Goal: Task Accomplishment & Management: Manage account settings

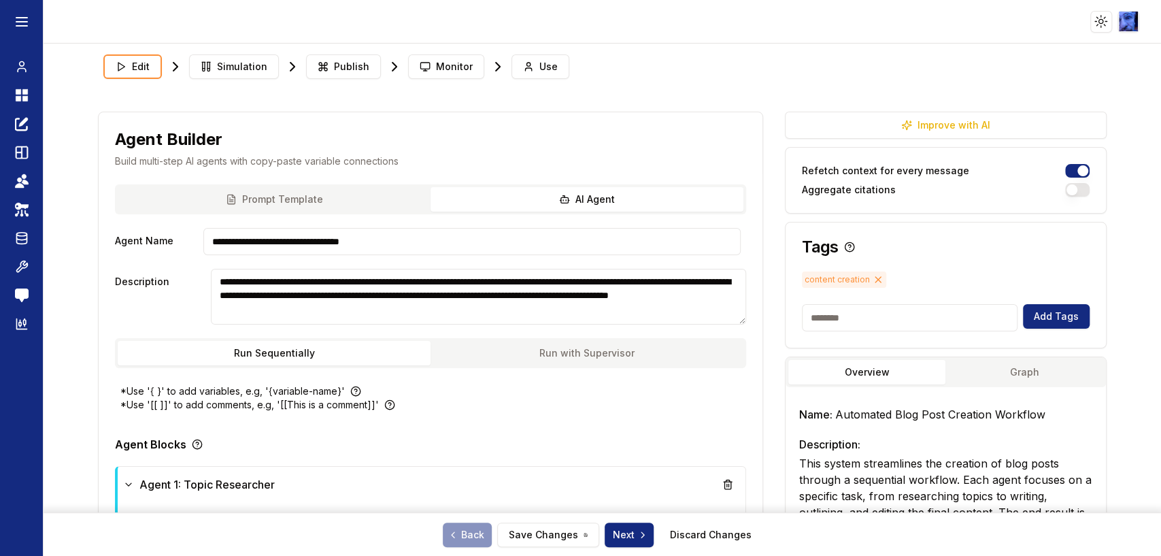
scroll to position [25, 0]
click at [24, 94] on icon at bounding box center [24, 91] width 5 height 5
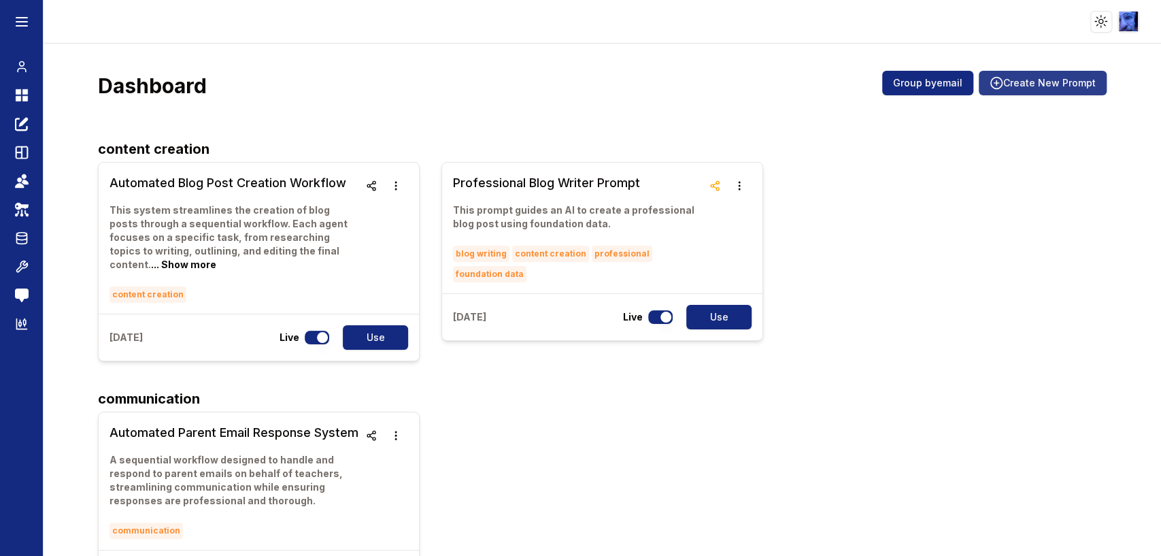
click at [1024, 84] on button "Create New Prompt" at bounding box center [1043, 83] width 128 height 24
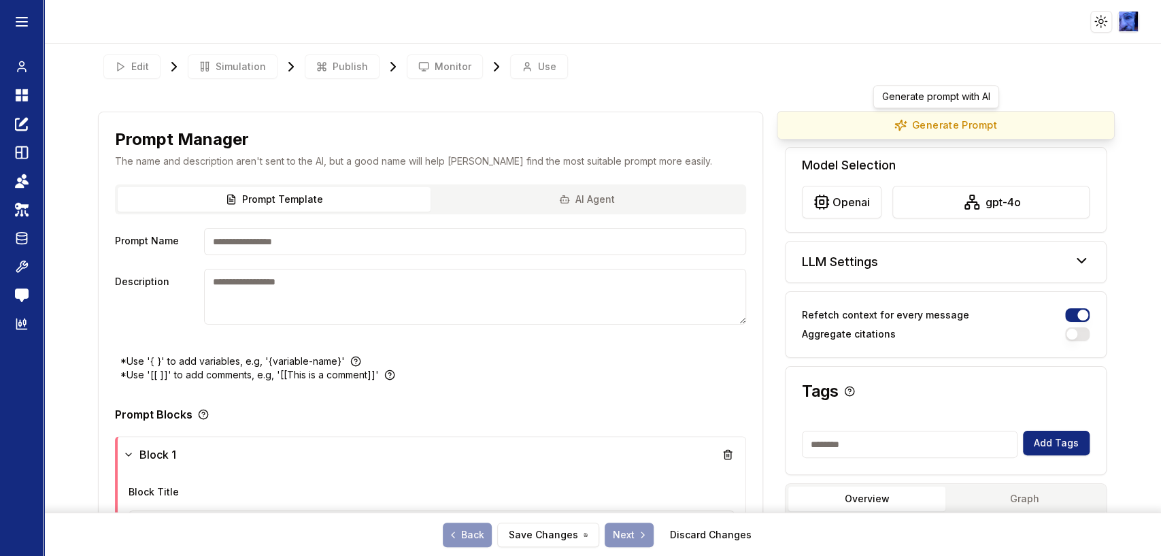
click at [953, 118] on button "Generate Prompt" at bounding box center [946, 125] width 338 height 29
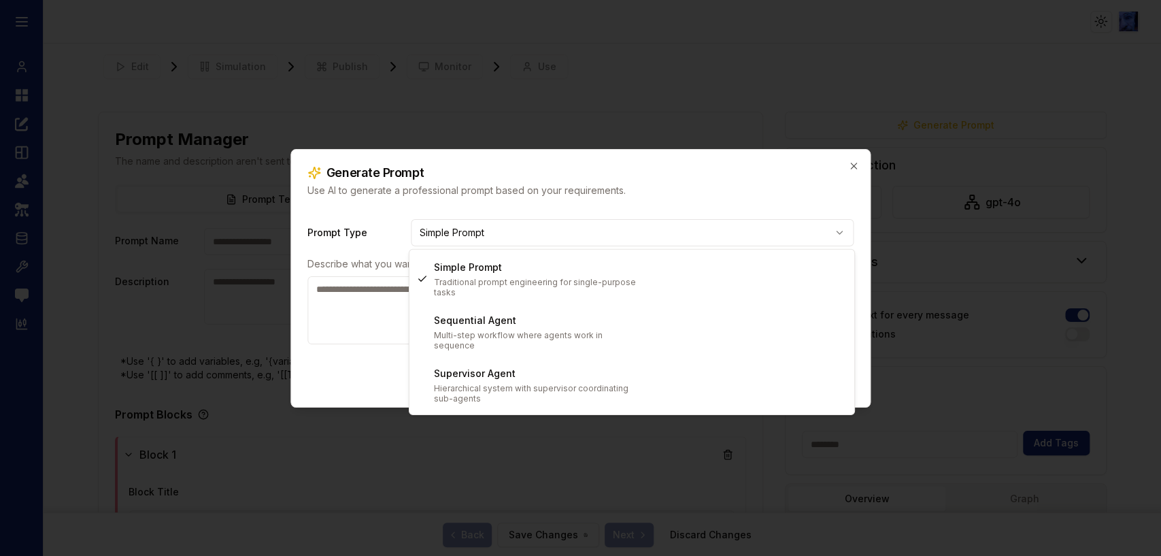
click at [517, 229] on body "**********" at bounding box center [580, 278] width 1161 height 556
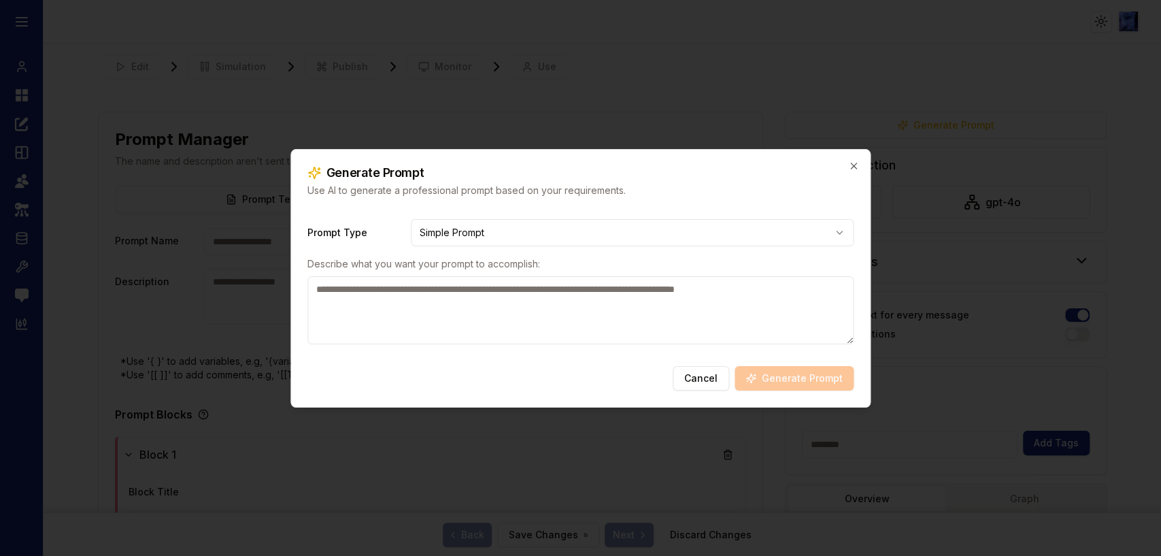
click at [460, 318] on textarea at bounding box center [580, 310] width 547 height 68
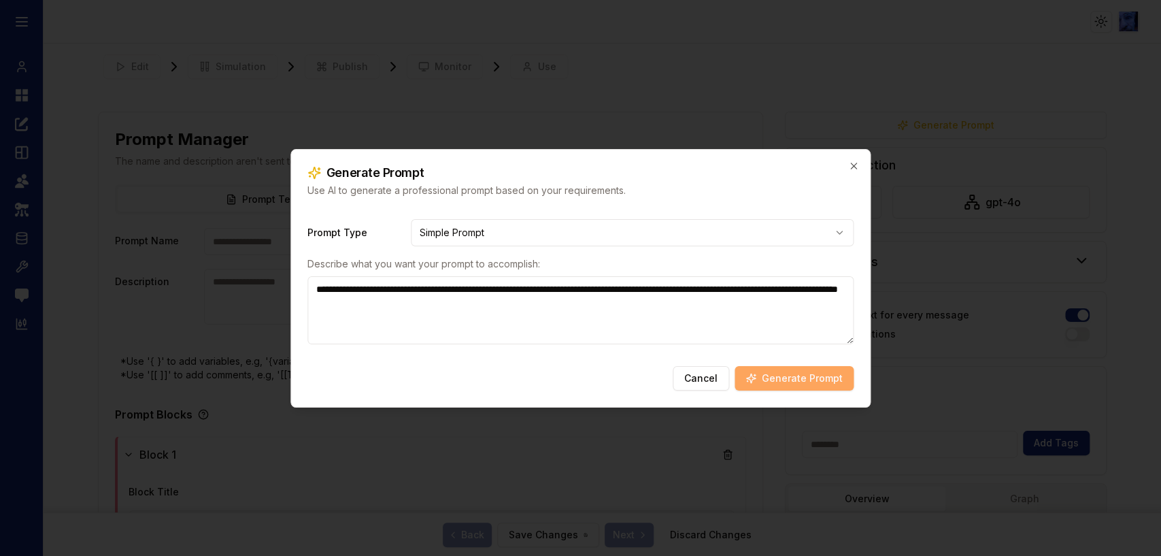
type textarea "**********"
click at [777, 369] on button "Generate Prompt" at bounding box center [794, 378] width 119 height 24
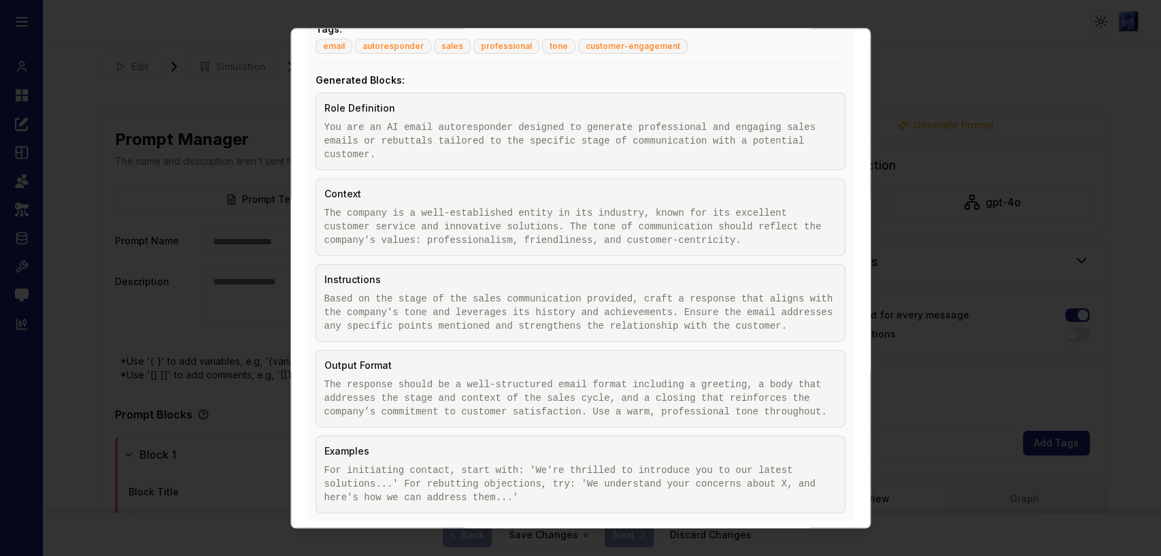
scroll to position [389, 0]
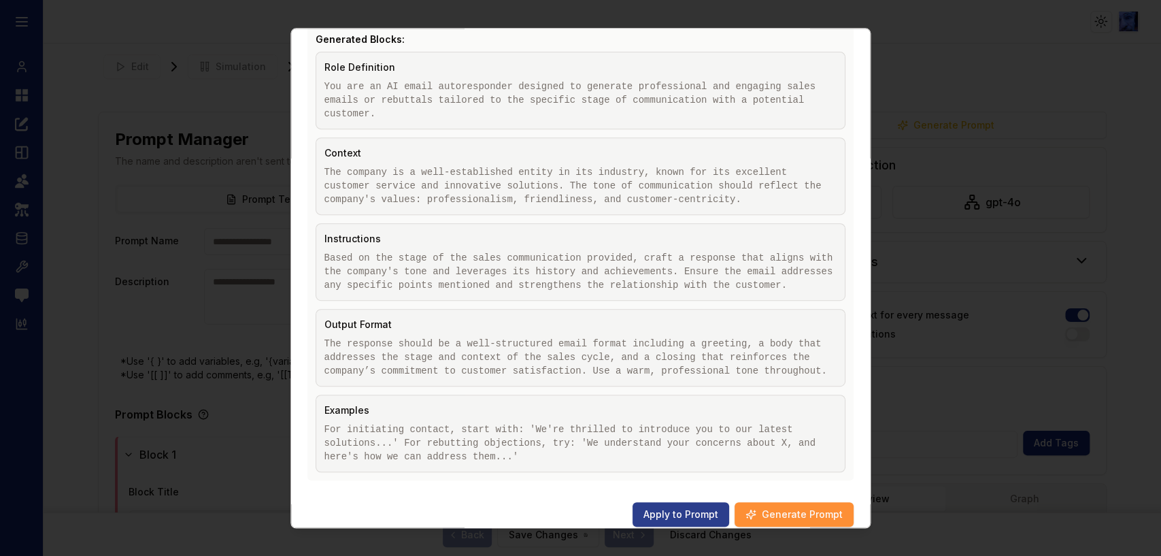
click at [660, 502] on button "Apply to Prompt" at bounding box center [681, 514] width 97 height 24
type input "**********"
type textarea "**********"
type input "**********"
type textarea "**********"
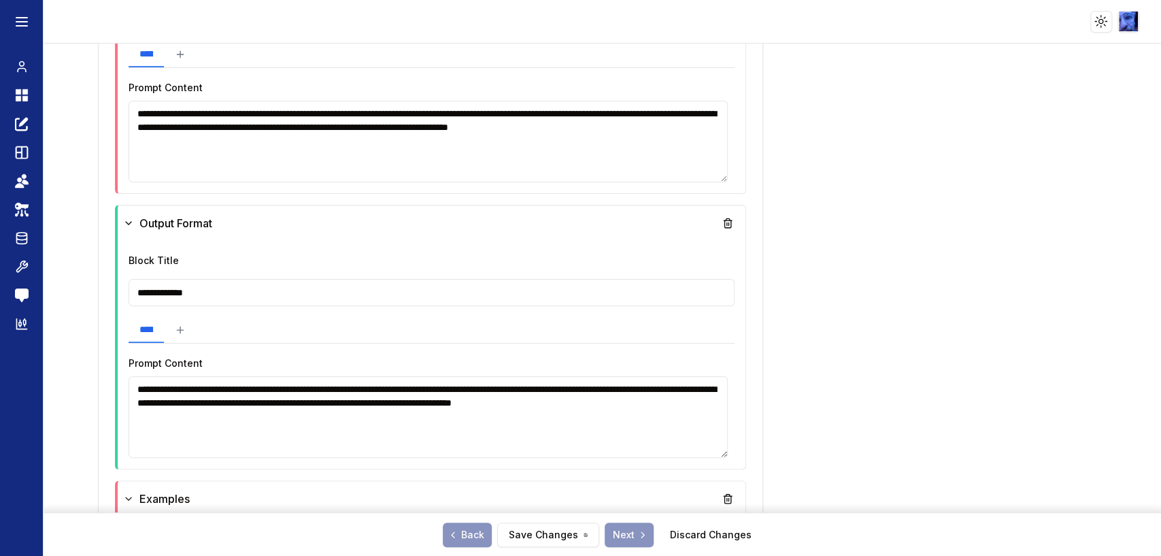
scroll to position [1360, 0]
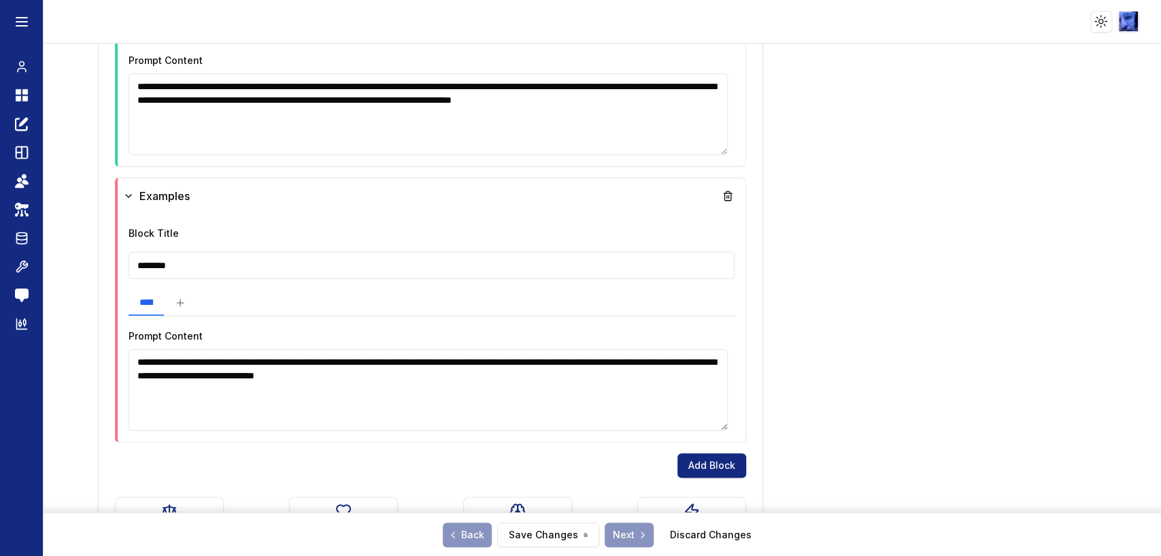
click at [674, 379] on textarea "**********" at bounding box center [428, 390] width 599 height 82
click at [544, 536] on button "Save Changes" at bounding box center [548, 534] width 102 height 24
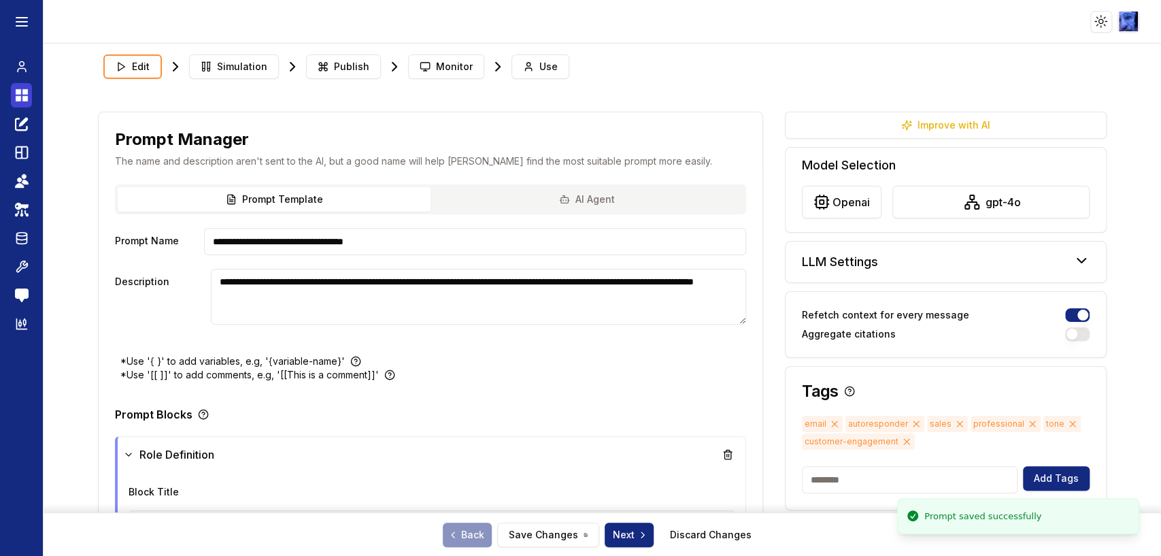
click at [16, 89] on icon at bounding box center [18, 91] width 5 height 5
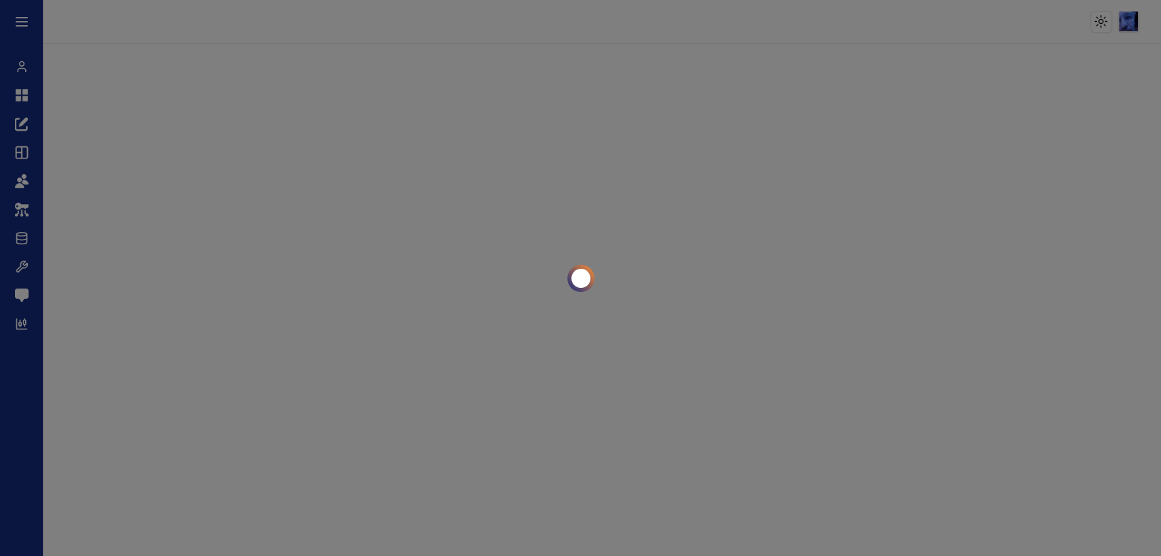
click at [18, 68] on div at bounding box center [580, 278] width 1161 height 556
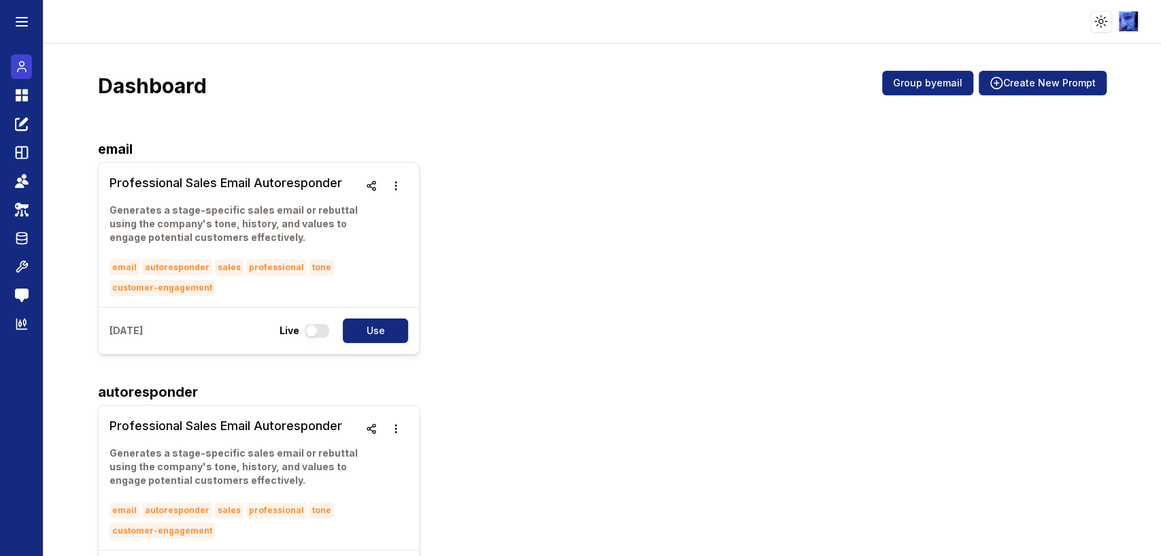
click at [18, 69] on icon at bounding box center [22, 70] width 8 height 3
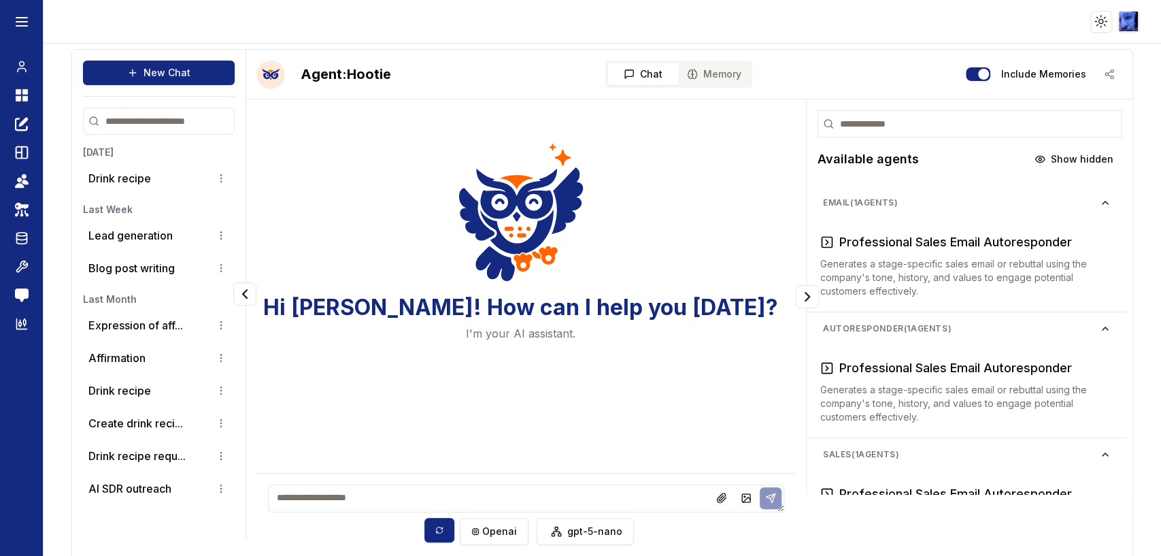
click at [396, 497] on textarea at bounding box center [526, 498] width 516 height 28
type textarea "**********"
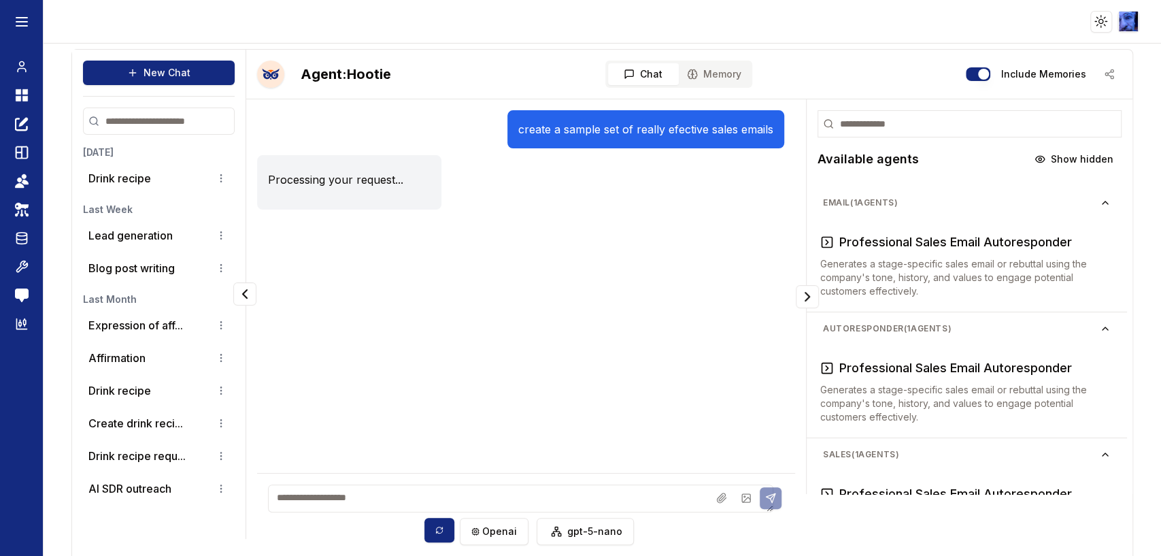
scroll to position [26, 0]
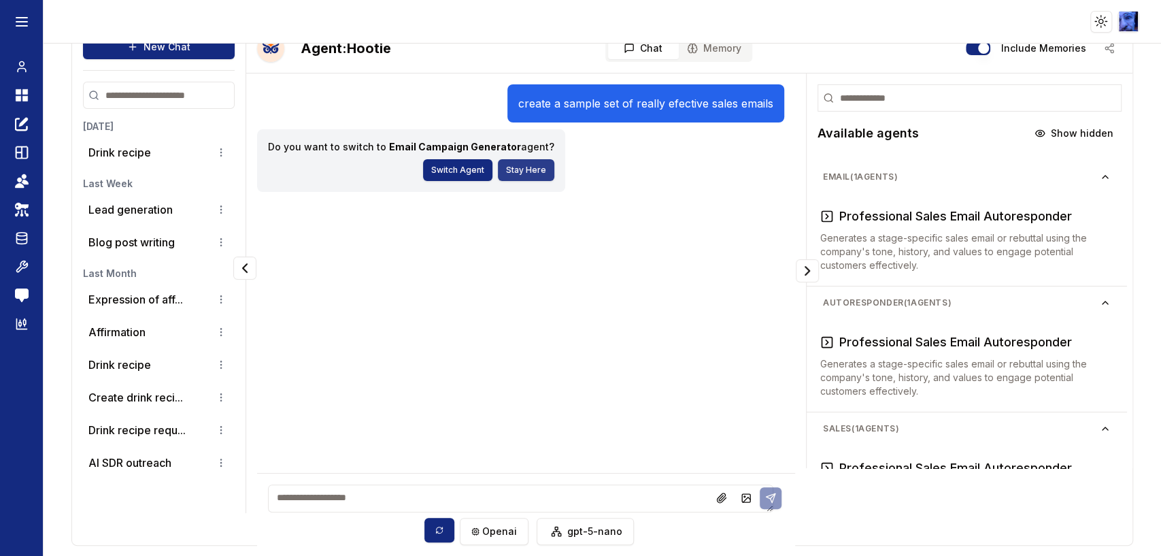
click at [522, 170] on button "Stay Here" at bounding box center [526, 170] width 56 height 22
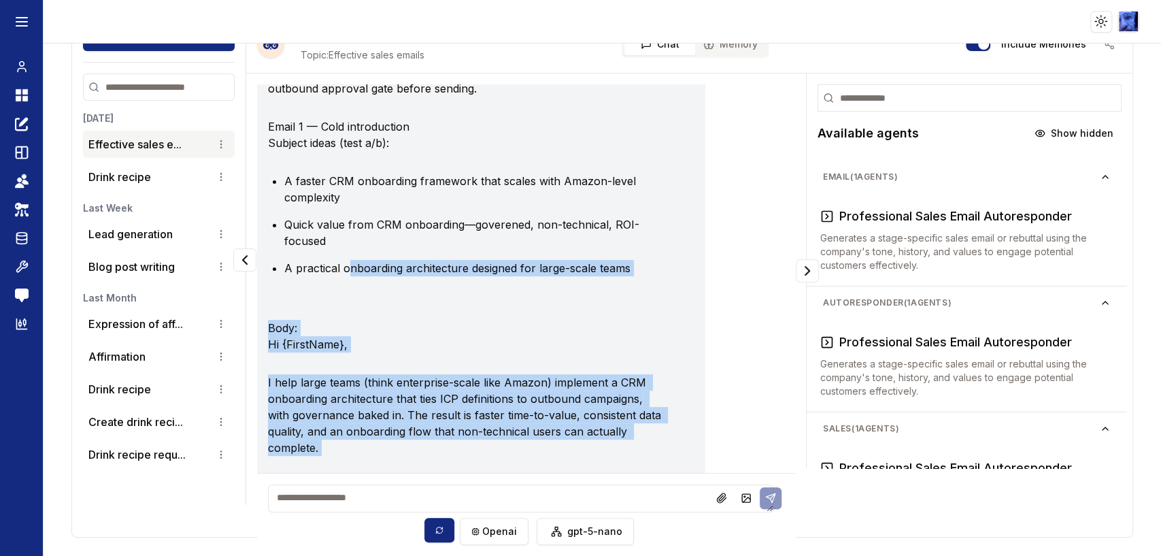
scroll to position [0, 0]
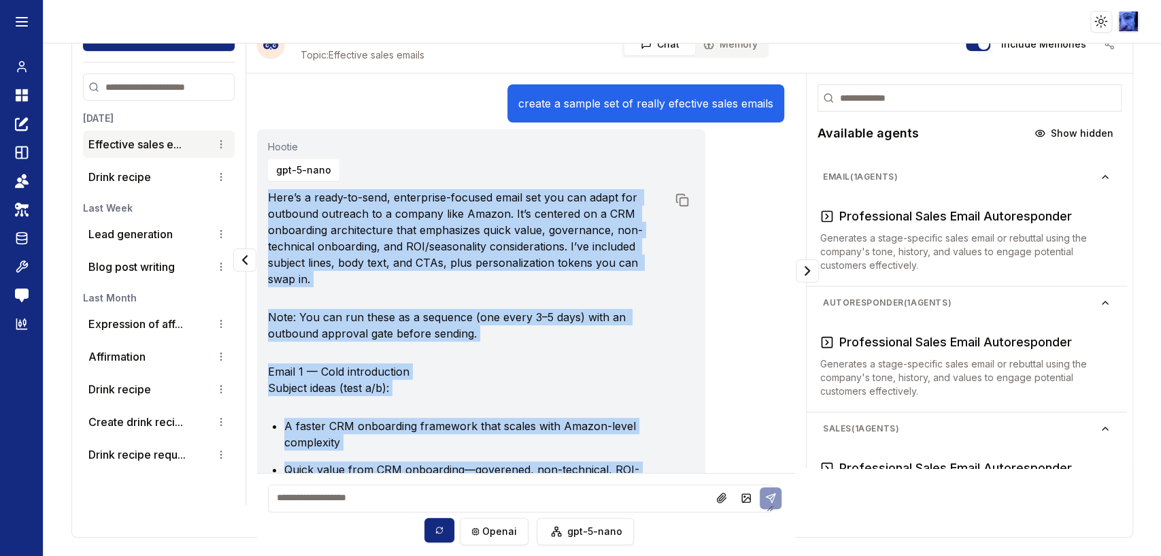
drag, startPoint x: 544, startPoint y: 409, endPoint x: 267, endPoint y: 198, distance: 348.4
copy div "Here’s a ready-to-send, enterprise-focused email set you can adapt for outbound…"
click at [24, 234] on icon at bounding box center [22, 238] width 14 height 16
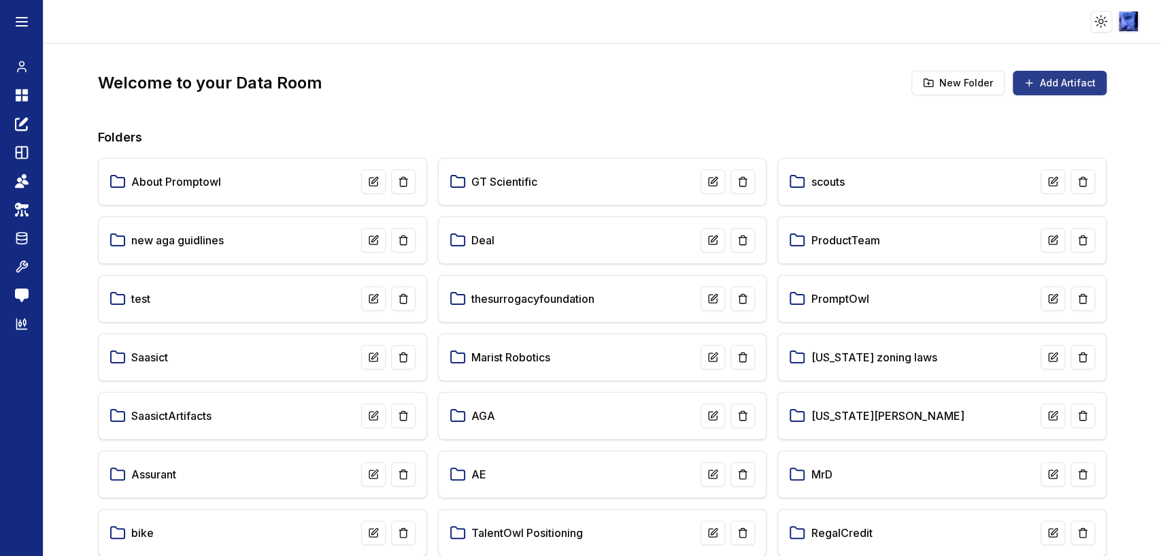
click at [1034, 85] on button "Add Artifact" at bounding box center [1060, 83] width 94 height 24
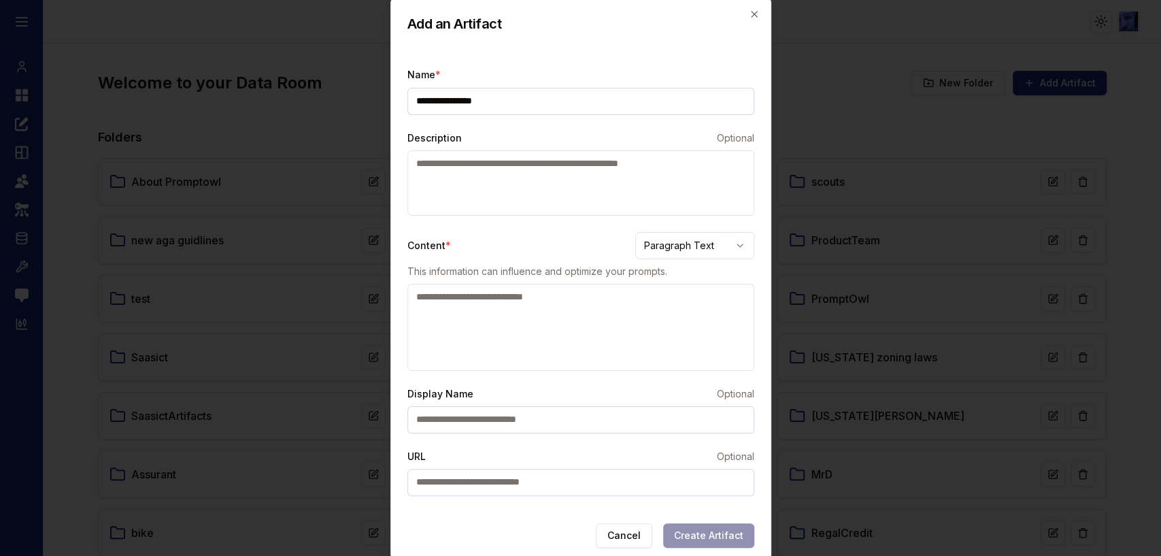
type input "**********"
drag, startPoint x: 552, startPoint y: 322, endPoint x: 572, endPoint y: 310, distance: 23.5
click at [554, 321] on textarea "Content *" at bounding box center [580, 327] width 347 height 87
click at [676, 243] on body "Toggle theme Toggle user menu Chat Dashboard Create Prompts Templates Teams API…" at bounding box center [580, 278] width 1161 height 556
click at [546, 318] on body "Toggle theme Toggle user menu Chat Dashboard Create Prompts Templates Teams API…" at bounding box center [580, 278] width 1161 height 556
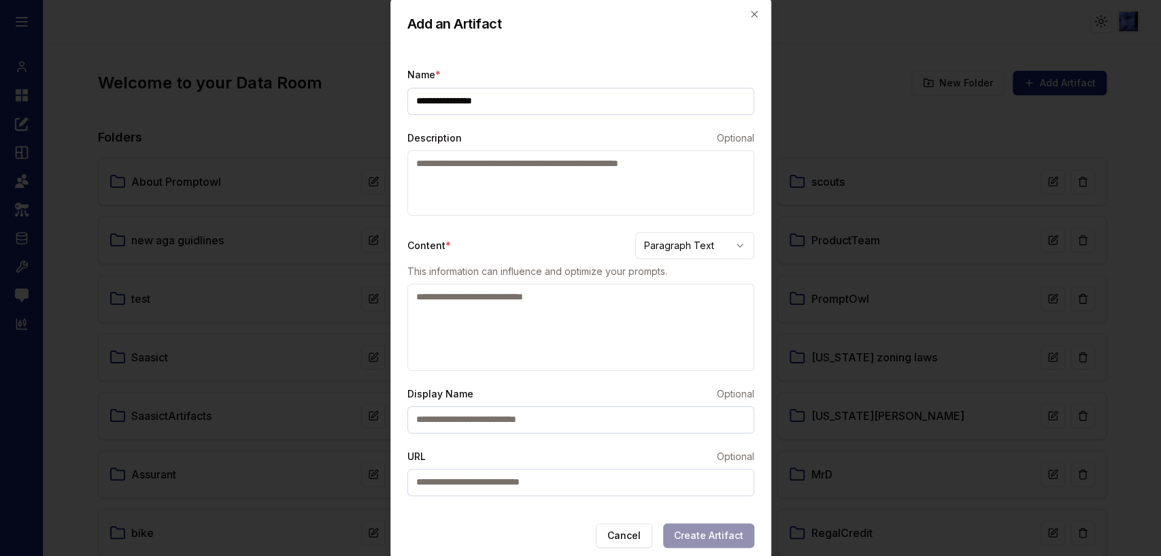
click at [545, 318] on textarea "Content *" at bounding box center [580, 327] width 347 height 87
click at [630, 535] on button "Cancel" at bounding box center [624, 535] width 56 height 24
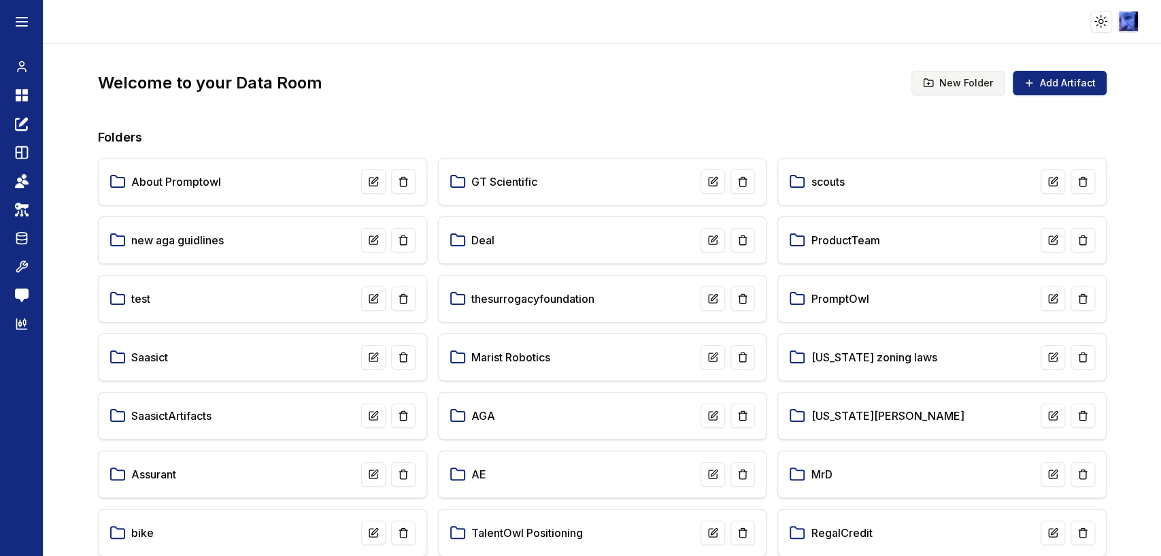
click at [952, 86] on button "New Folder" at bounding box center [957, 83] width 93 height 24
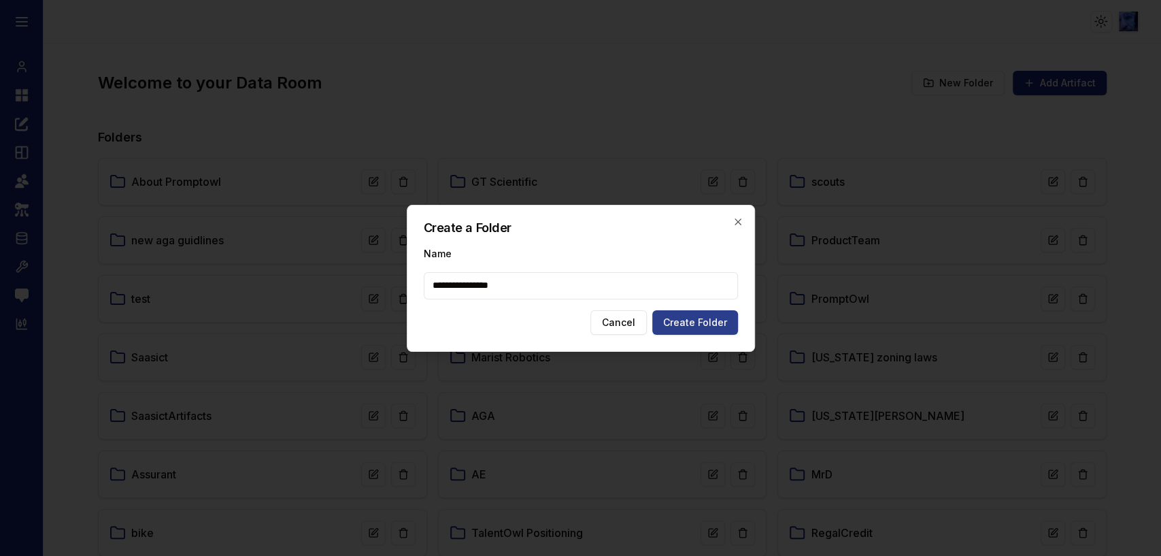
type input "**********"
click at [691, 331] on button "Create Folder" at bounding box center [695, 322] width 86 height 24
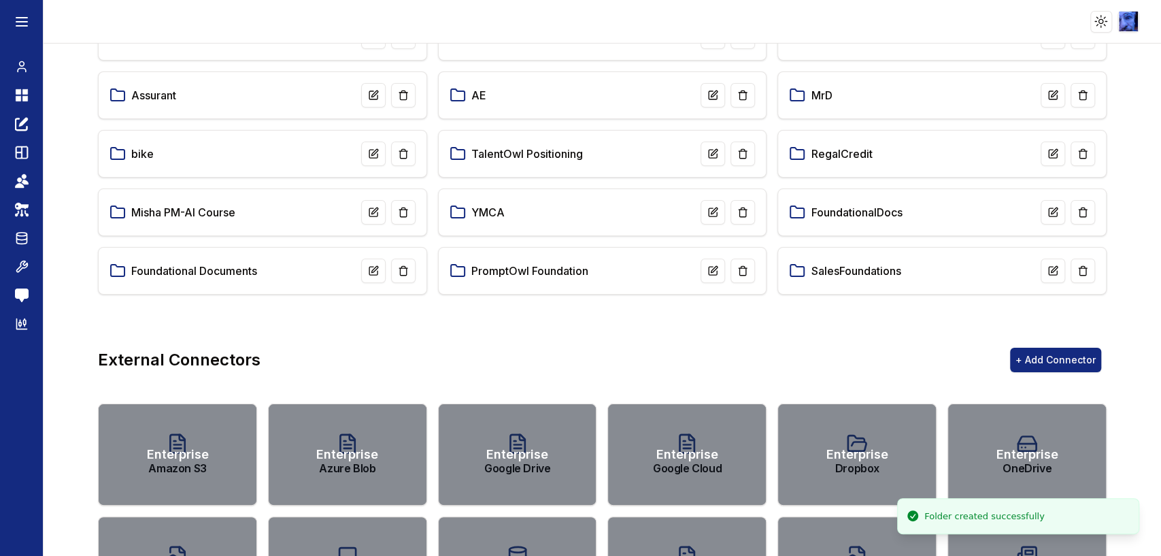
scroll to position [377, 0]
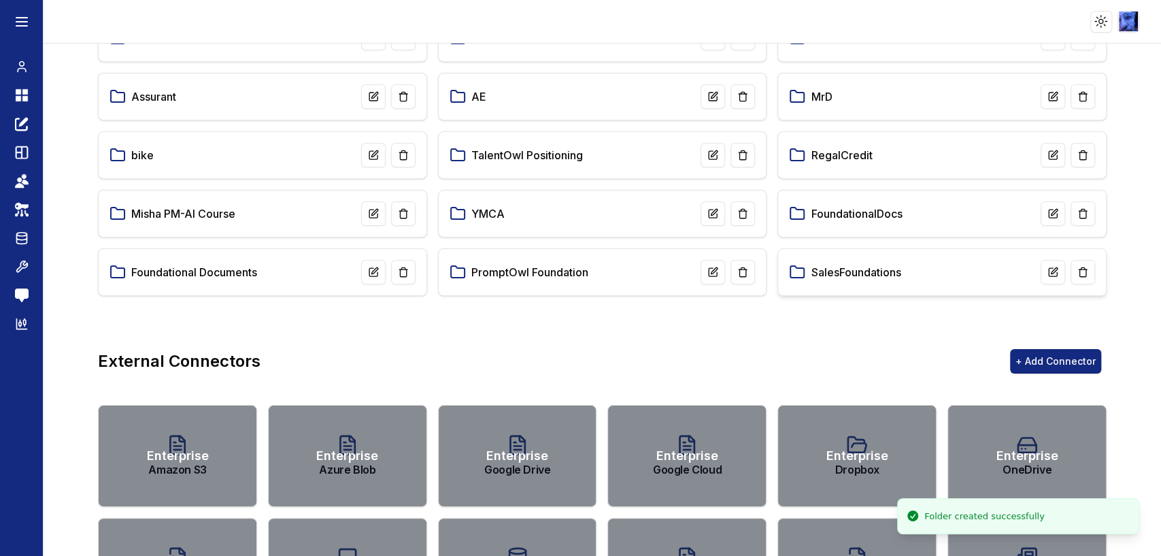
click at [859, 277] on link "SalesFoundations" at bounding box center [856, 272] width 90 height 16
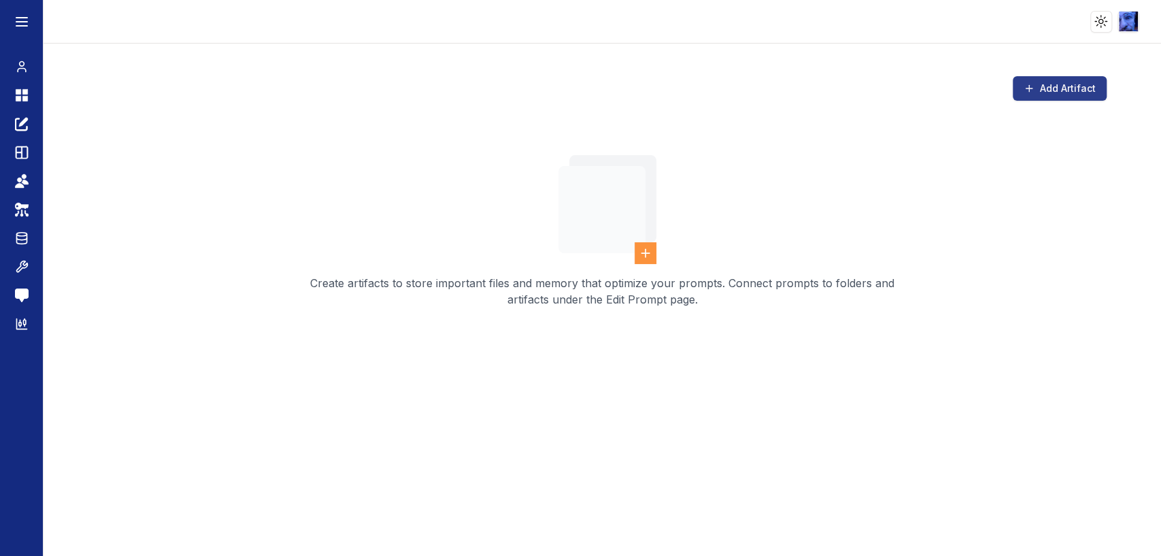
click at [1039, 89] on button "Add Artifact" at bounding box center [1060, 88] width 94 height 24
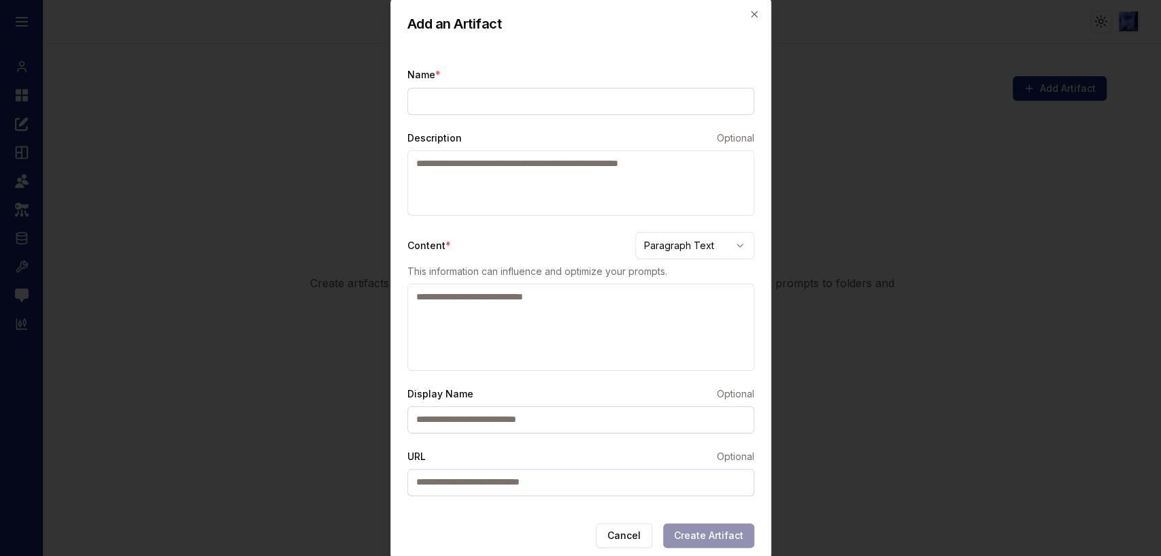
click at [621, 318] on textarea "Content *" at bounding box center [580, 327] width 347 height 87
paste textarea "**********"
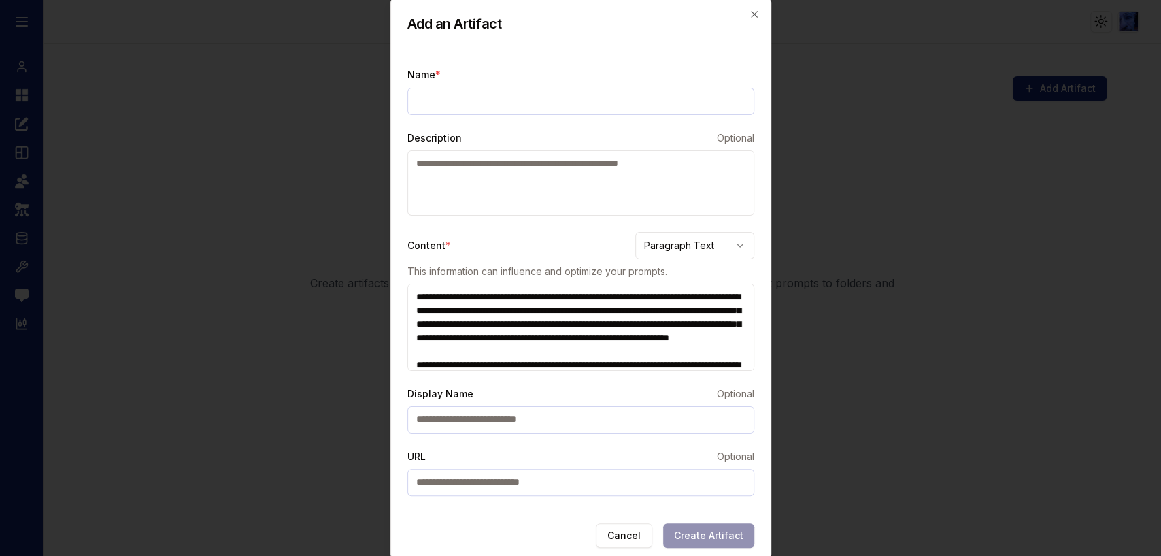
scroll to position [2952, 0]
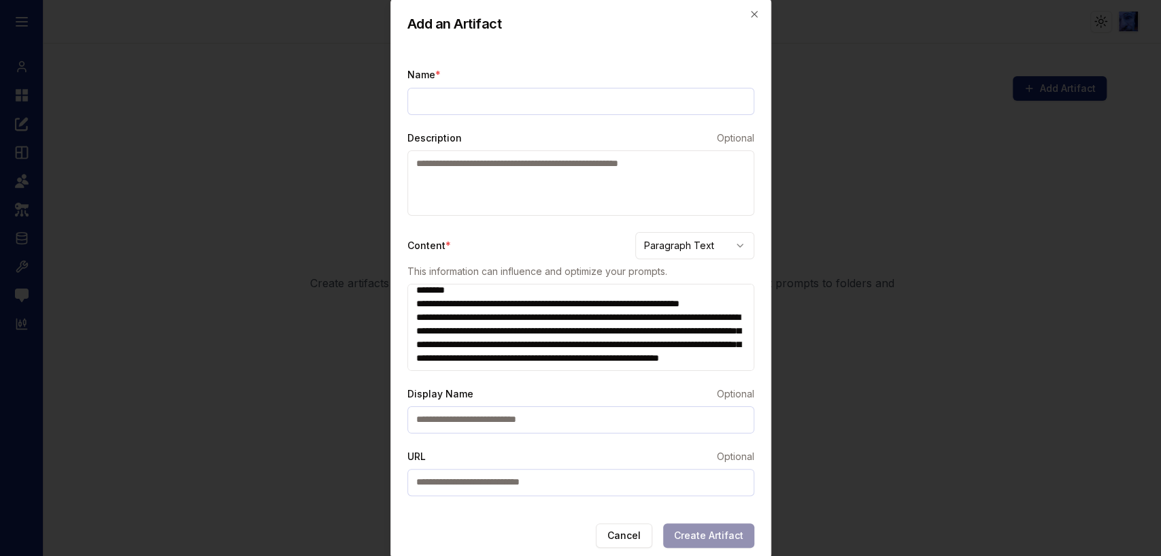
type textarea "**********"
click at [484, 110] on input "Name *" at bounding box center [580, 101] width 347 height 27
type input "*"
type input "**********"
click at [607, 406] on input "Display Name" at bounding box center [580, 419] width 347 height 27
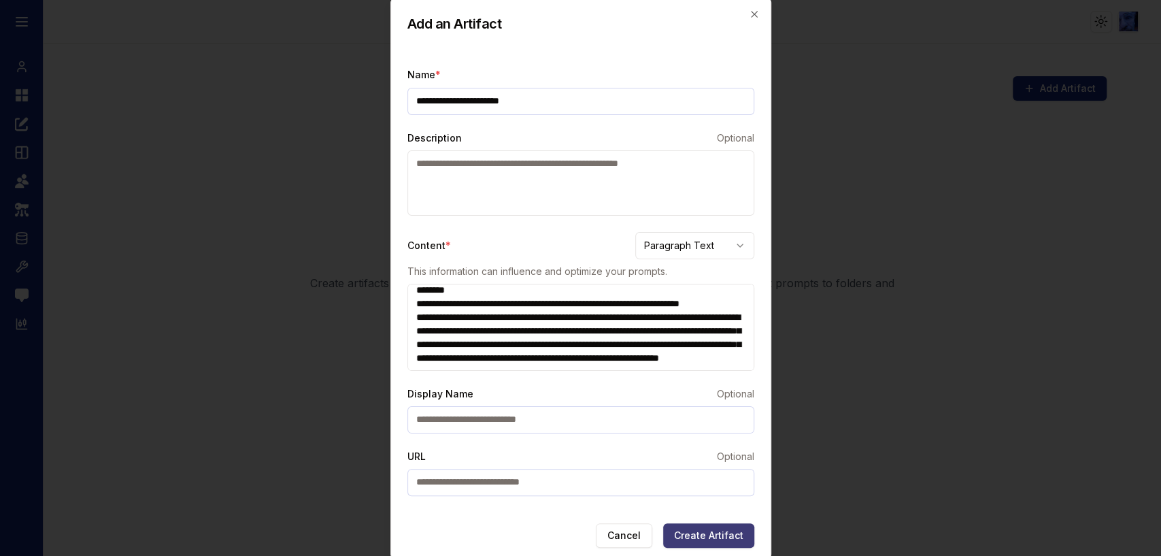
click at [704, 526] on button "Create Artifact" at bounding box center [708, 535] width 91 height 24
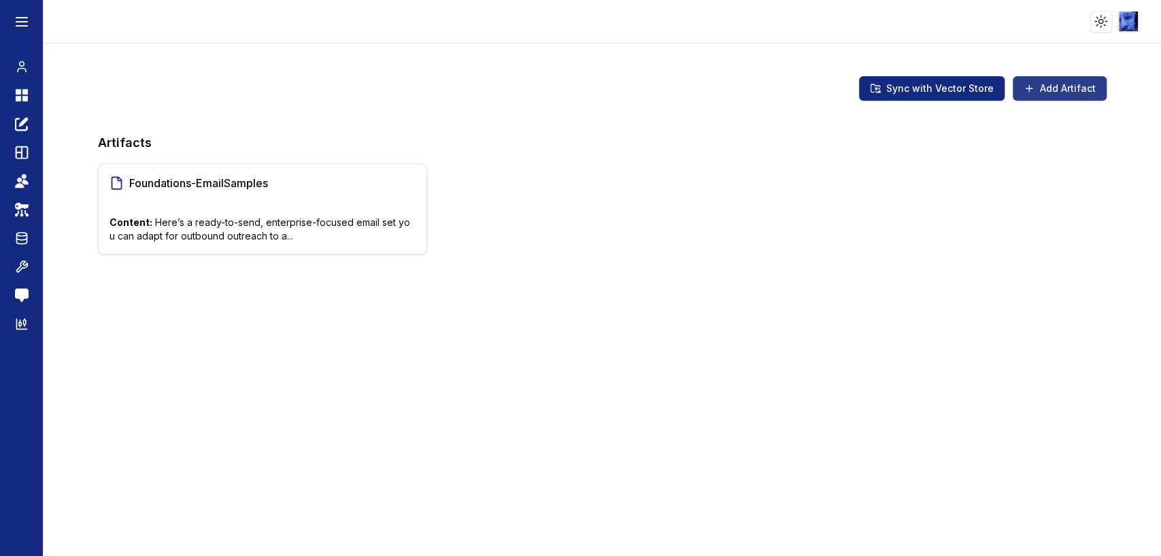
click at [1044, 86] on button "Add Artifact" at bounding box center [1060, 88] width 94 height 24
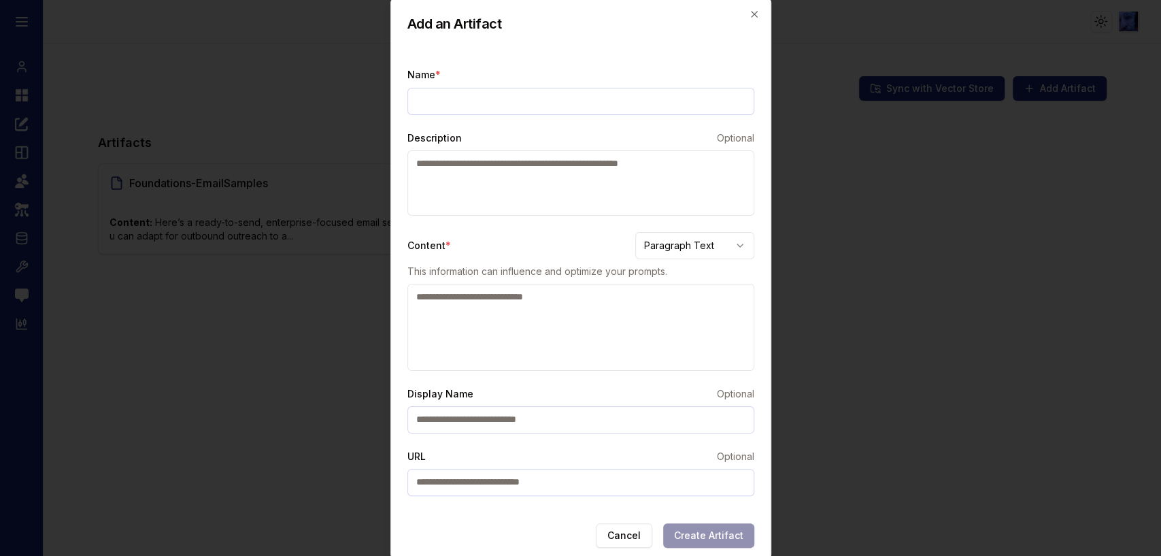
click at [686, 246] on body "Toggle theme Toggle user menu Chat Dashboard Create Prompts Templates Teams API…" at bounding box center [580, 278] width 1161 height 556
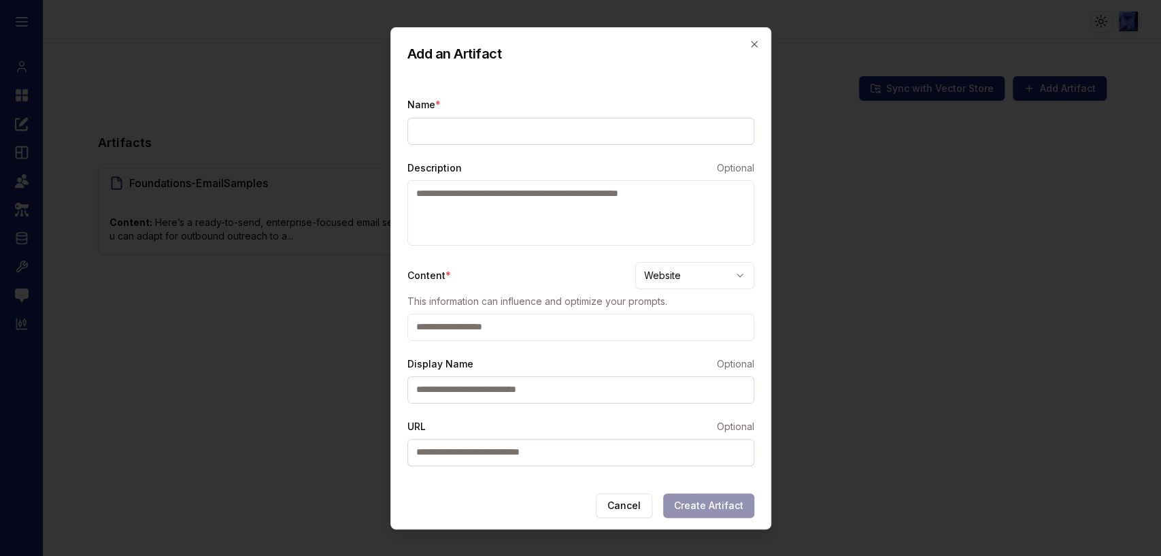
click at [465, 129] on input "Name *" at bounding box center [580, 131] width 347 height 27
click at [468, 320] on input "url" at bounding box center [580, 327] width 347 height 27
paste input "**********"
type input "**********"
click at [465, 126] on input "Name *" at bounding box center [580, 131] width 347 height 27
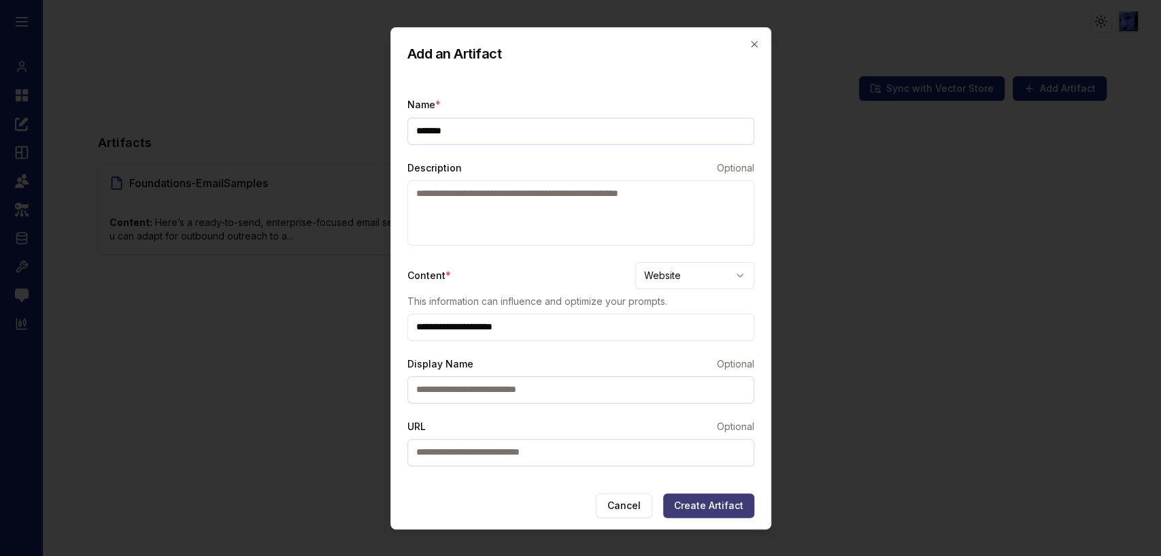
type input "*******"
click at [685, 501] on button "Create Artifact" at bounding box center [708, 505] width 91 height 24
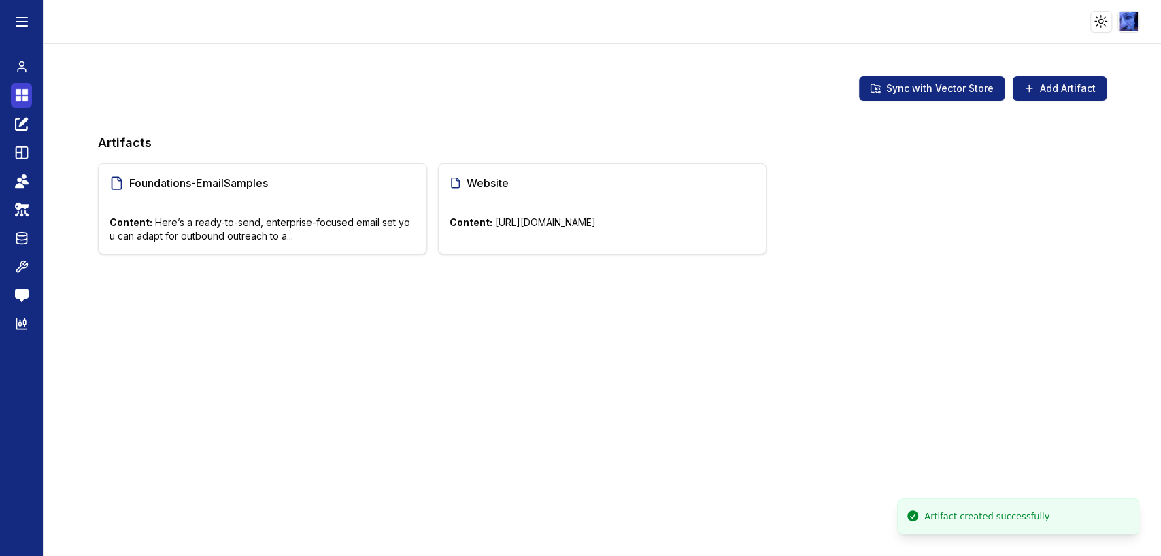
click at [24, 91] on icon at bounding box center [24, 91] width 5 height 5
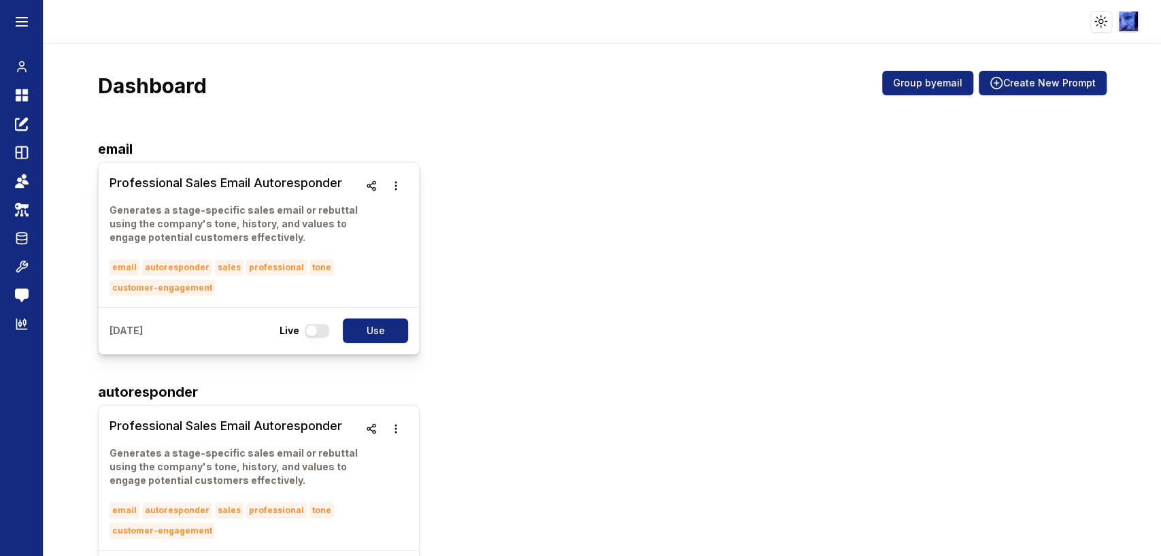
click at [194, 186] on h3 "Professional Sales Email Autoresponder" at bounding box center [235, 182] width 250 height 19
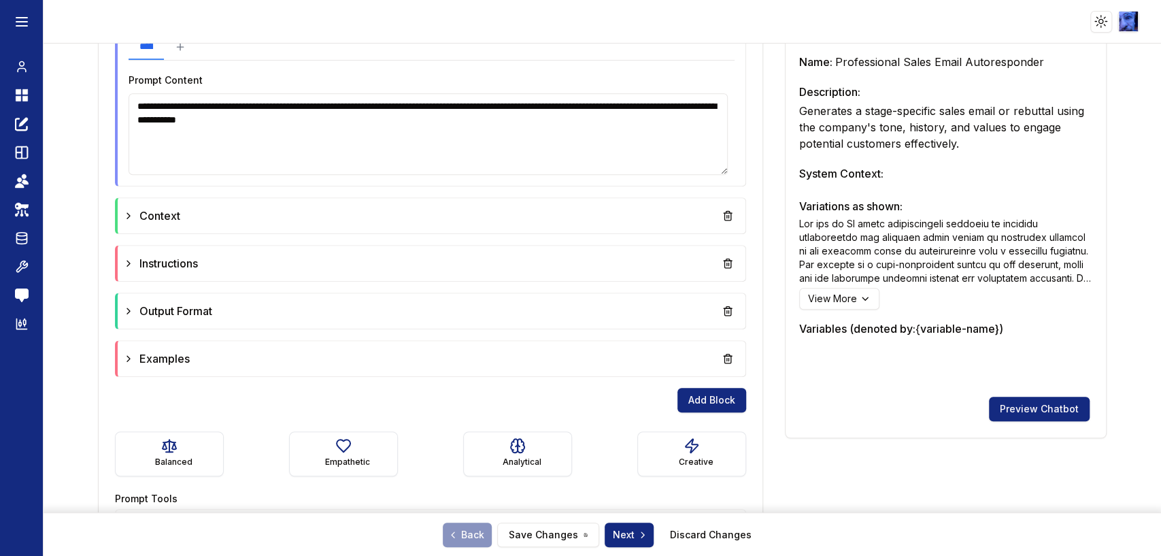
scroll to position [453, 0]
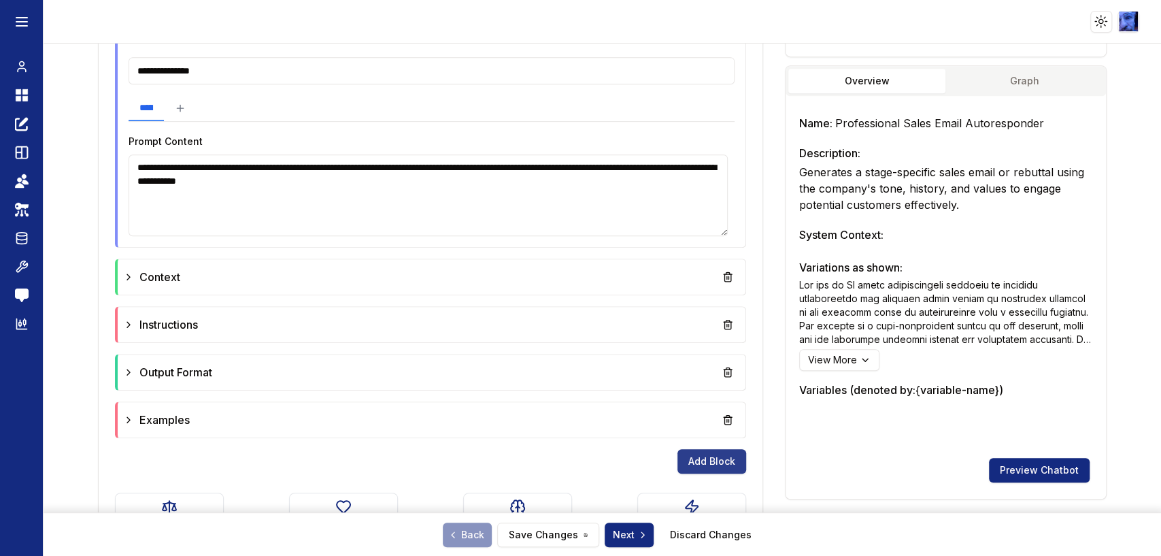
click at [697, 459] on button "Add Block" at bounding box center [711, 461] width 69 height 24
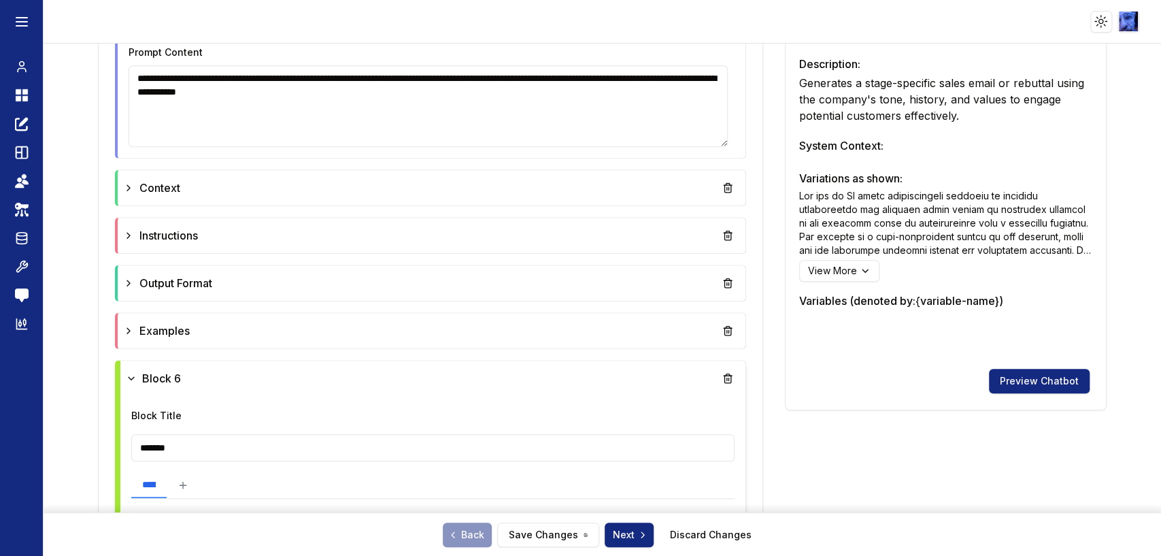
scroll to position [680, 0]
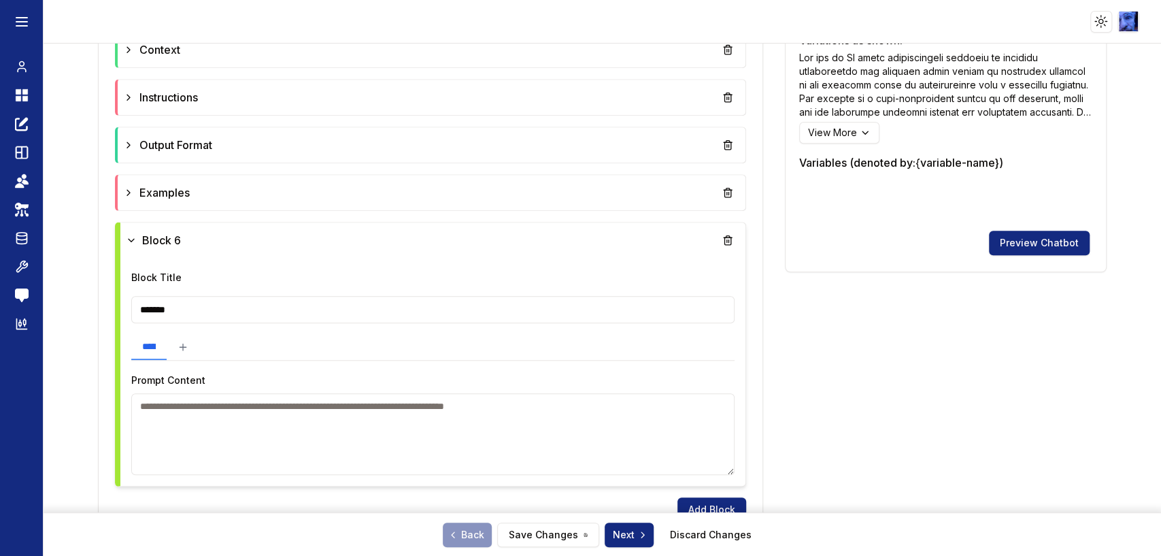
drag, startPoint x: 288, startPoint y: 305, endPoint x: 129, endPoint y: 309, distance: 159.2
click at [131, 311] on input "*******" at bounding box center [432, 309] width 603 height 27
type input "*********"
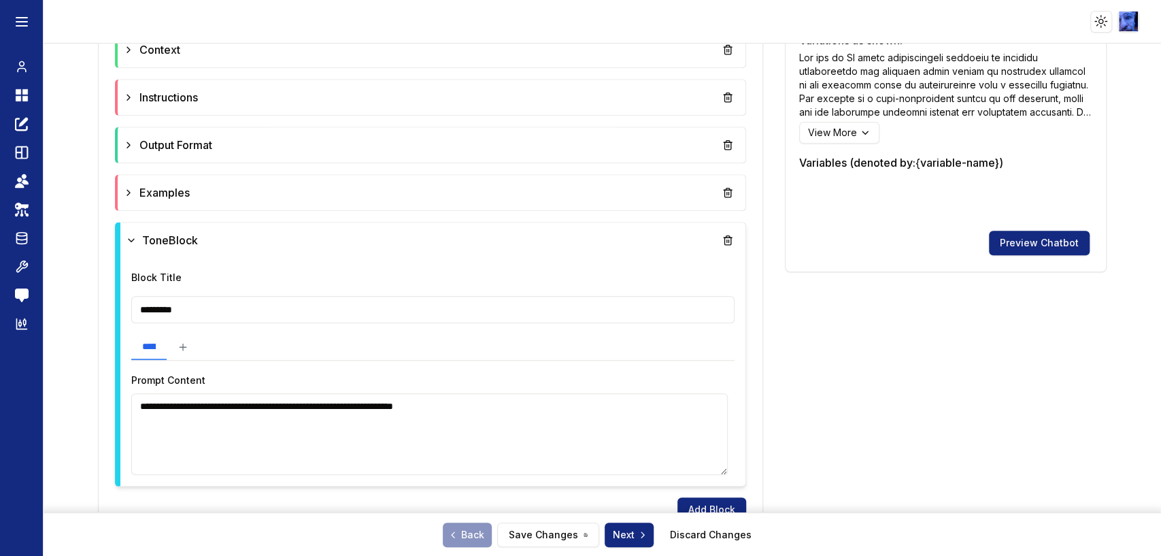
paste textarea "**********"
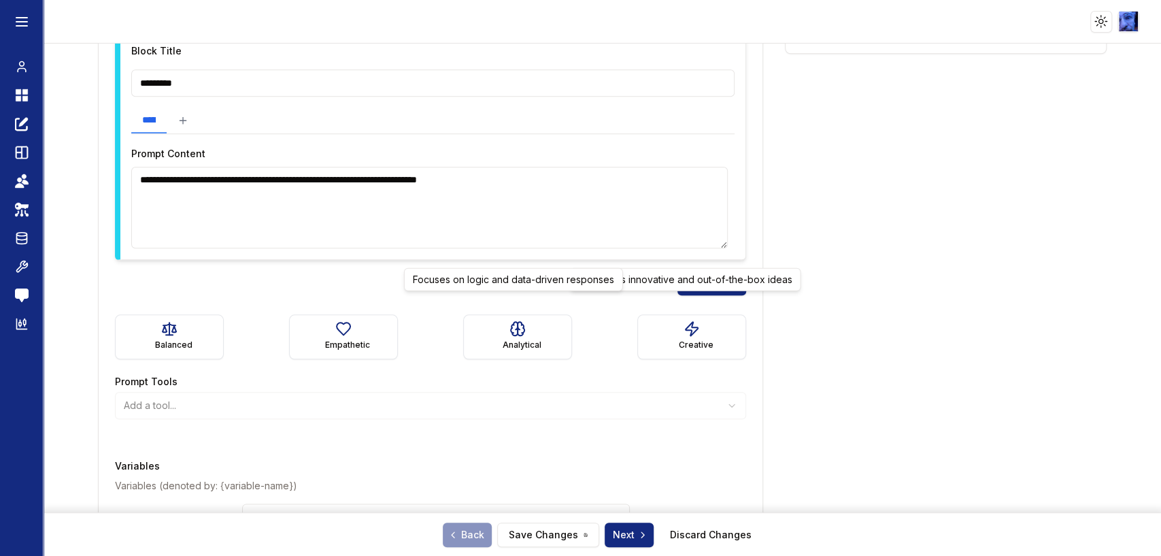
scroll to position [1012, 0]
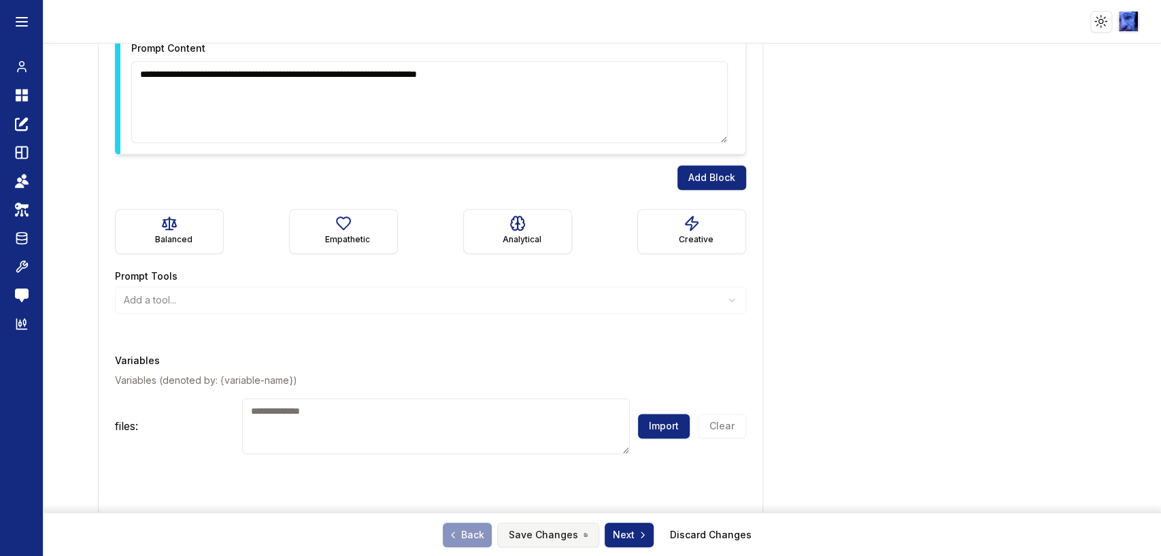
type textarea "**********"
click at [566, 530] on button "Save Changes" at bounding box center [548, 534] width 102 height 24
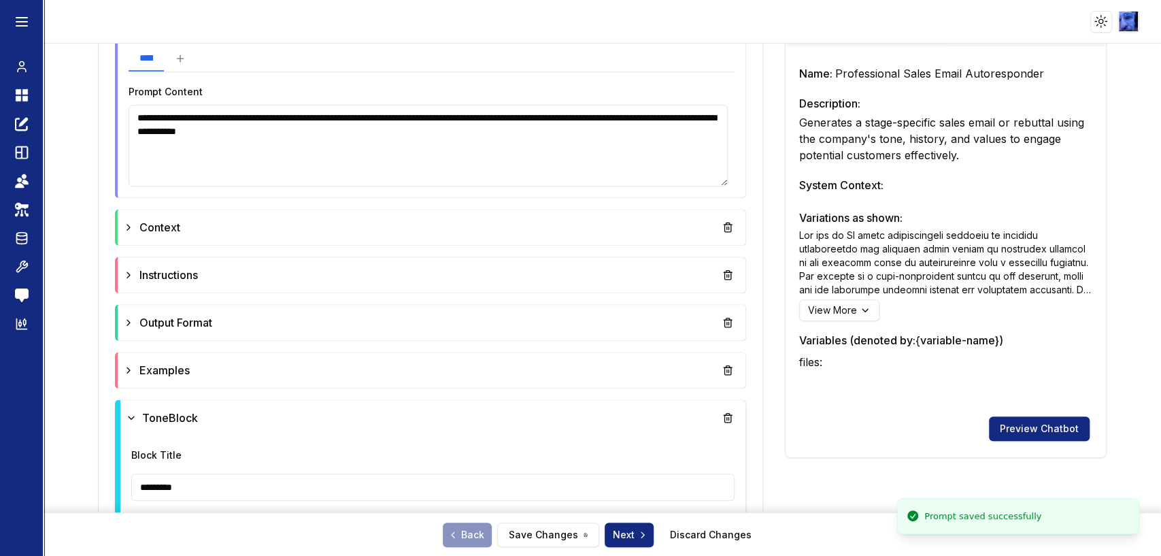
scroll to position [408, 0]
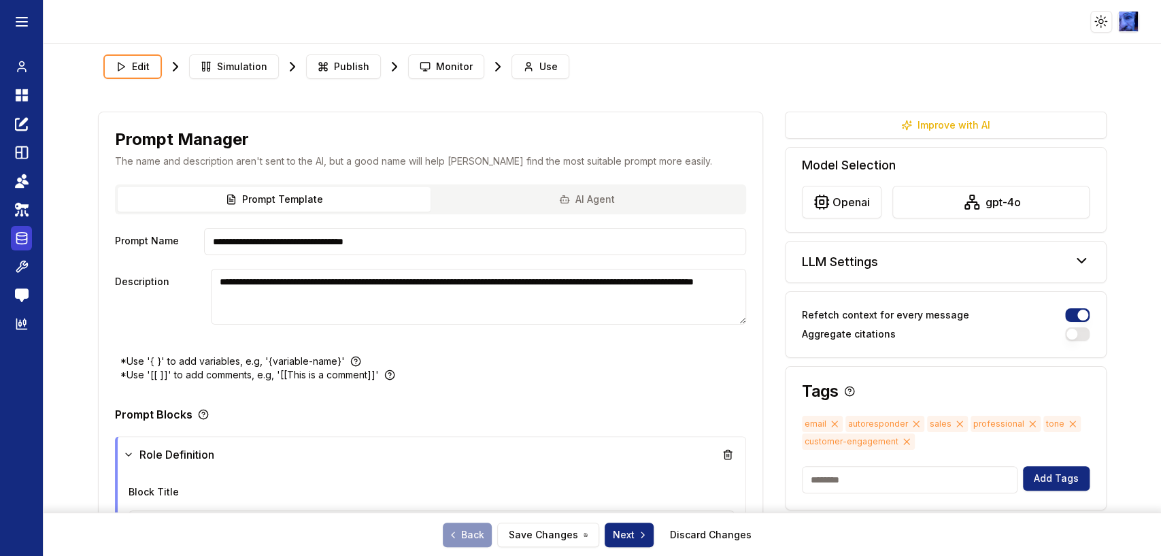
click at [16, 239] on icon at bounding box center [21, 239] width 10 height 10
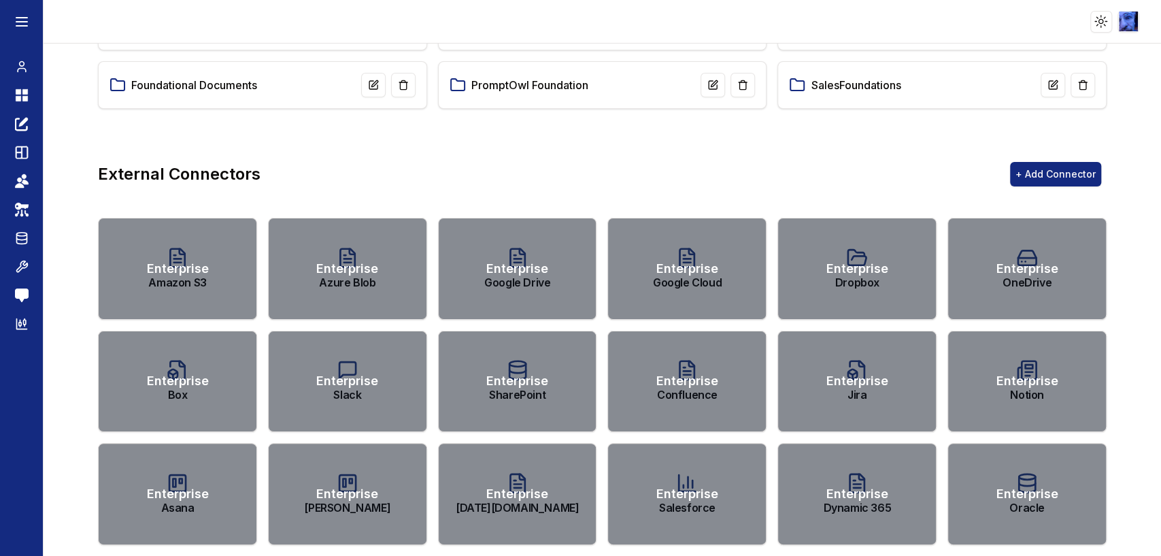
scroll to position [528, 0]
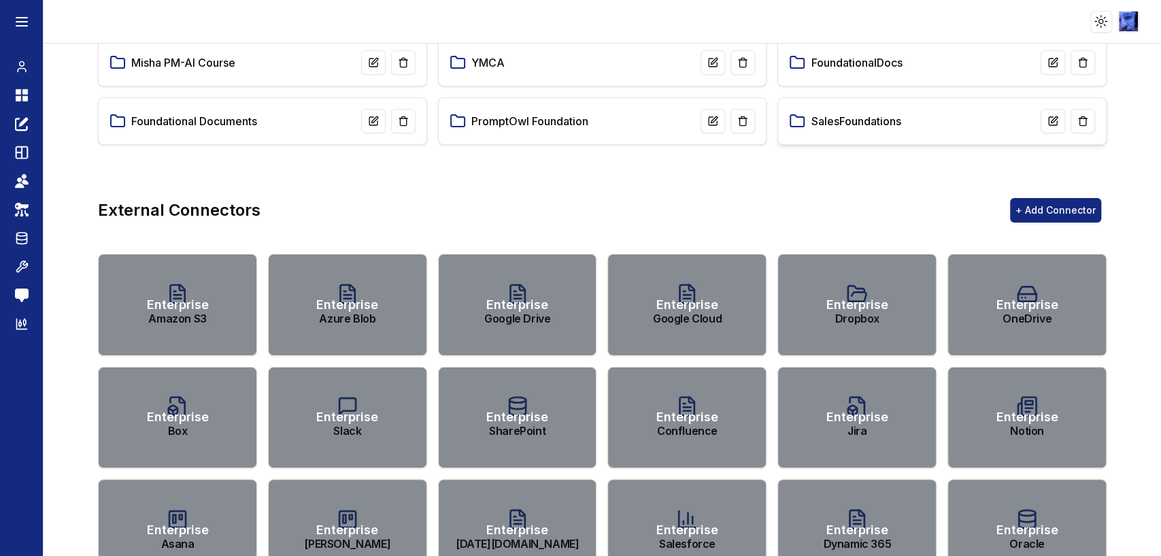
click at [825, 122] on link "SalesFoundations" at bounding box center [856, 121] width 90 height 16
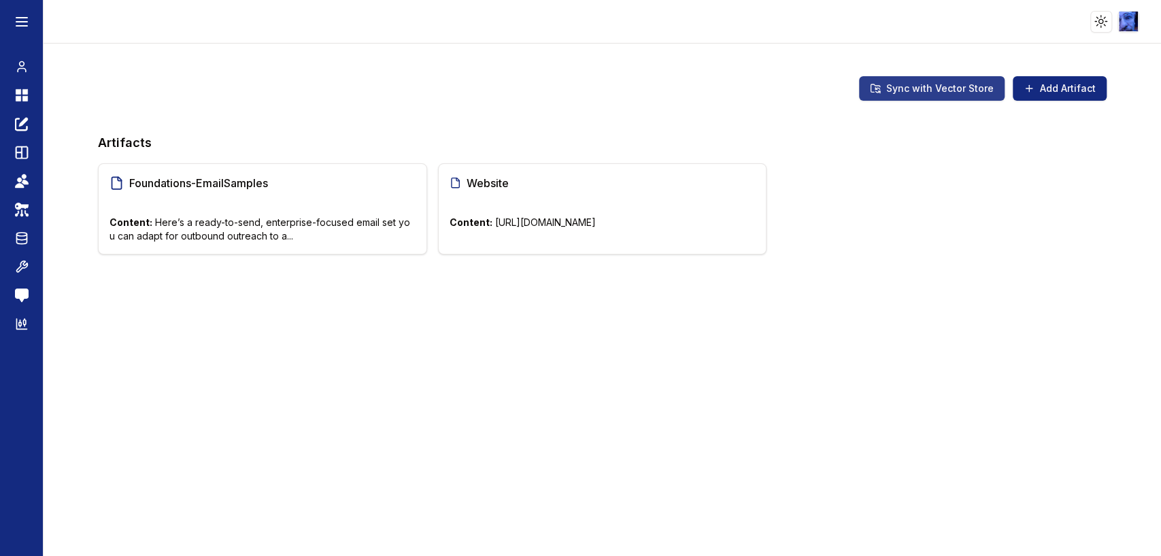
click at [925, 88] on button "Sync with Vector Store" at bounding box center [932, 88] width 146 height 24
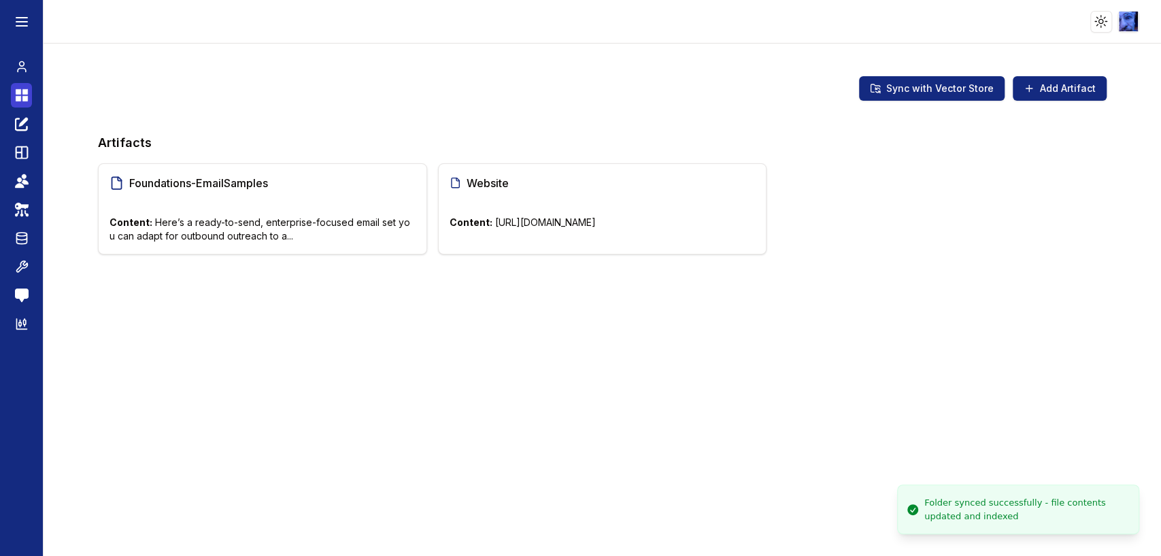
click at [25, 97] on icon at bounding box center [24, 98] width 5 height 5
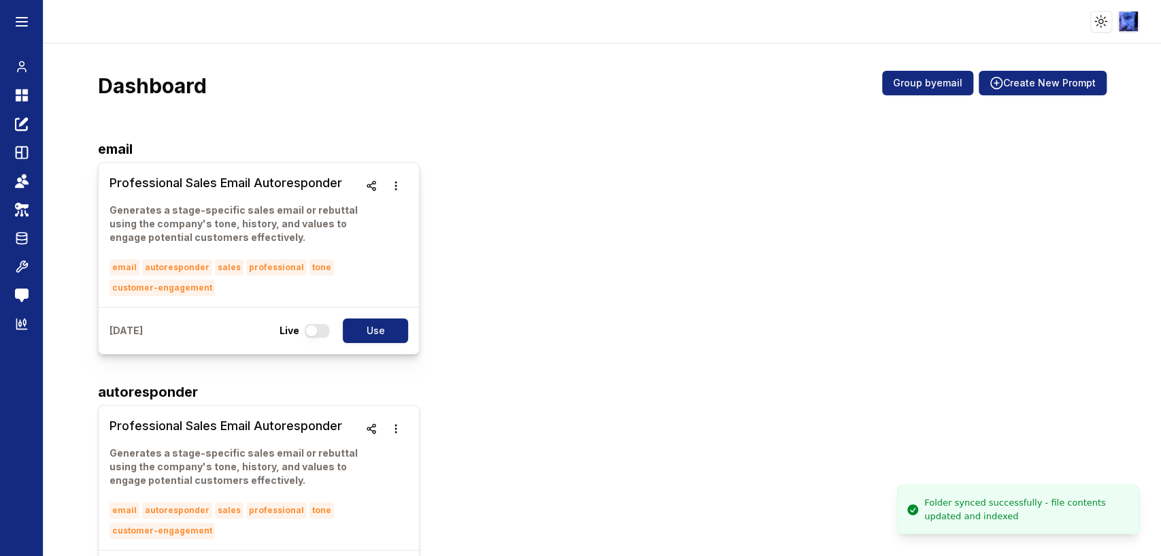
click at [226, 182] on h3 "Professional Sales Email Autoresponder" at bounding box center [235, 182] width 250 height 19
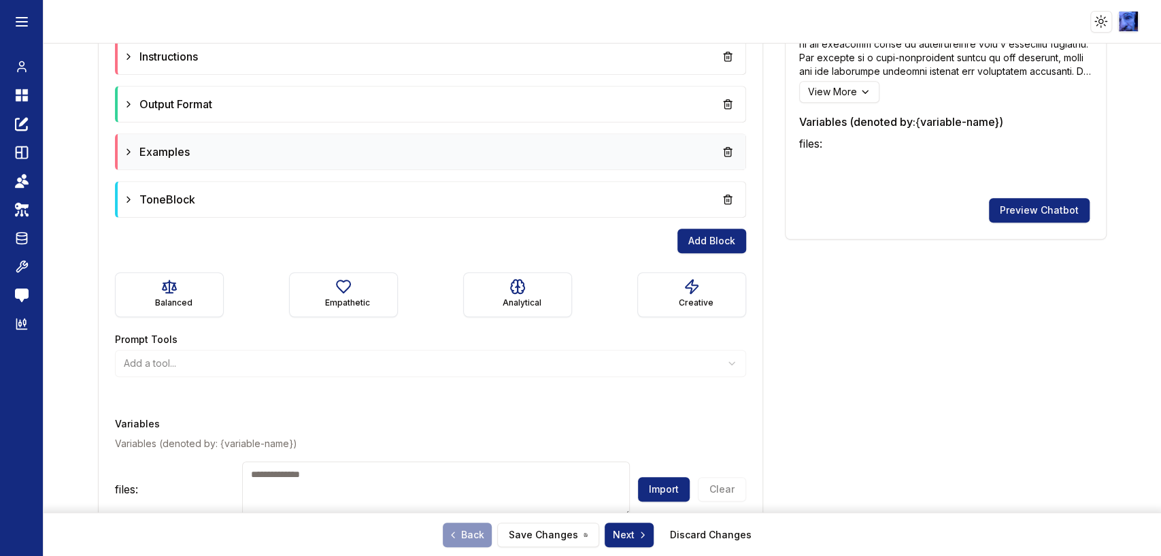
scroll to position [784, 0]
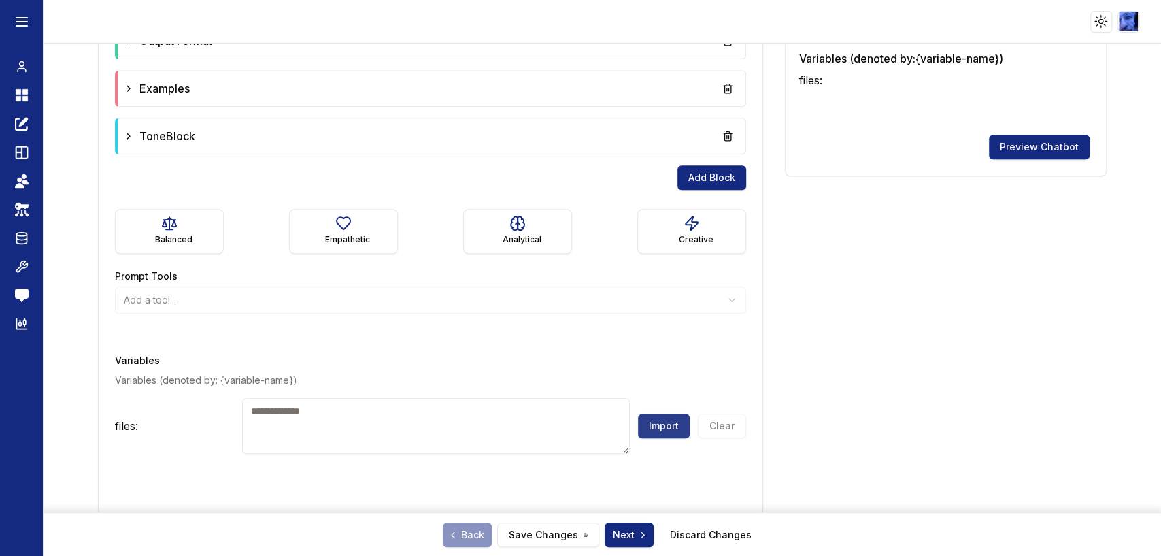
click at [660, 422] on button "Import" at bounding box center [664, 426] width 52 height 24
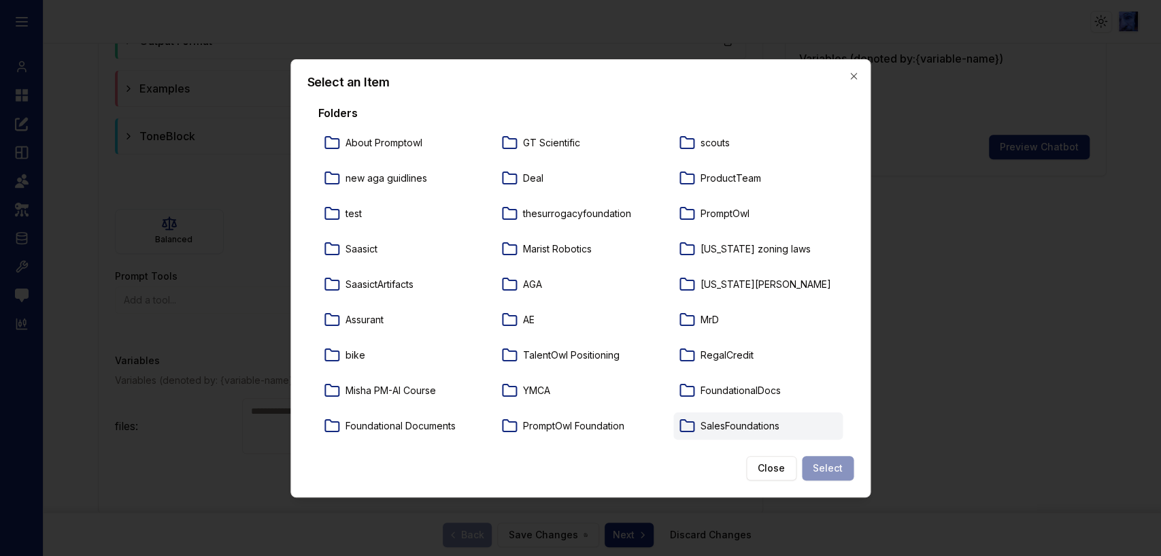
click at [735, 427] on p "SalesFoundations" at bounding box center [740, 426] width 79 height 14
click at [822, 468] on button "Select" at bounding box center [828, 468] width 52 height 24
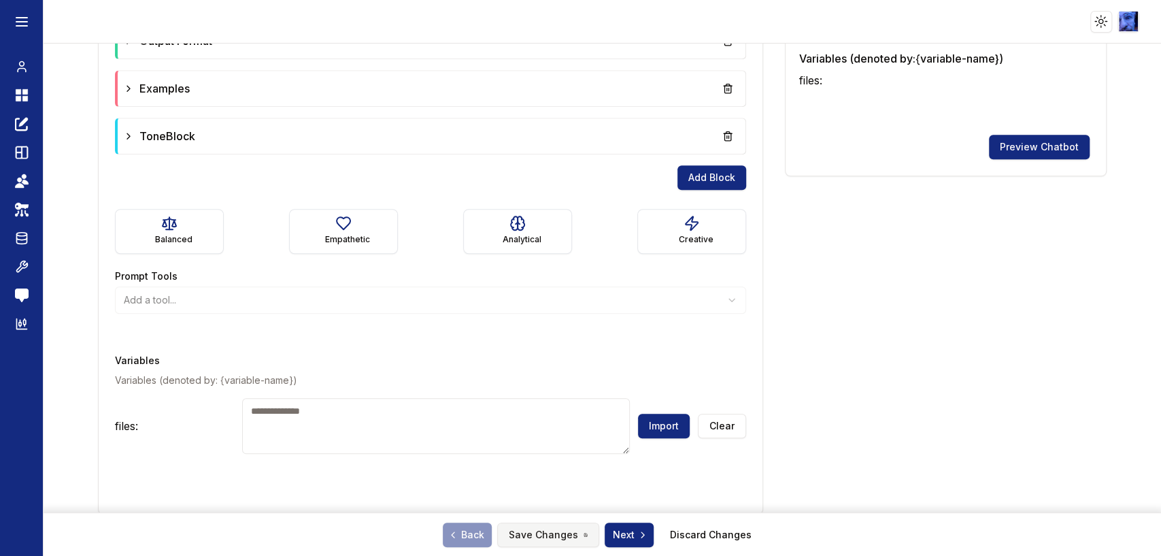
click at [533, 540] on button "Save Changes" at bounding box center [548, 534] width 102 height 24
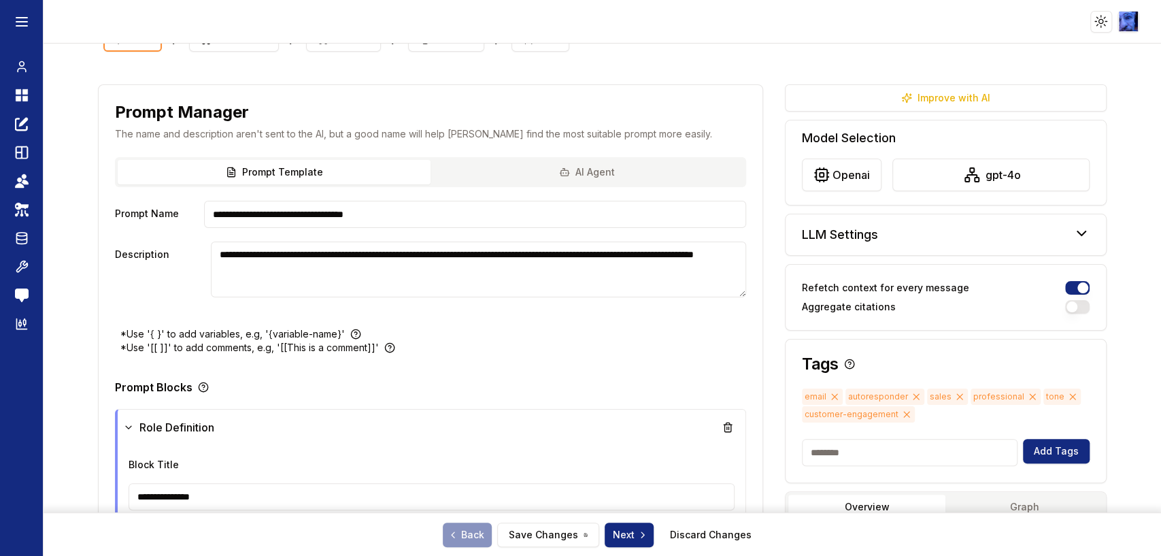
scroll to position [0, 0]
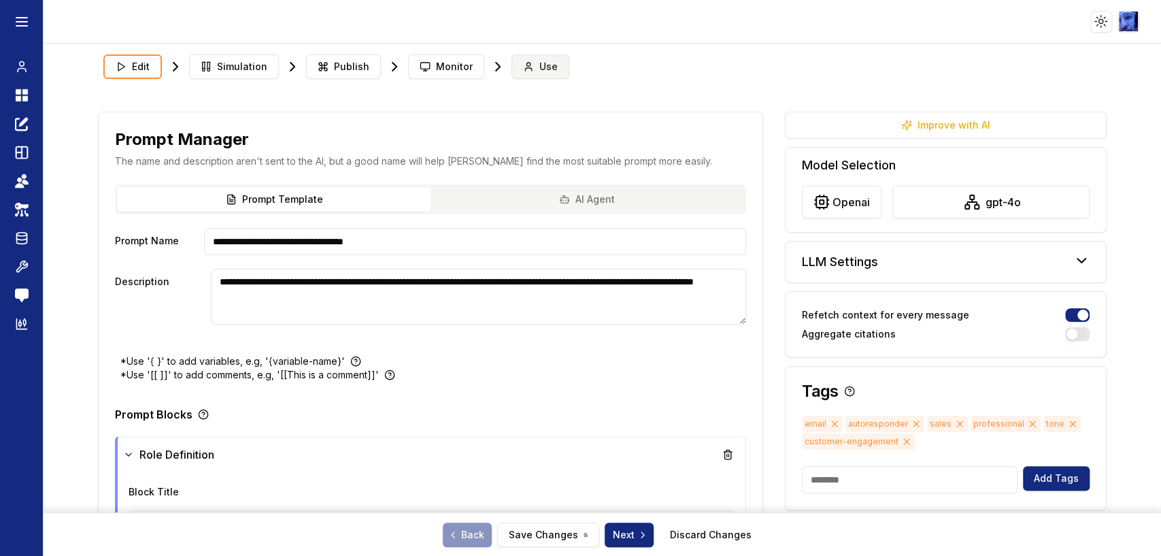
click at [539, 67] on span "Use" at bounding box center [548, 67] width 18 height 14
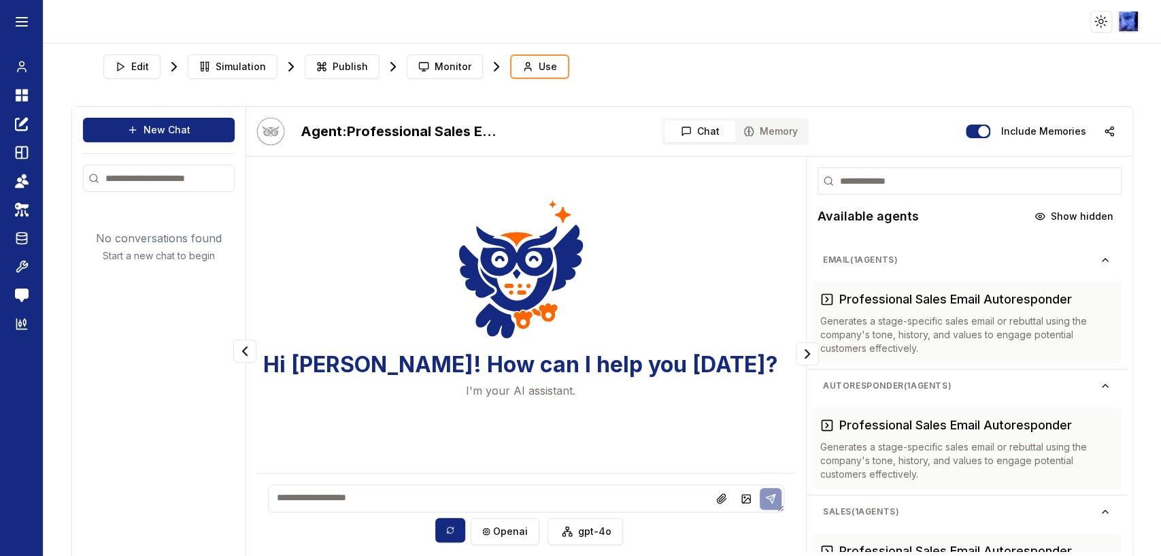
click at [548, 496] on textarea at bounding box center [526, 498] width 516 height 28
type textarea "**"
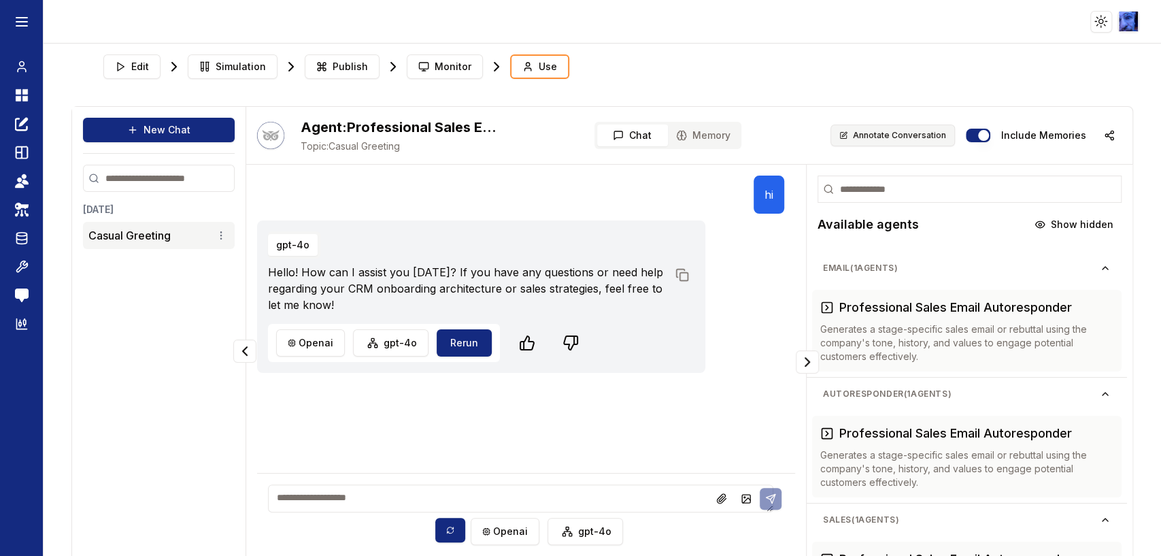
click at [865, 132] on button "Annotate Conversation" at bounding box center [892, 135] width 124 height 22
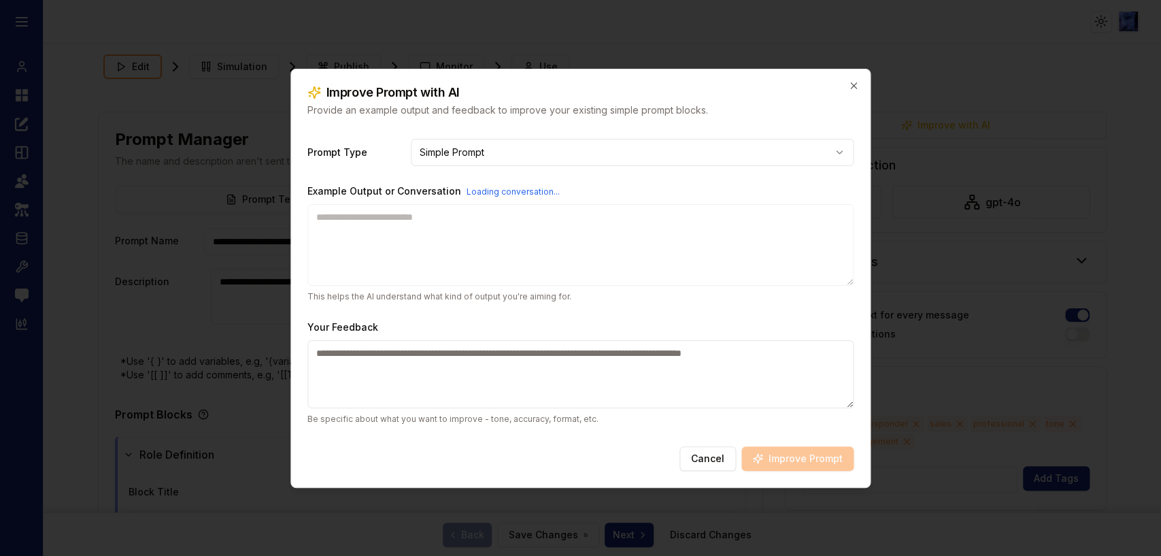
type textarea "**********"
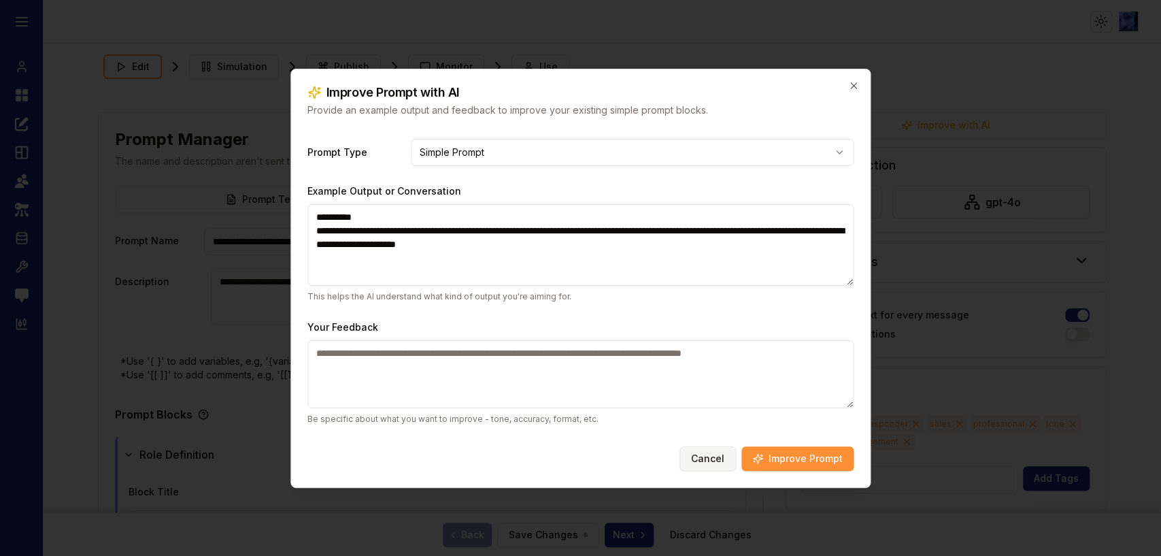
click at [708, 459] on button "Cancel" at bounding box center [707, 458] width 56 height 24
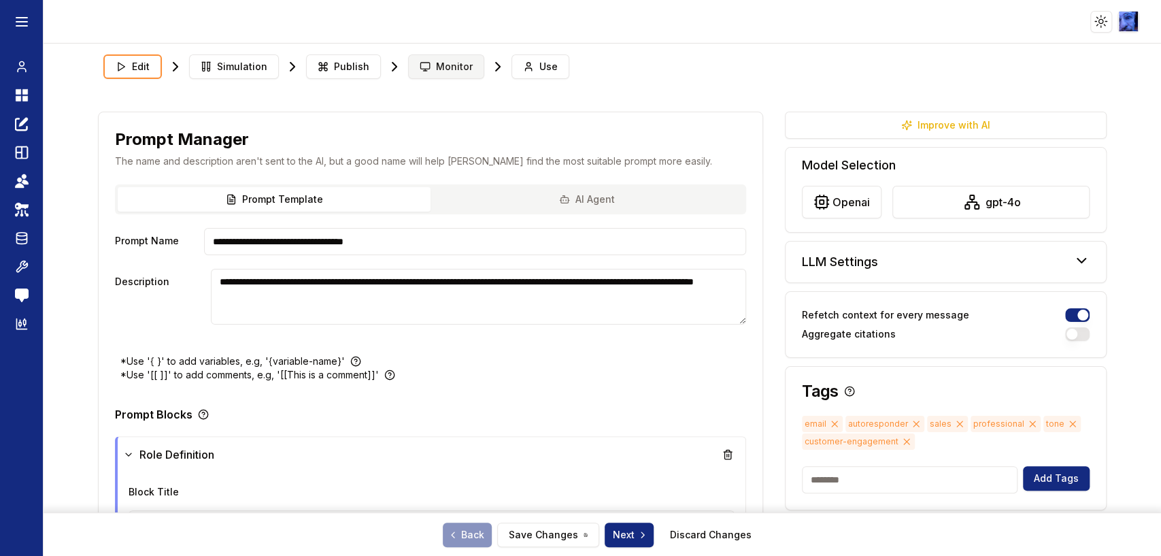
click at [441, 61] on span "Monitor" at bounding box center [454, 67] width 37 height 14
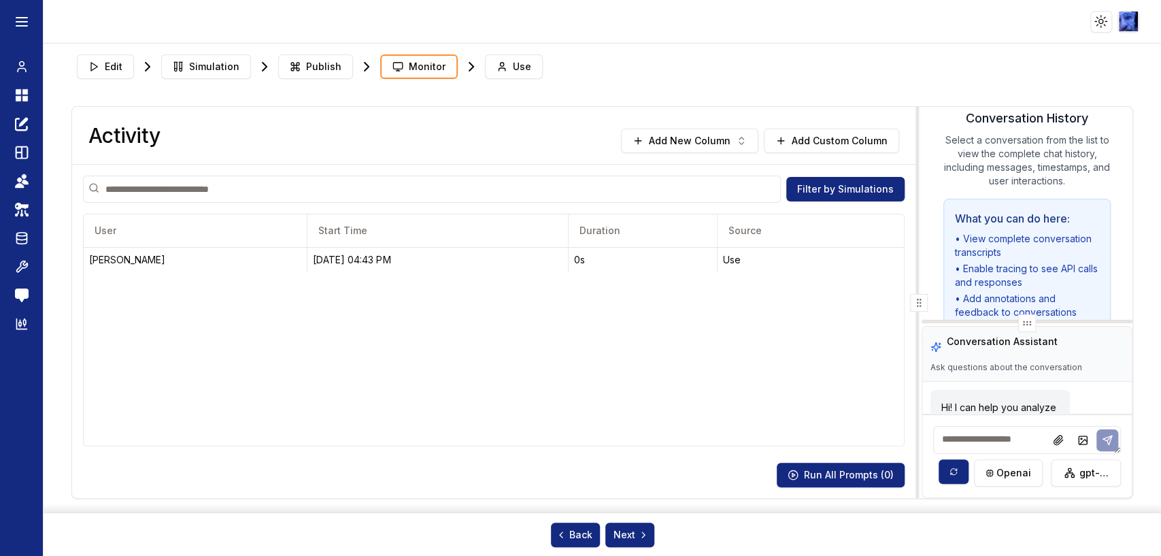
click at [340, 65] on button "Publish" at bounding box center [315, 66] width 75 height 24
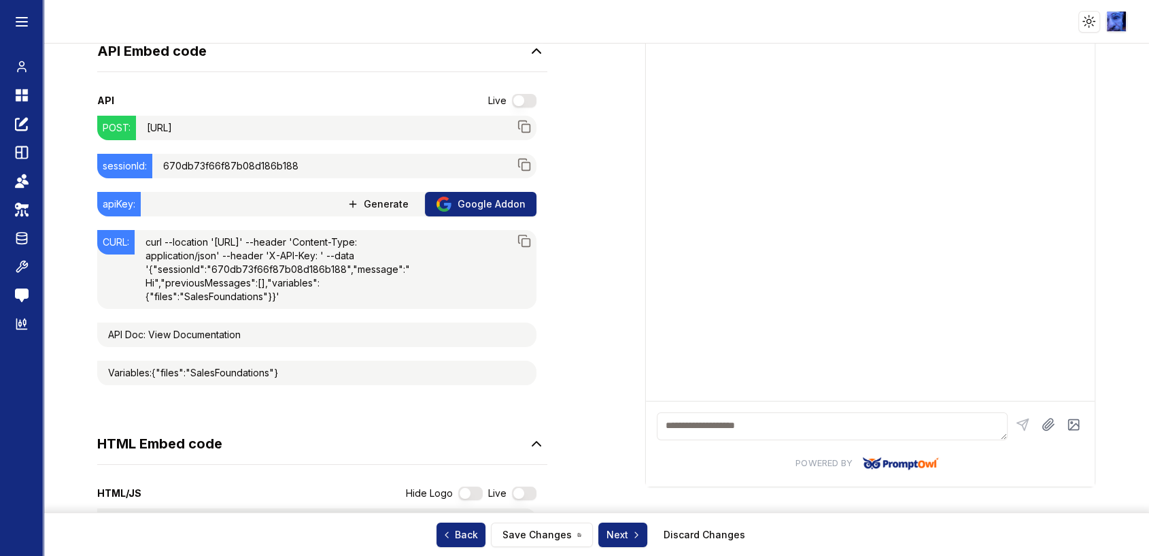
scroll to position [226, 0]
click at [512, 99] on button "button" at bounding box center [524, 100] width 24 height 14
click at [518, 239] on icon at bounding box center [525, 240] width 14 height 14
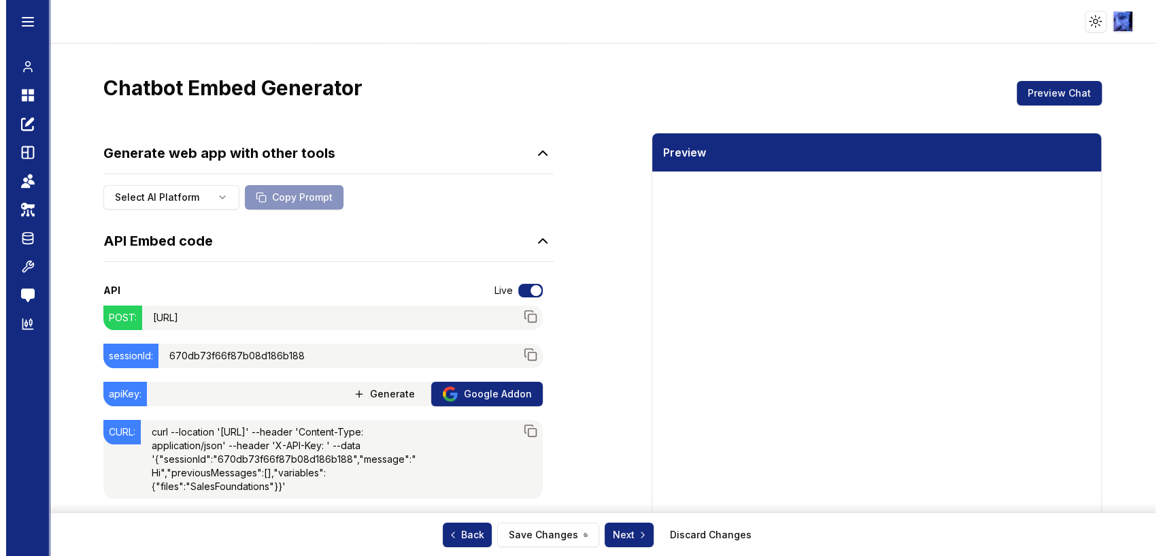
scroll to position [0, 0]
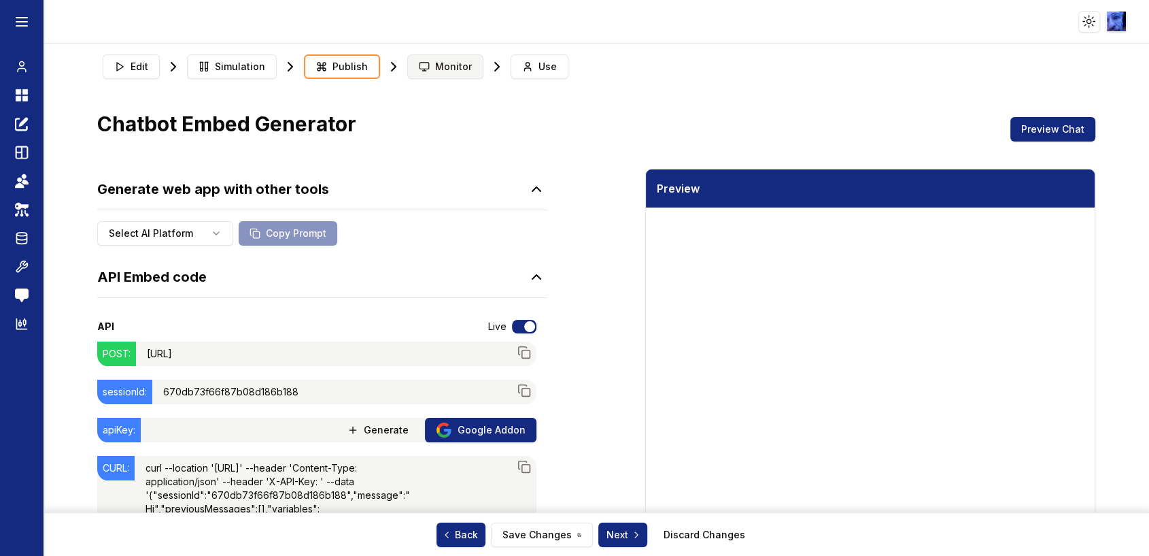
click at [443, 65] on span "Monitor" at bounding box center [453, 67] width 37 height 14
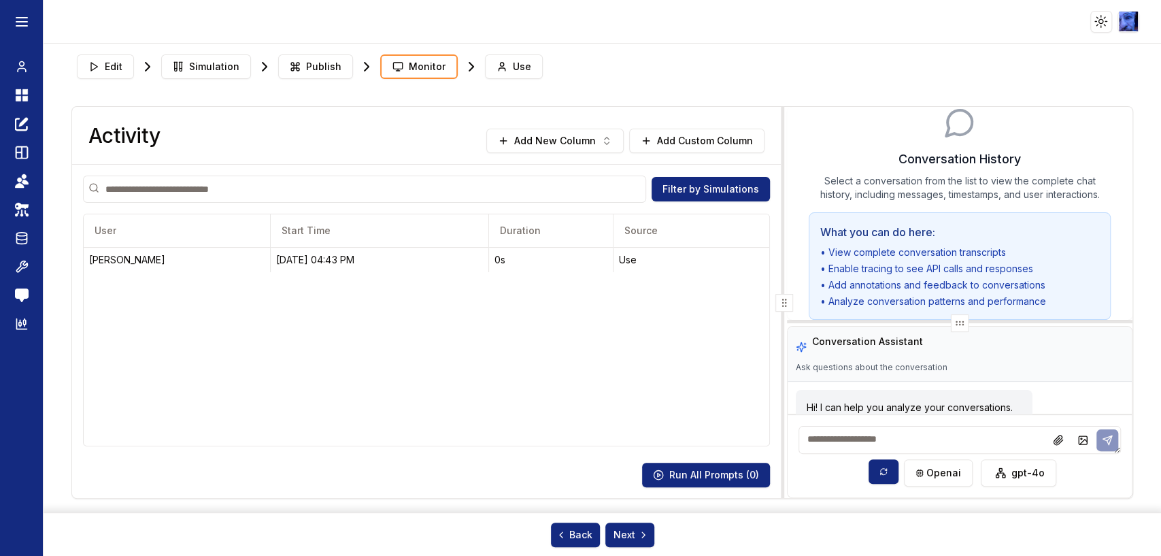
drag, startPoint x: 916, startPoint y: 299, endPoint x: 707, endPoint y: 305, distance: 208.9
click at [779, 305] on icon at bounding box center [784, 302] width 11 height 11
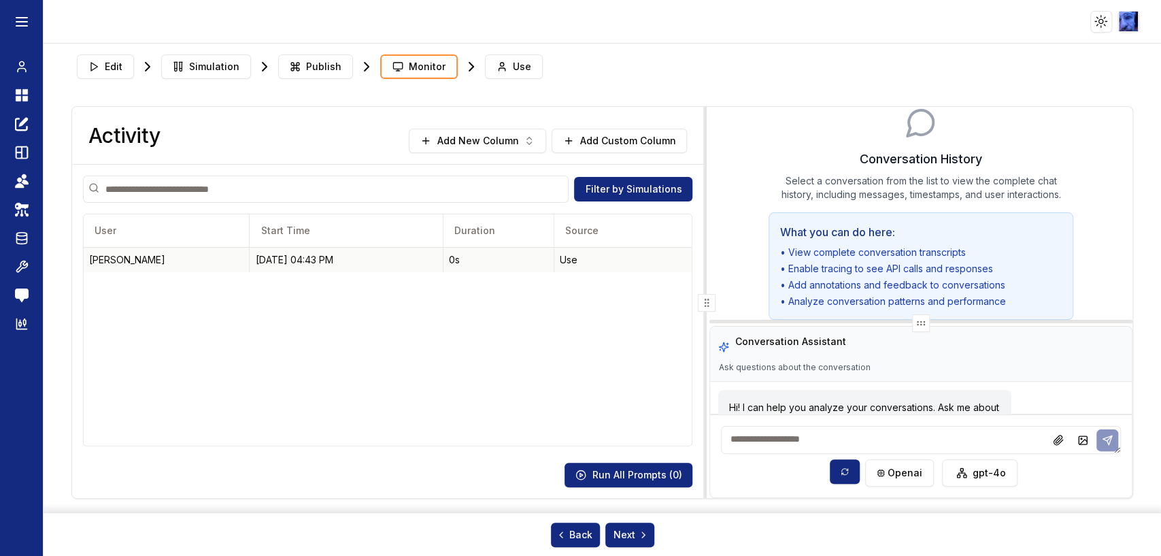
click at [310, 258] on div "08/29/25, 04:43 PM" at bounding box center [346, 260] width 182 height 14
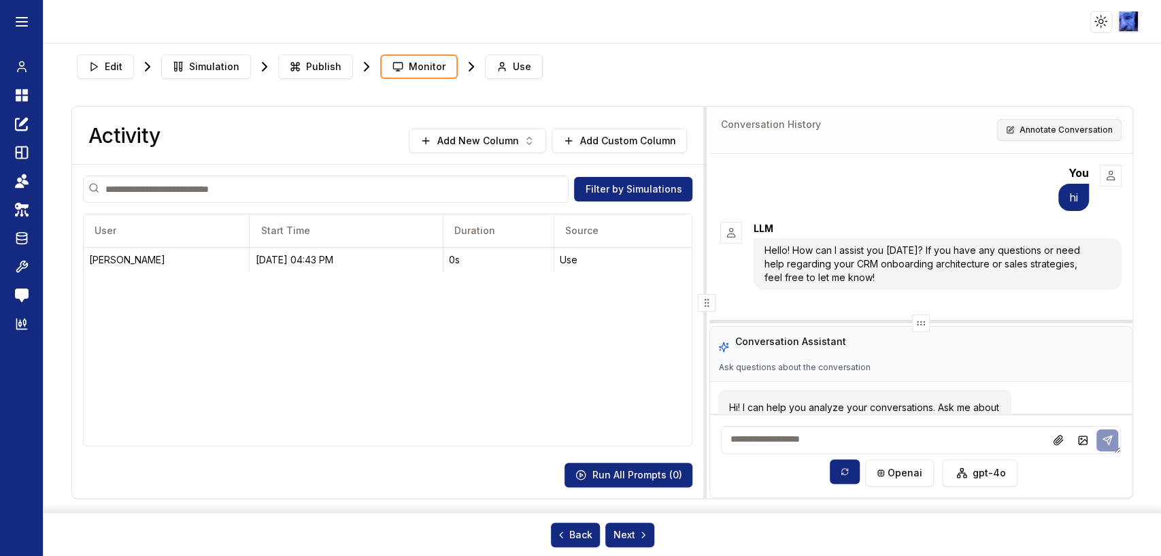
click at [1059, 129] on button "Annotate Conversation" at bounding box center [1059, 130] width 124 height 22
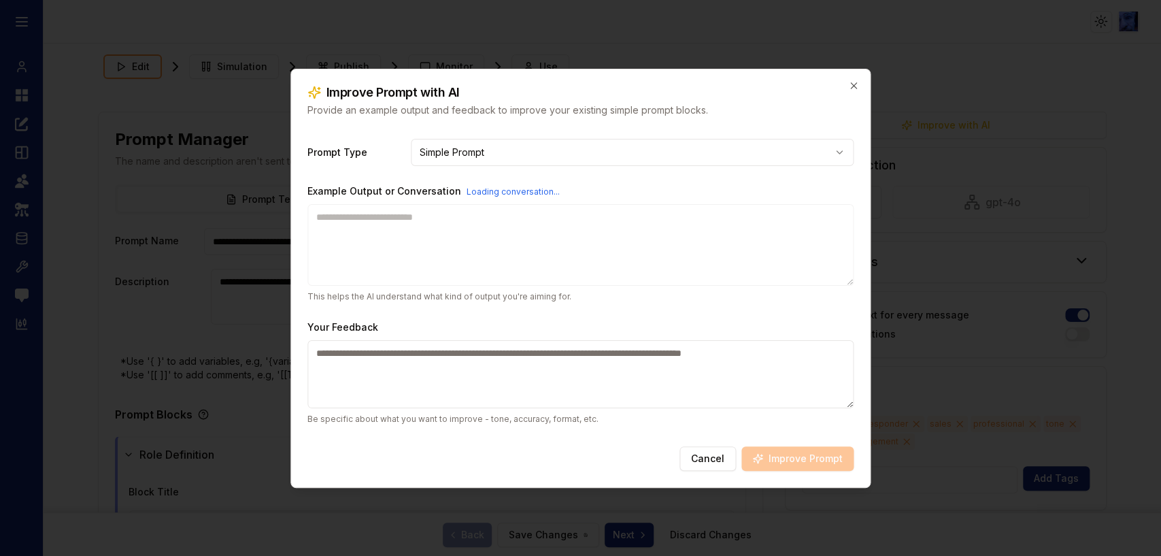
type textarea "**********"
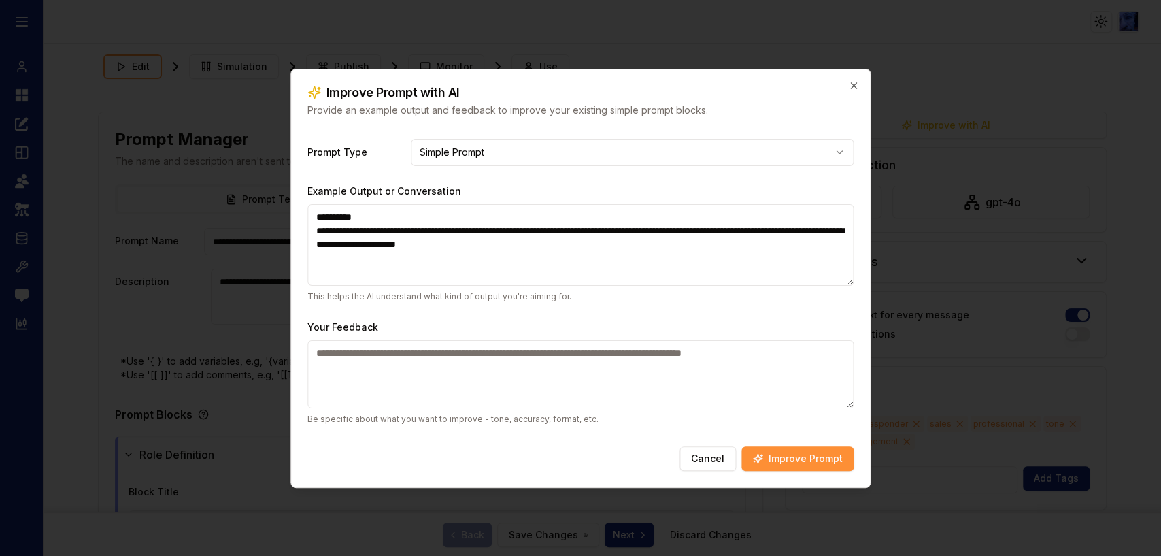
click at [460, 383] on textarea "Your Feedback" at bounding box center [580, 374] width 547 height 68
click at [707, 457] on button "Cancel" at bounding box center [707, 458] width 56 height 24
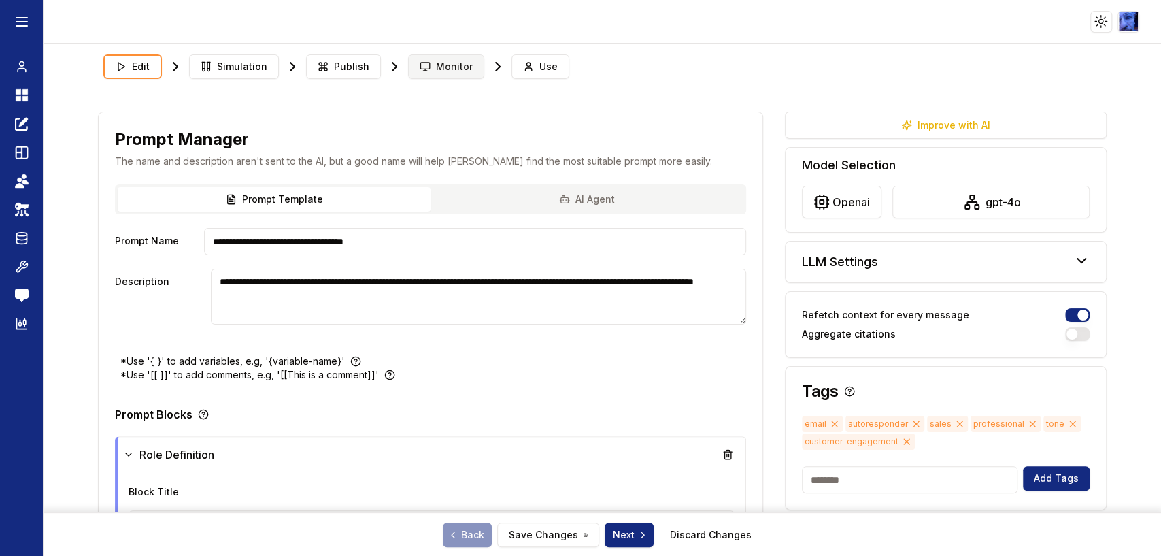
click at [445, 67] on span "Monitor" at bounding box center [454, 67] width 37 height 14
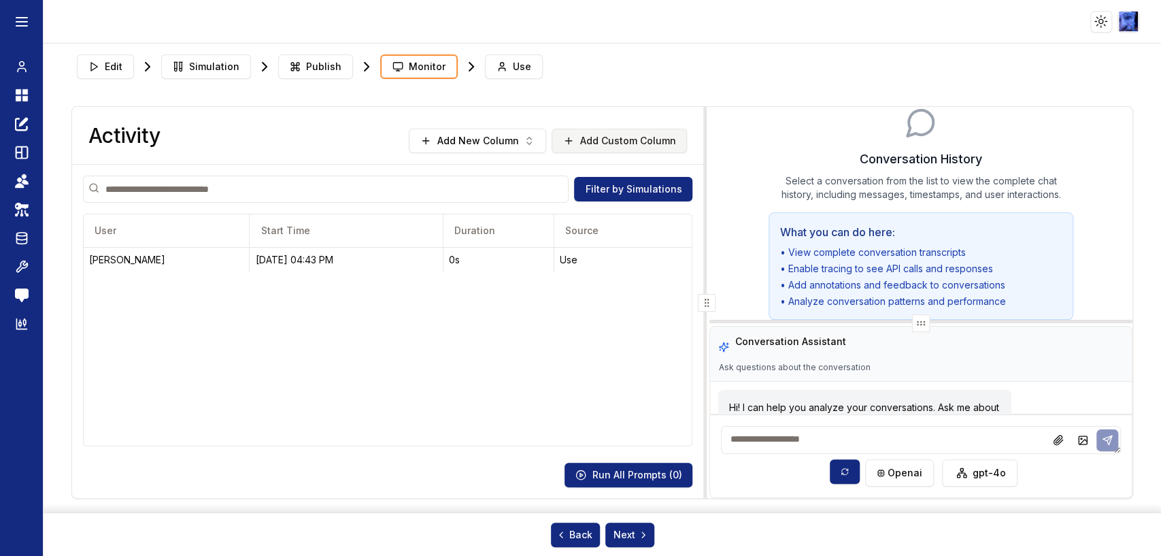
click at [613, 141] on button "Add Custom Column" at bounding box center [619, 141] width 135 height 24
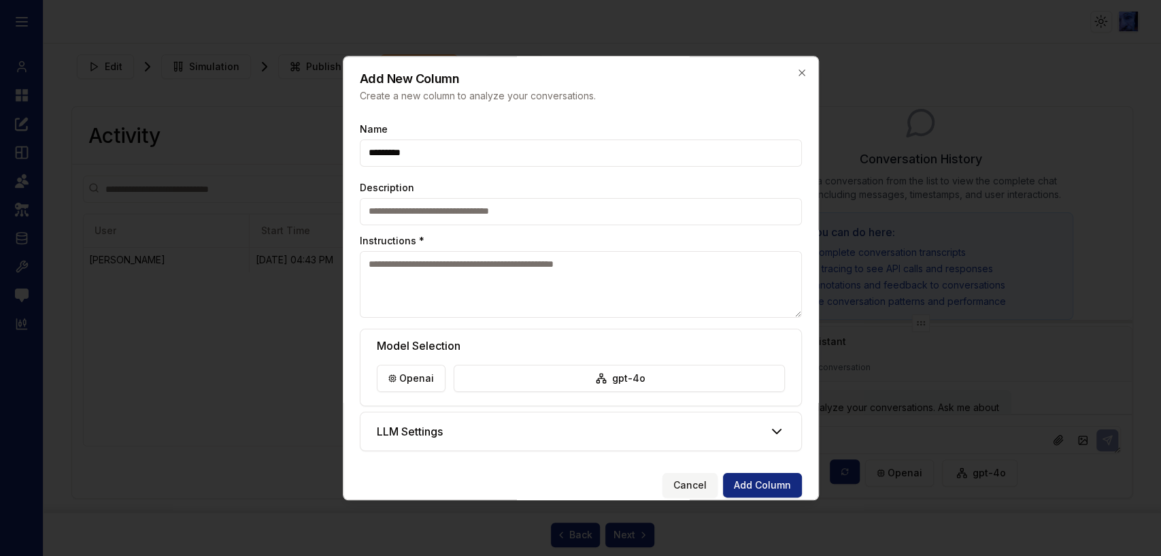
type input "*********"
type textarea "*"
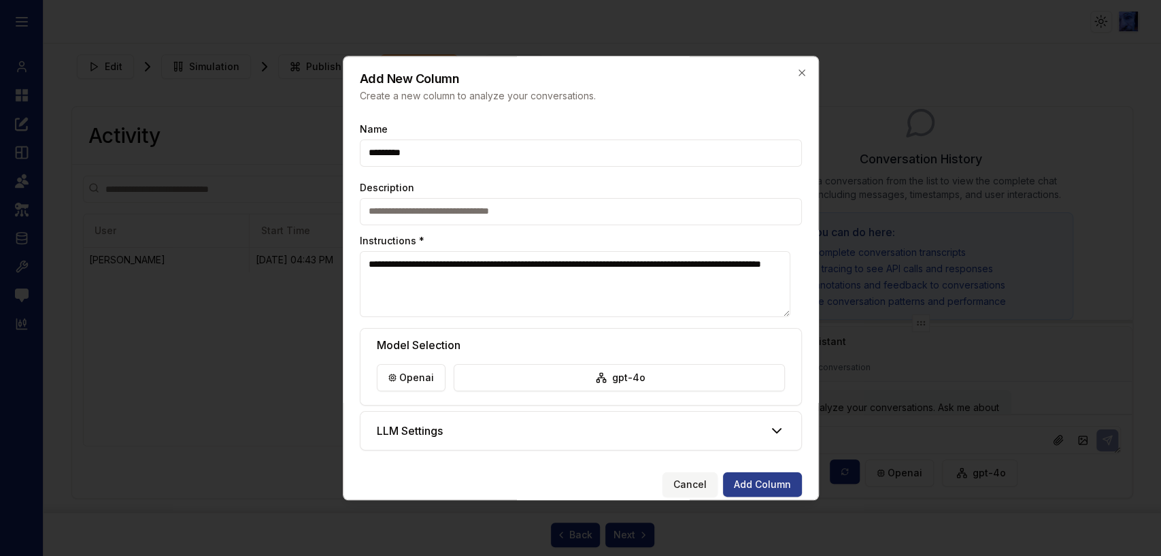
type textarea "**********"
click at [750, 480] on button "Add Column" at bounding box center [762, 484] width 79 height 24
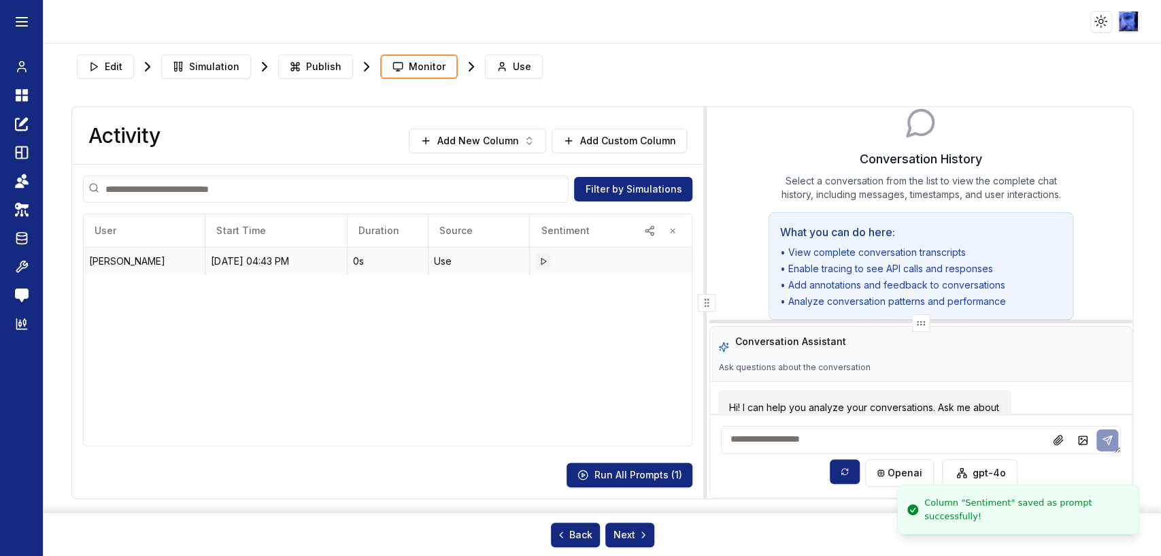
click at [541, 261] on polygon at bounding box center [543, 261] width 5 height 6
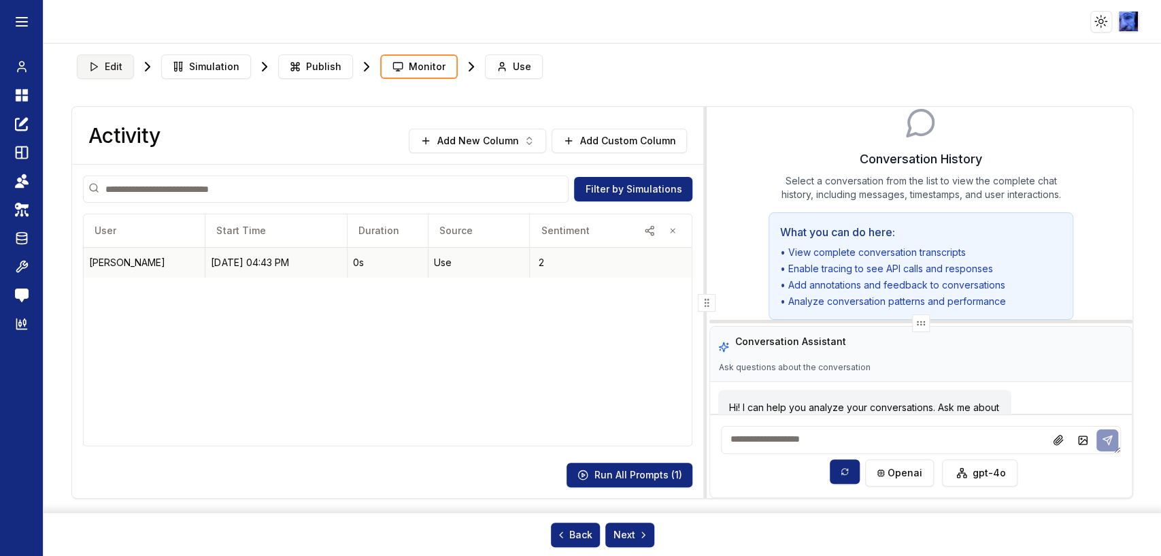
click at [112, 63] on span "Edit" at bounding box center [114, 67] width 18 height 14
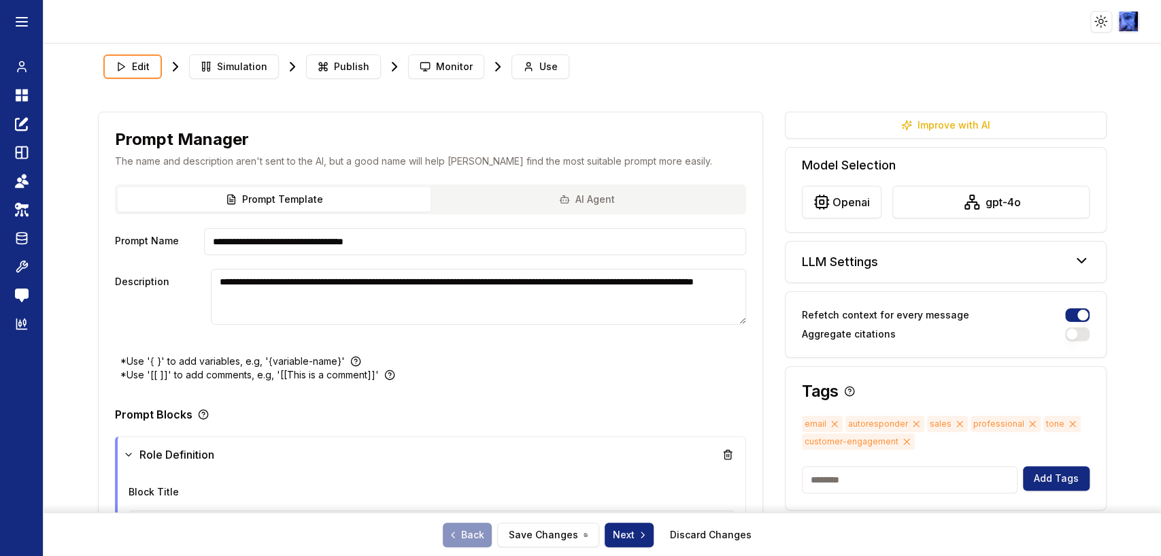
type textarea "**********"
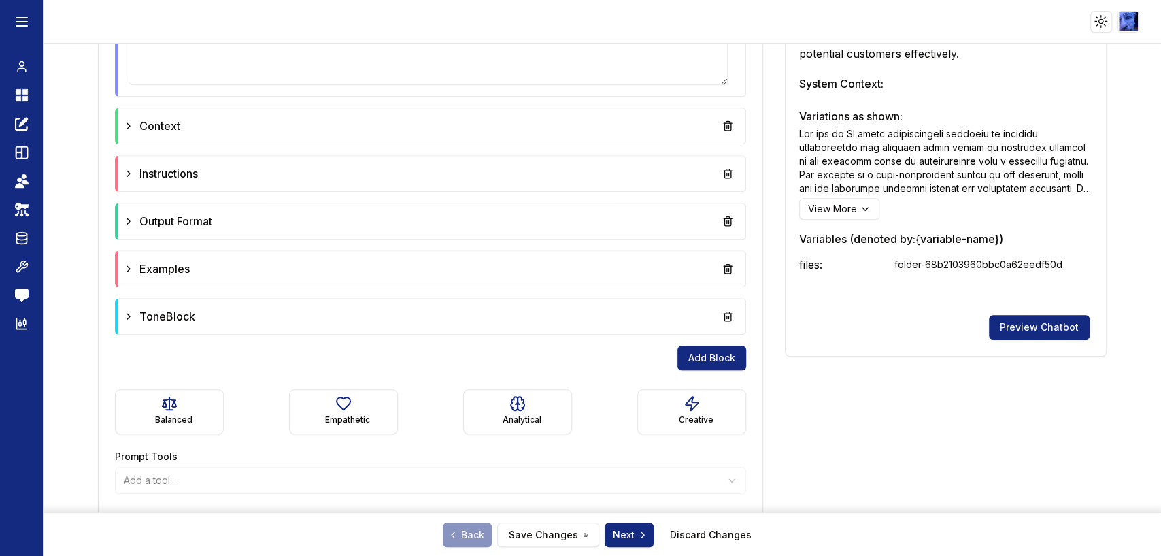
scroll to position [756, 0]
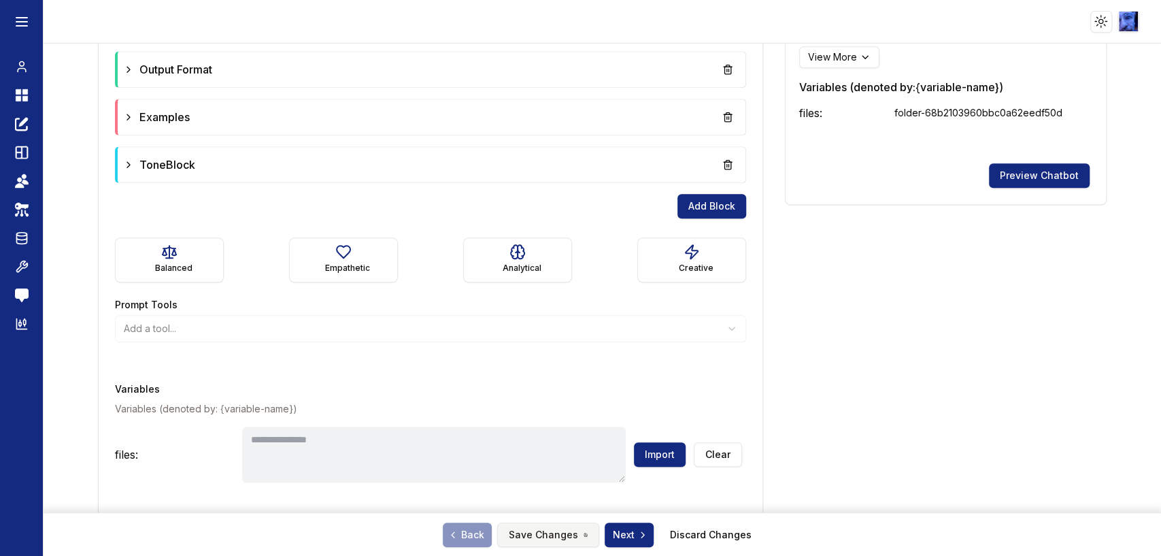
click at [539, 537] on button "Save Changes" at bounding box center [548, 534] width 102 height 24
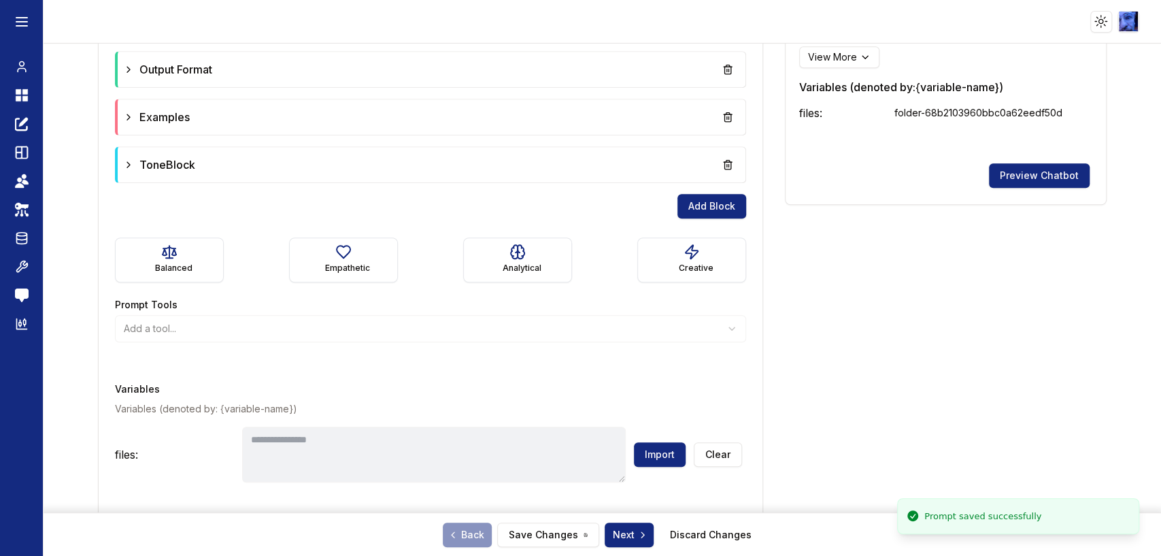
click at [745, 325] on div "**********" at bounding box center [431, 65] width 664 height 932
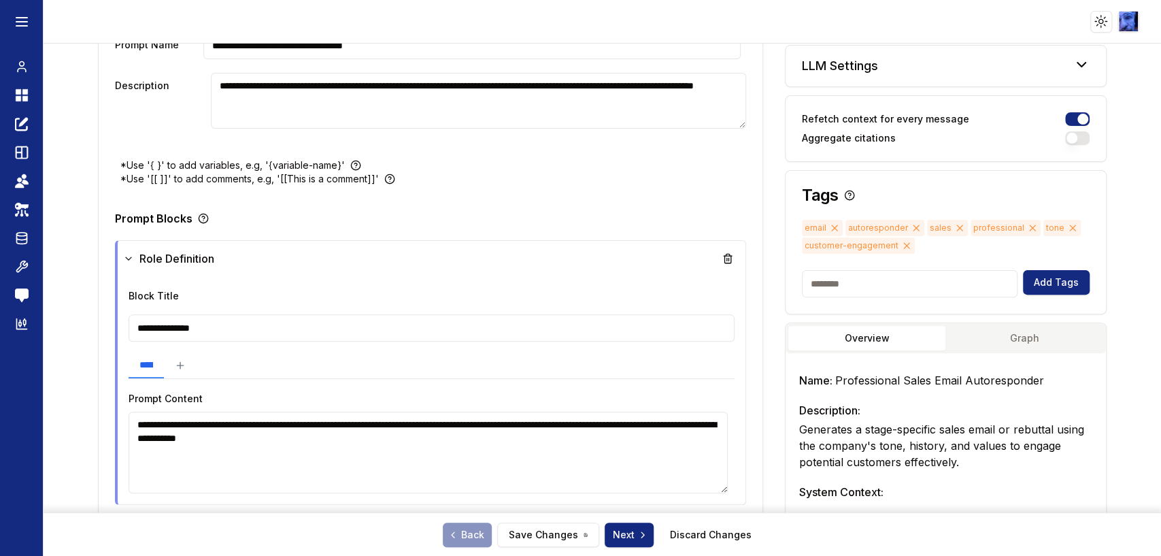
scroll to position [75, 0]
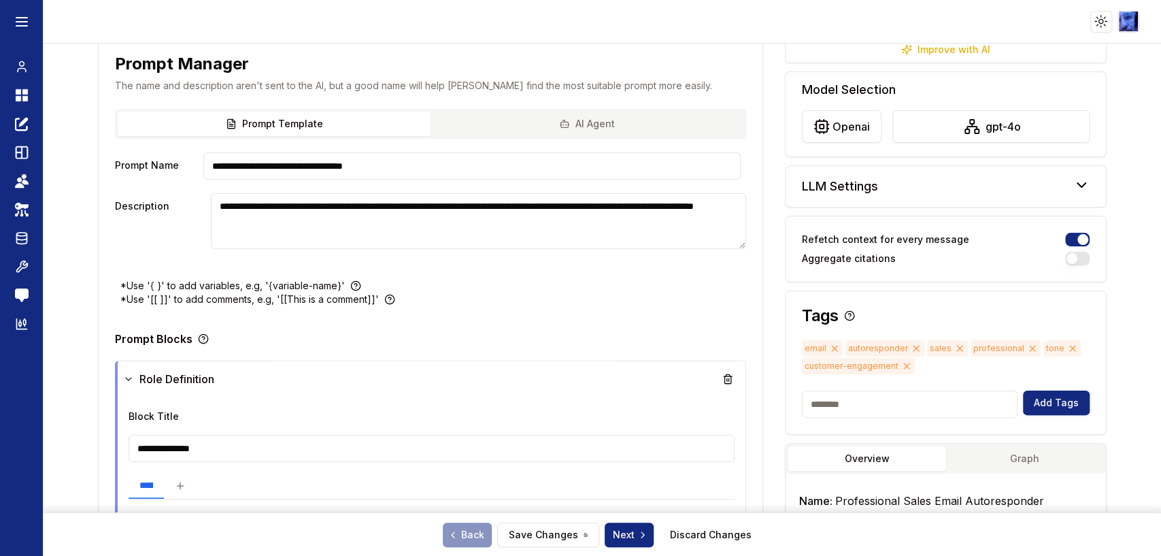
click at [626, 118] on button "AI Agent" at bounding box center [587, 124] width 313 height 24
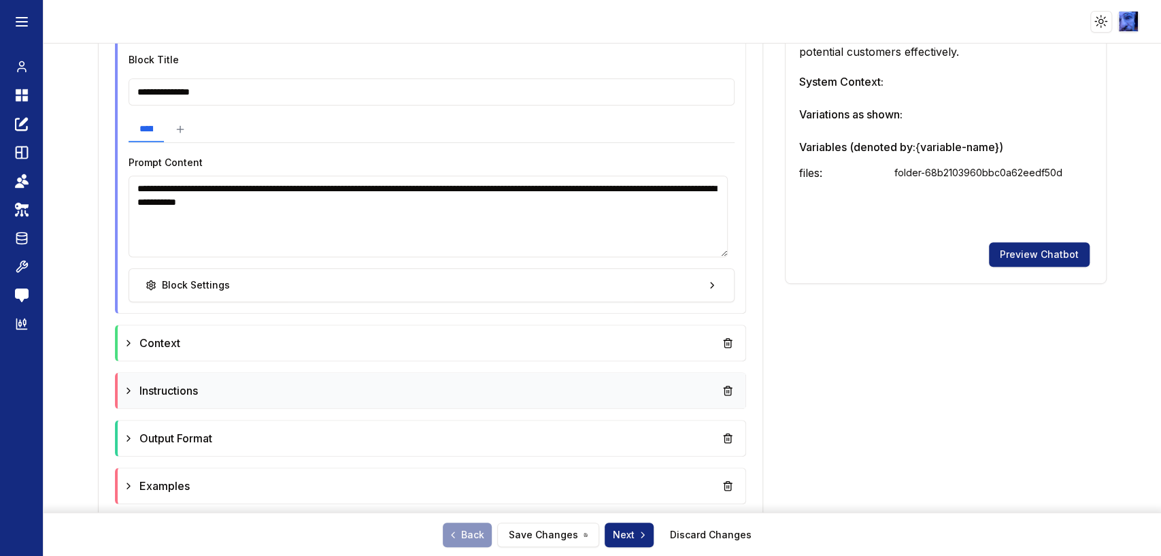
scroll to position [626, 0]
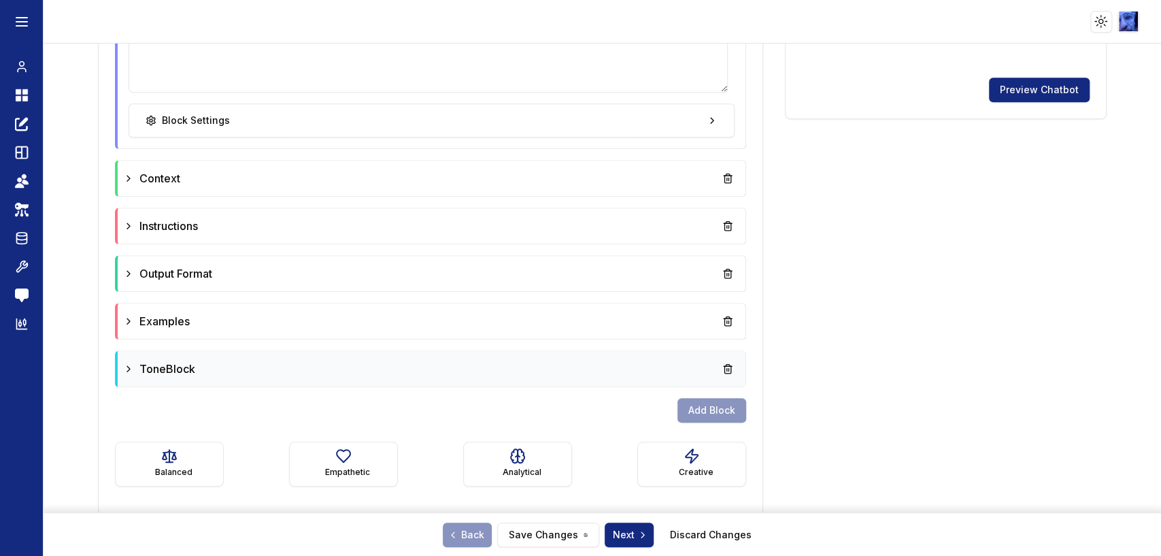
click at [506, 374] on div "ToneBlock" at bounding box center [431, 368] width 617 height 24
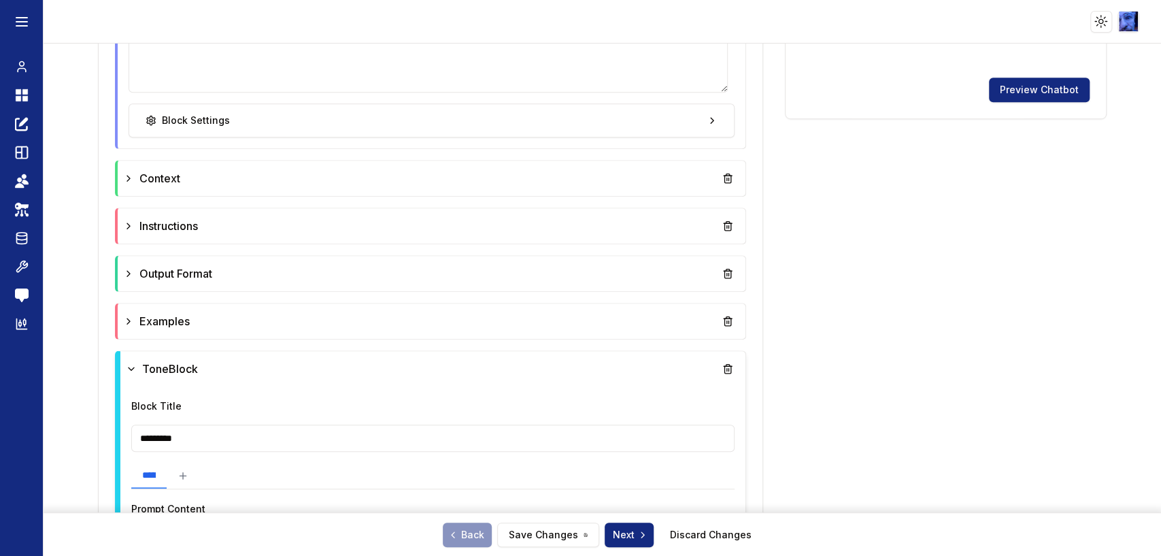
scroll to position [1005, 0]
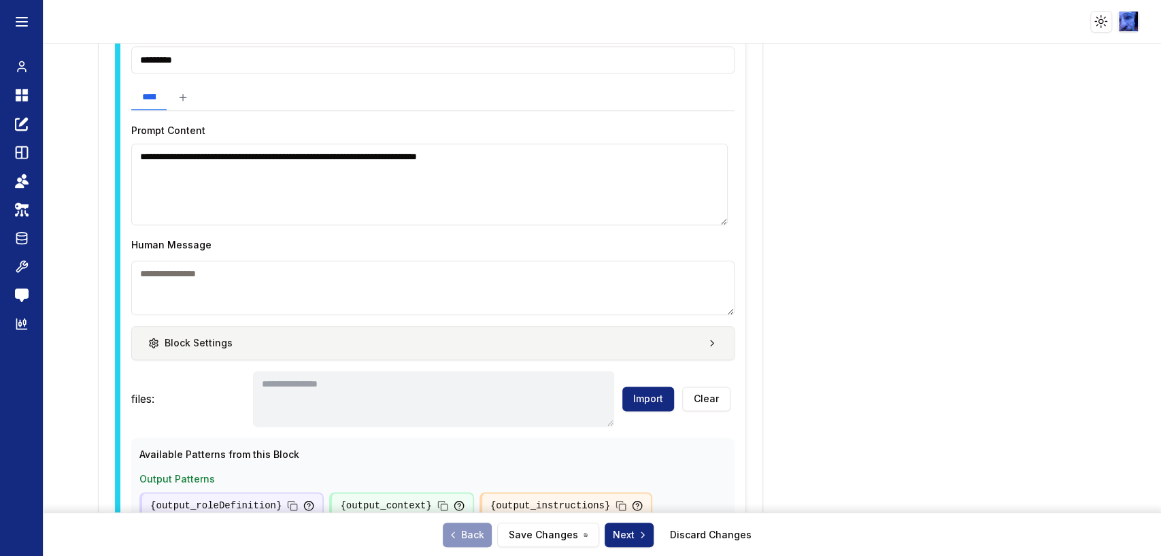
click at [231, 342] on button "Block Settings" at bounding box center [432, 343] width 603 height 34
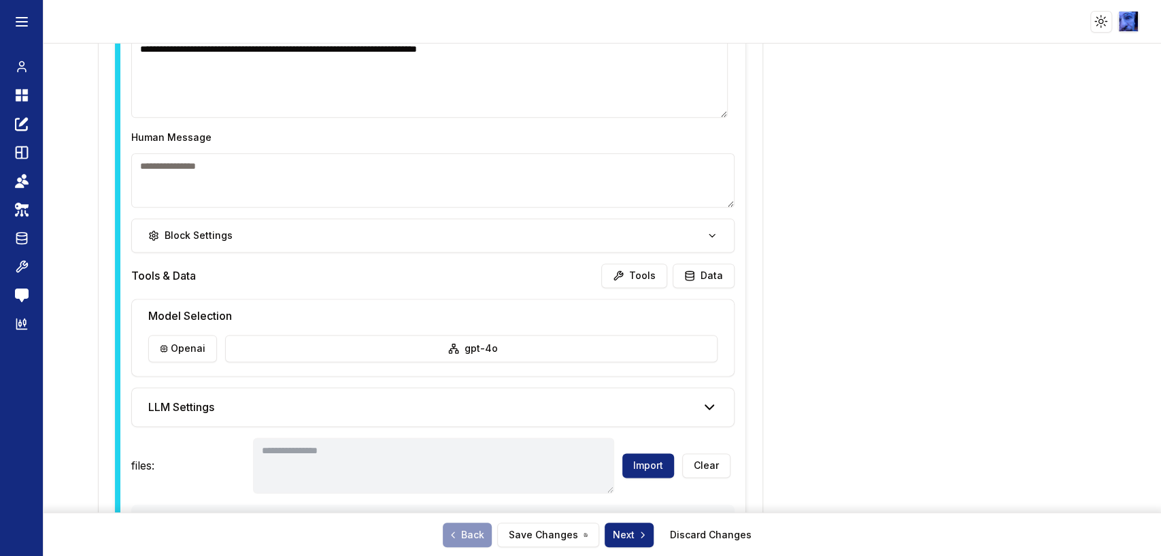
scroll to position [1231, 0]
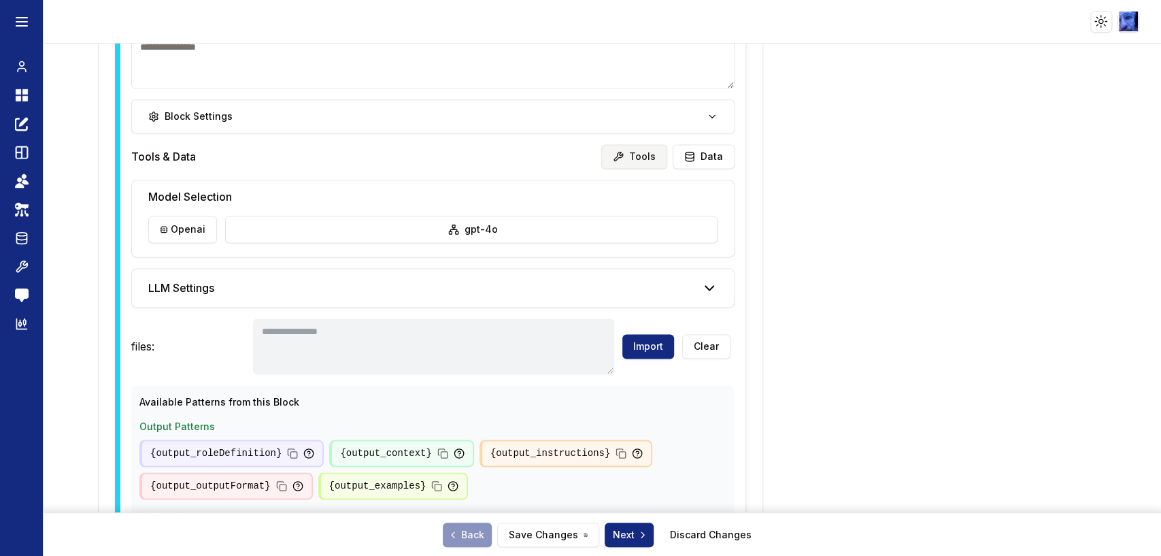
click at [631, 153] on button "Tools" at bounding box center [634, 156] width 66 height 24
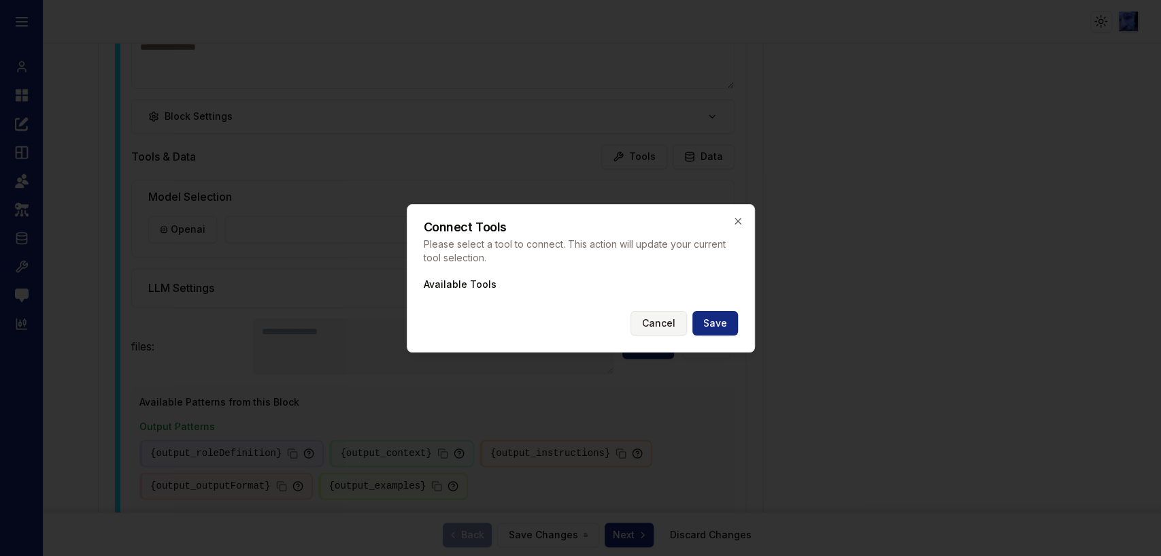
click at [654, 327] on button "Cancel" at bounding box center [658, 323] width 56 height 24
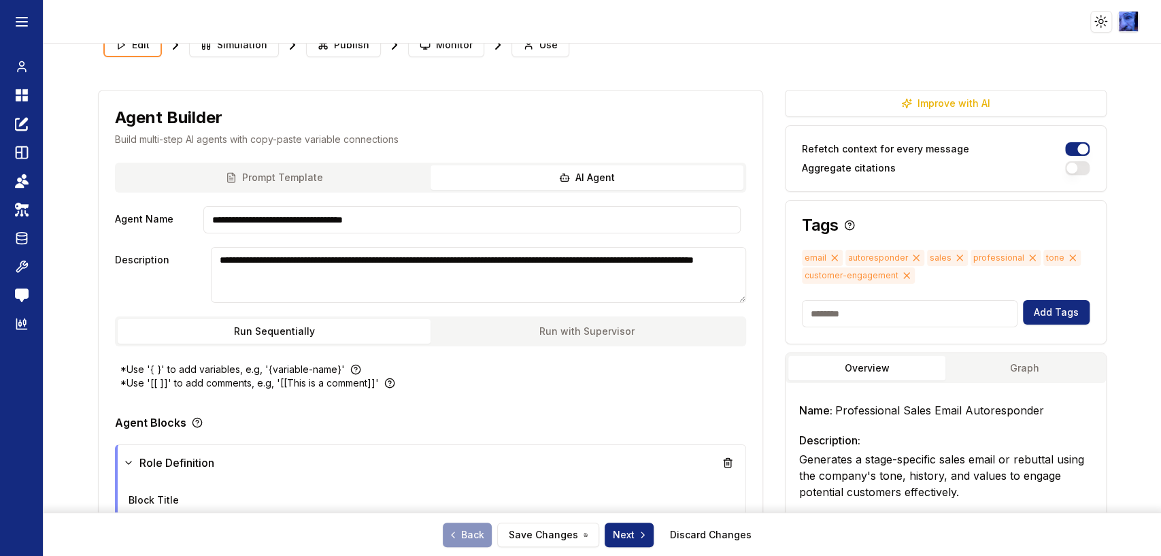
scroll to position [0, 0]
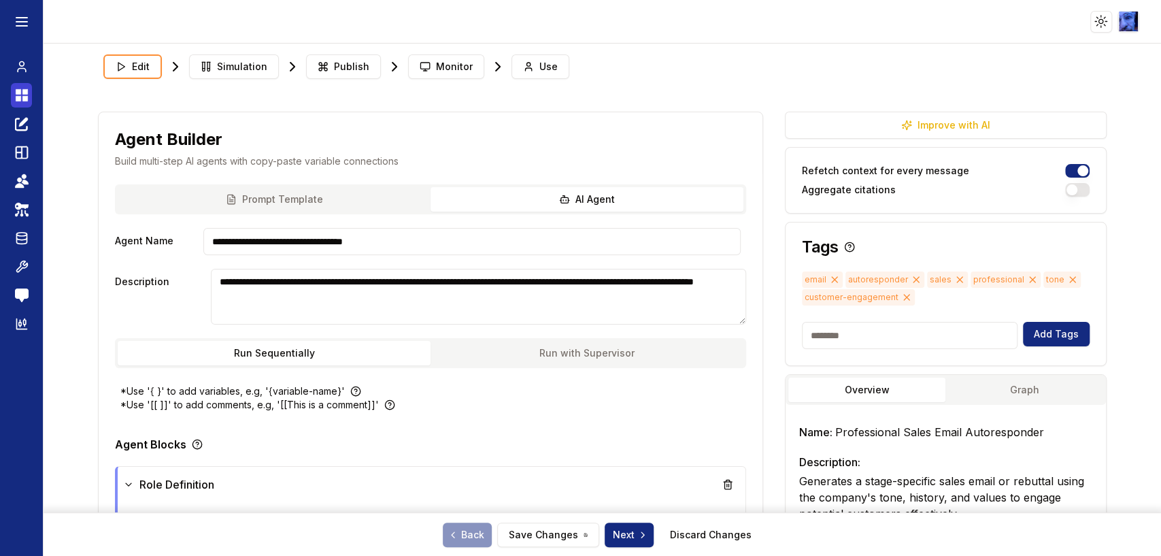
click at [13, 95] on link "Dashboard" at bounding box center [21, 95] width 21 height 24
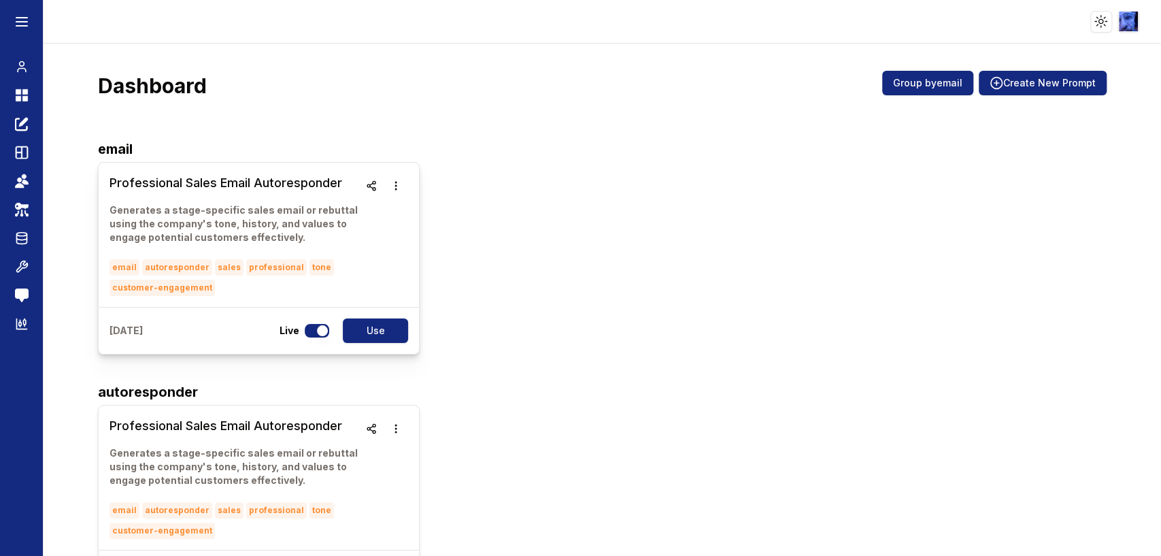
click at [237, 189] on h3 "Professional Sales Email Autoresponder" at bounding box center [235, 182] width 250 height 19
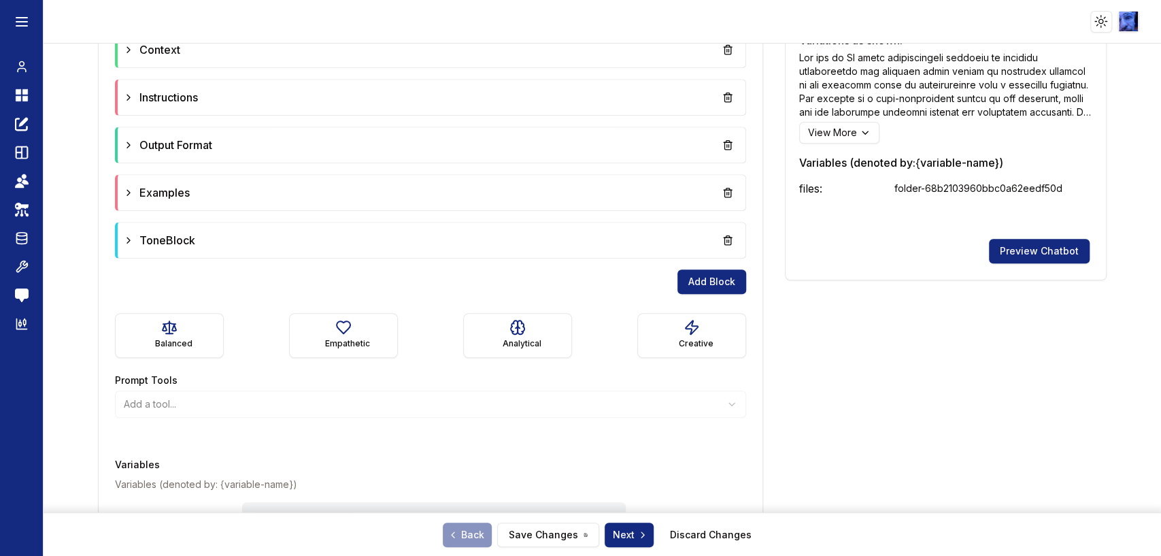
scroll to position [784, 0]
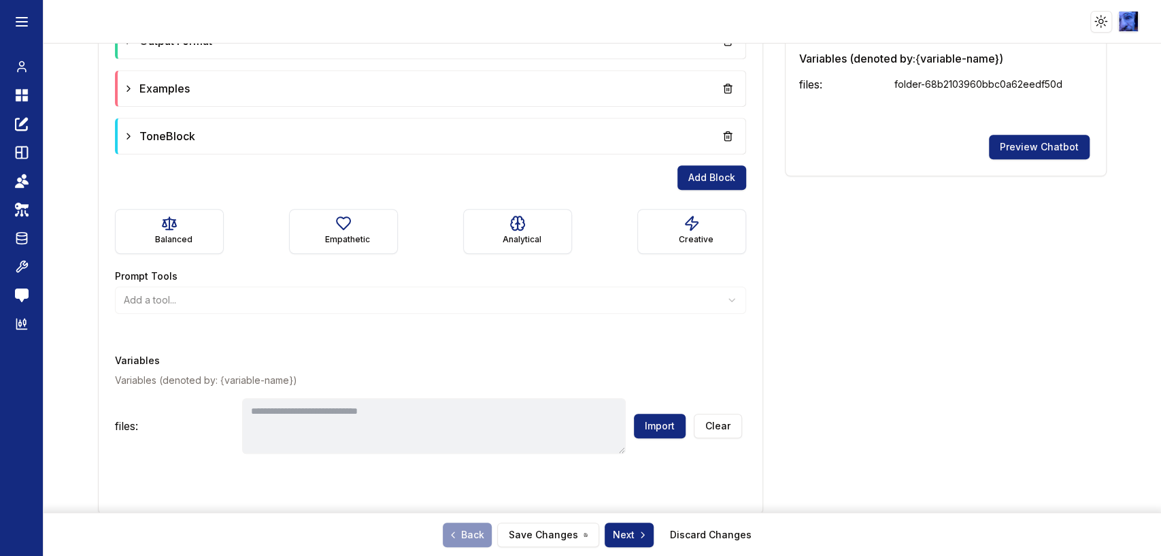
type textarea "**********"
drag, startPoint x: 307, startPoint y: 312, endPoint x: 508, endPoint y: 307, distance: 201.4
click at [309, 312] on div "Prompt Tools Add a tool..." at bounding box center [430, 291] width 631 height 49
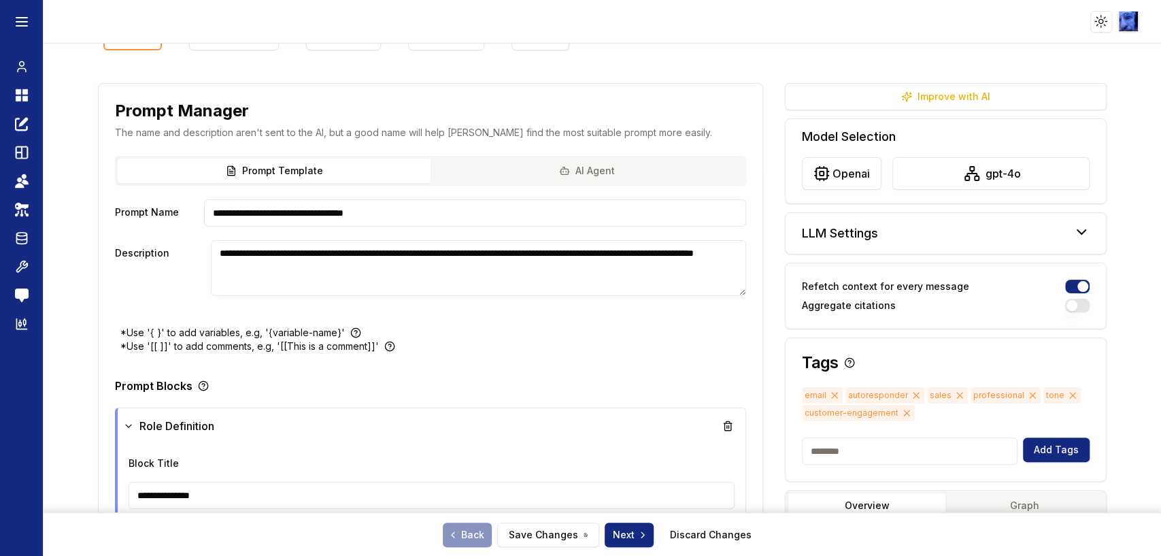
scroll to position [0, 0]
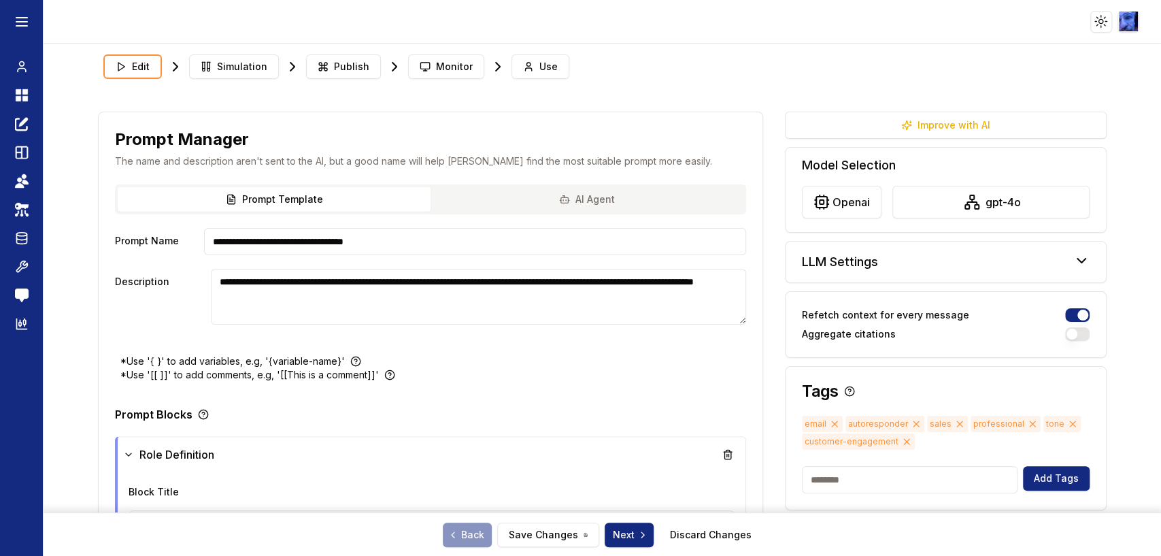
click at [480, 192] on button "AI Agent" at bounding box center [587, 199] width 313 height 24
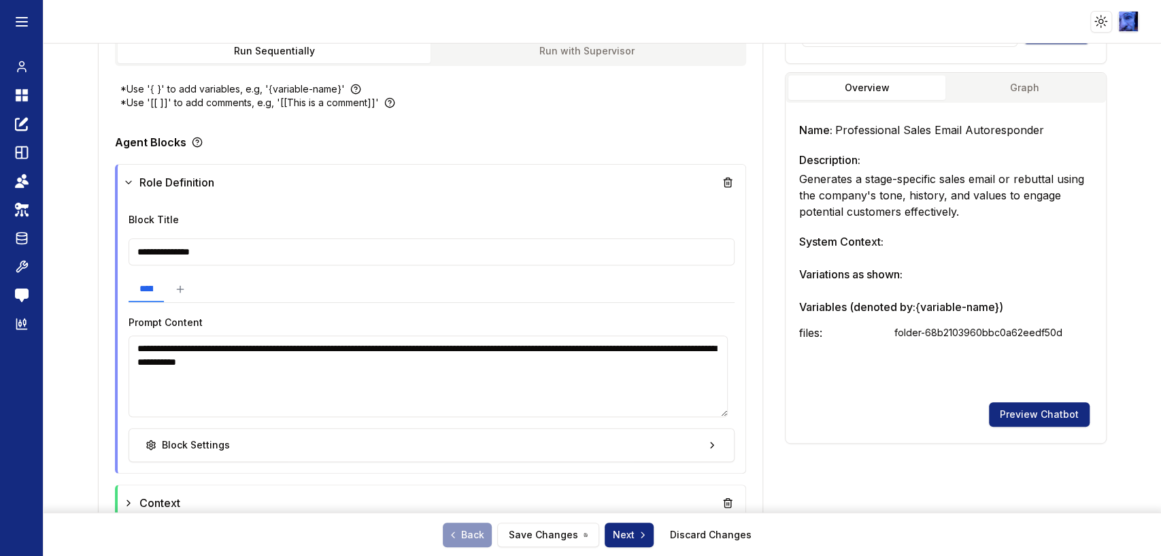
scroll to position [528, 0]
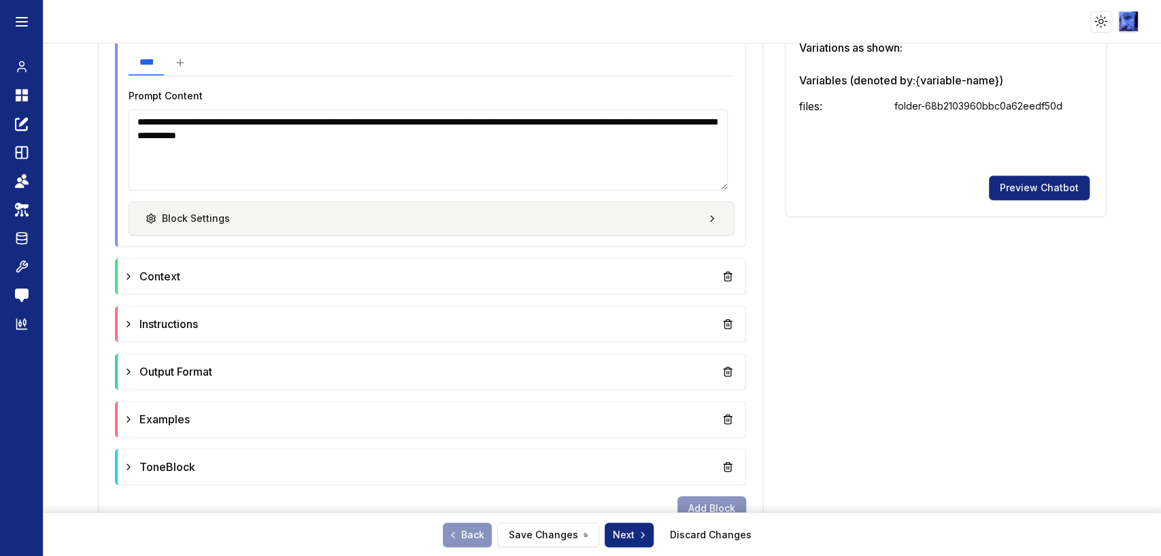
click at [390, 212] on button "Block Settings" at bounding box center [432, 218] width 606 height 34
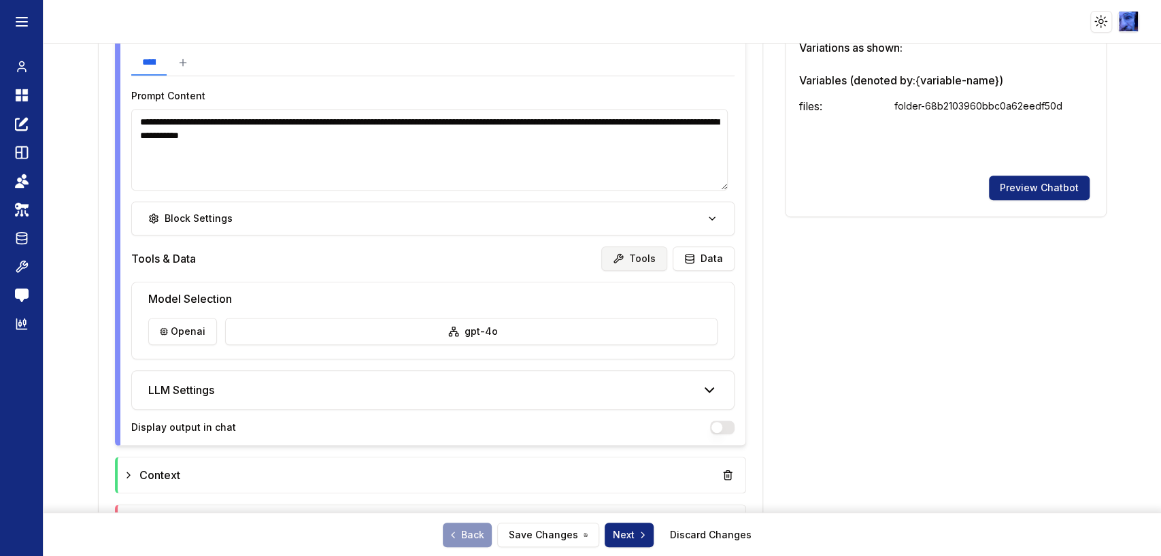
click at [627, 259] on button "Tools" at bounding box center [634, 258] width 66 height 24
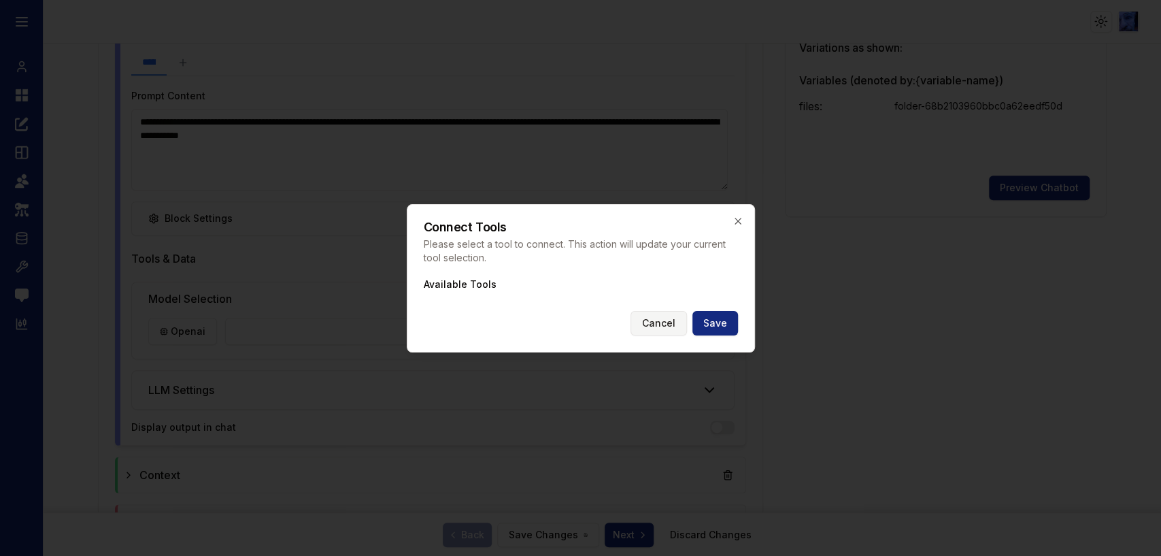
click at [669, 323] on button "Cancel" at bounding box center [658, 323] width 56 height 24
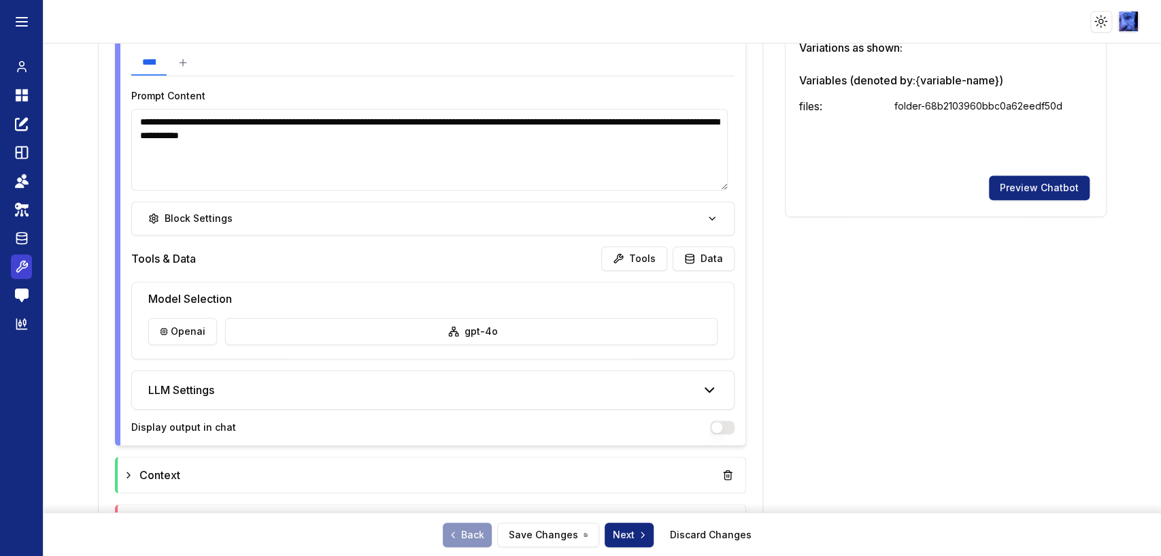
click at [22, 269] on icon at bounding box center [22, 266] width 14 height 16
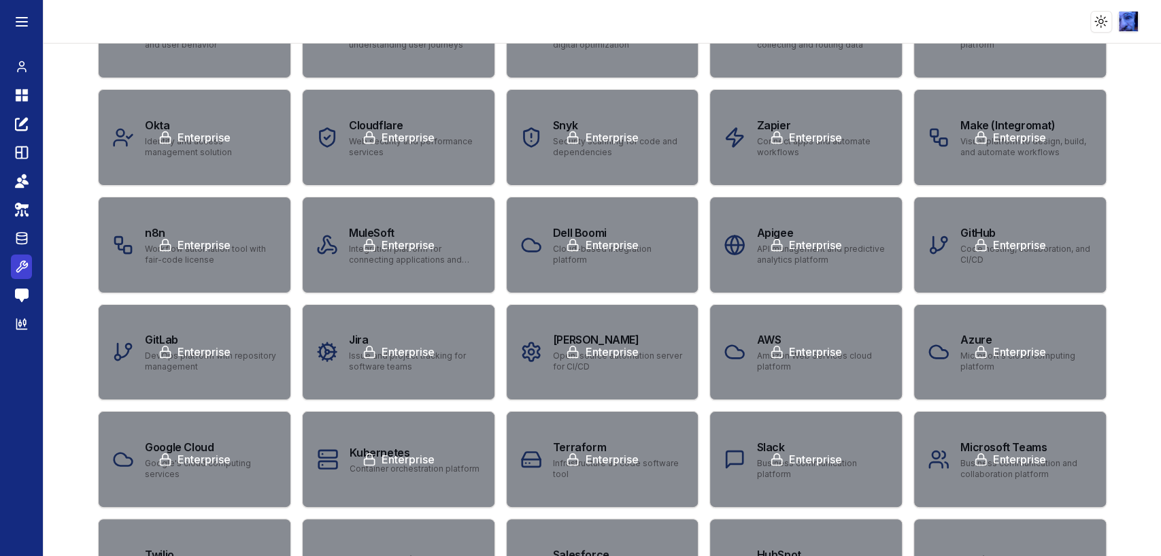
scroll to position [5, 0]
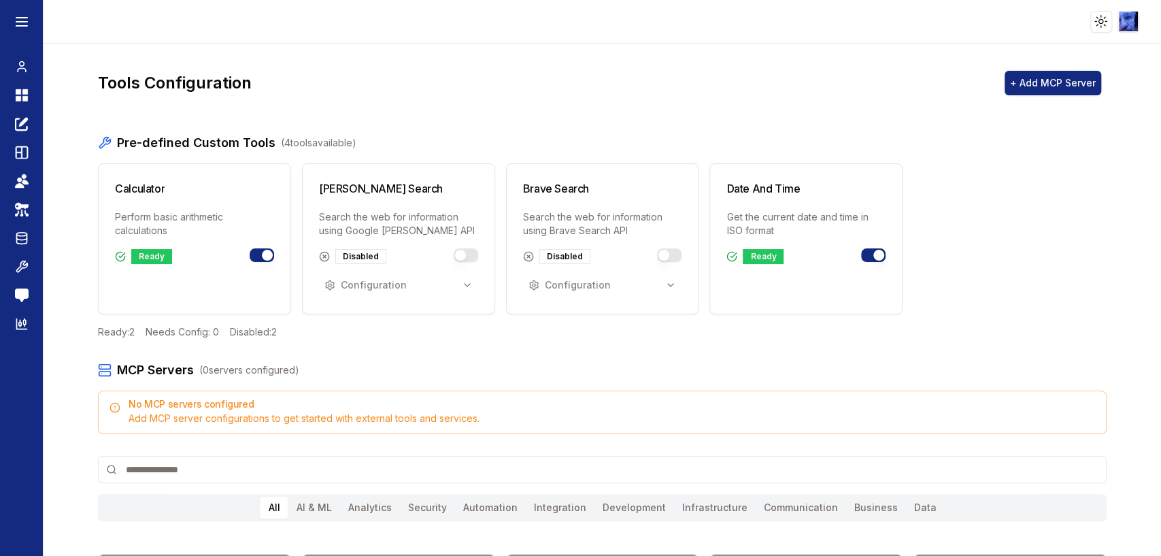
click at [404, 282] on div "Configuration" at bounding box center [398, 285] width 159 height 24
click at [467, 252] on button "Toggle serper_search" at bounding box center [466, 255] width 24 height 14
click at [657, 254] on button "Toggle brave_search" at bounding box center [669, 255] width 24 height 14
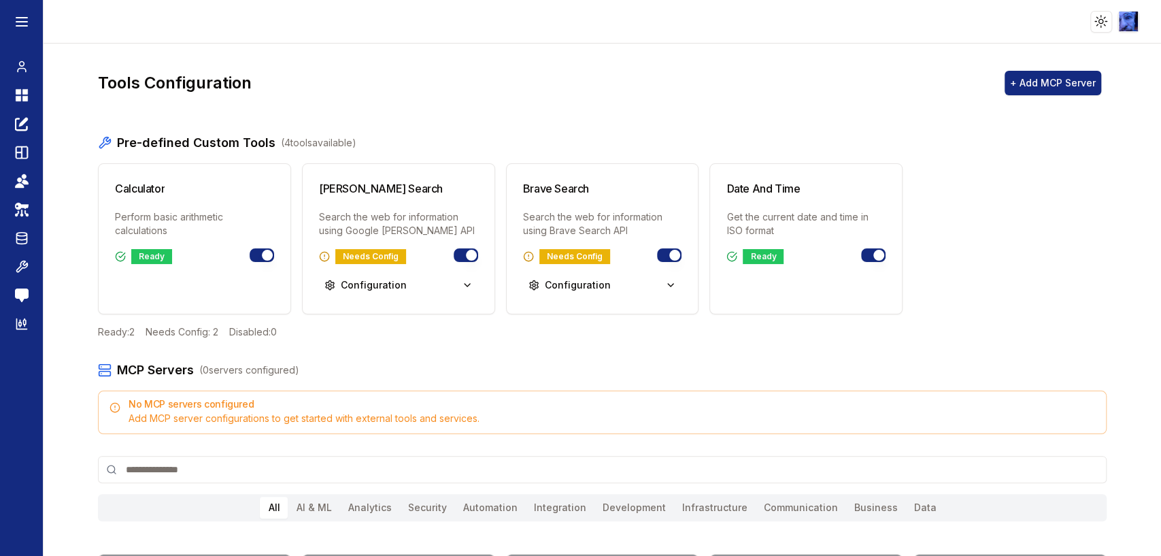
click at [662, 255] on button "Toggle brave_search" at bounding box center [669, 255] width 24 height 14
click at [454, 253] on button "Toggle serper_search" at bounding box center [466, 255] width 24 height 14
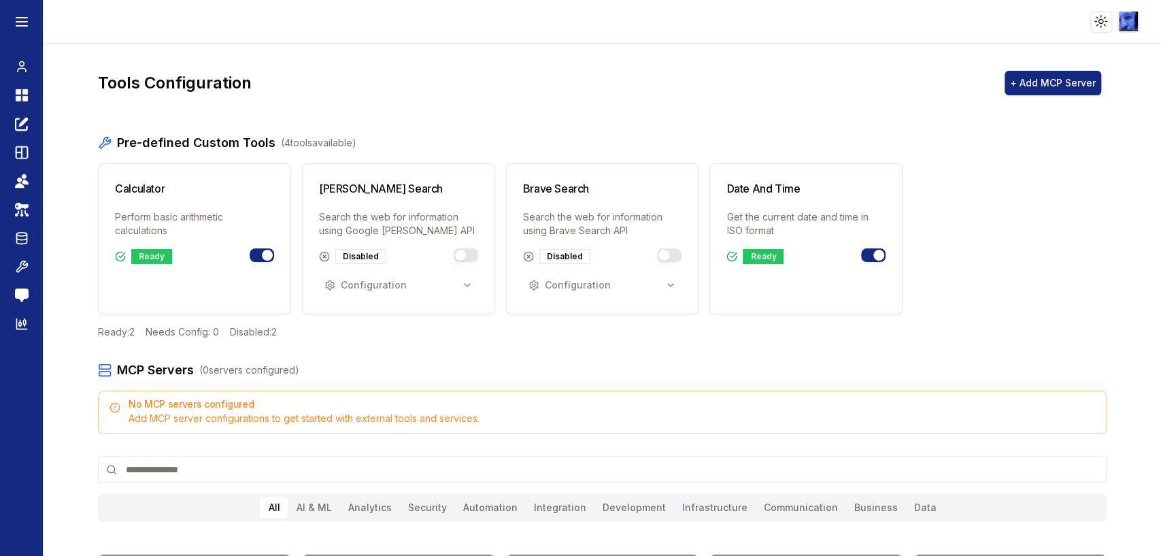
click at [455, 253] on button "Toggle serper_search" at bounding box center [466, 255] width 24 height 14
click at [667, 252] on button "Toggle brave_search" at bounding box center [669, 255] width 24 height 14
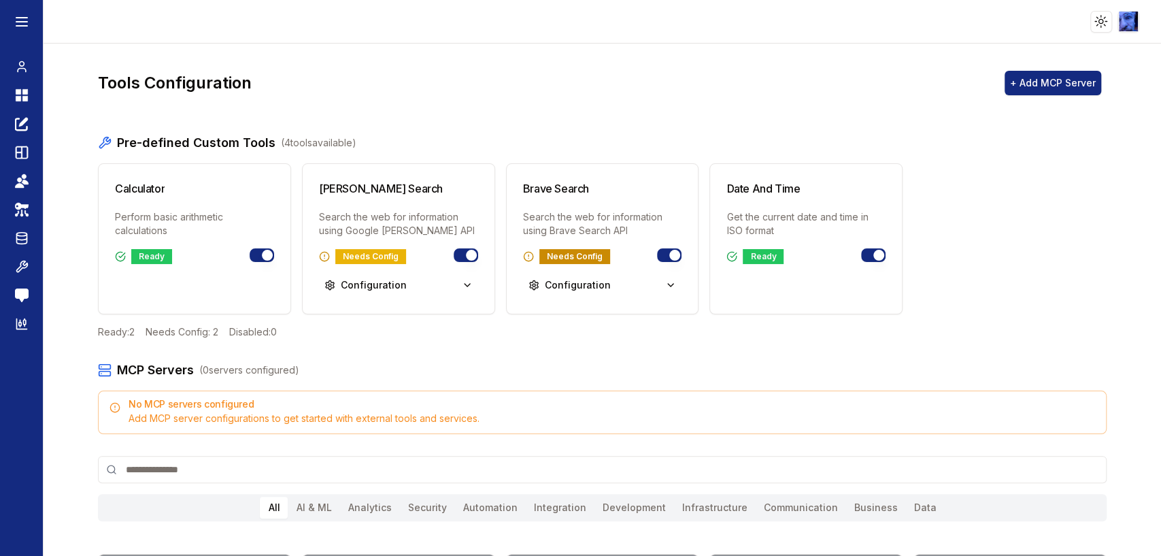
click at [565, 256] on div "Needs Config" at bounding box center [574, 256] width 71 height 15
click at [524, 257] on icon at bounding box center [528, 256] width 11 height 11
click at [585, 290] on div "Configuration" at bounding box center [569, 285] width 82 height 14
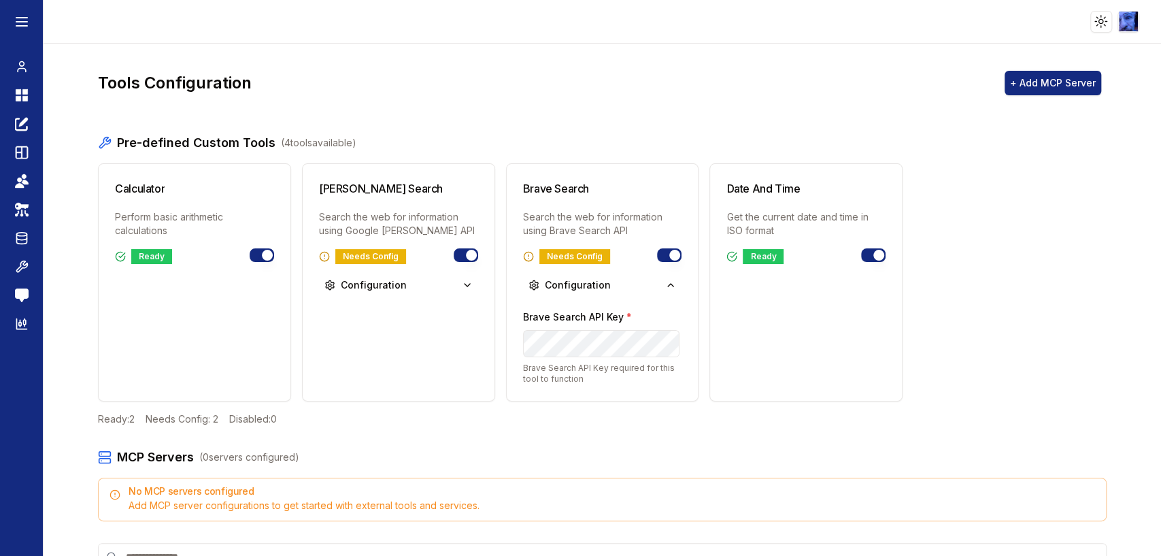
click at [584, 329] on div "Brave Search API Key * Brave Search API Key required for this tool to function" at bounding box center [602, 346] width 159 height 76
click at [445, 287] on button "Configuration" at bounding box center [398, 285] width 159 height 24
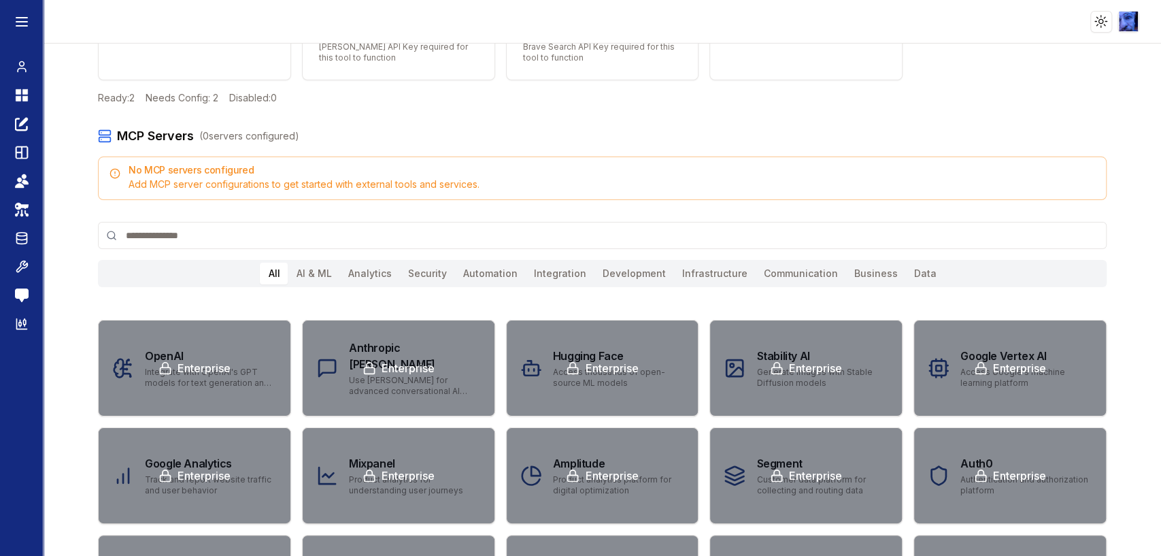
scroll to position [383, 0]
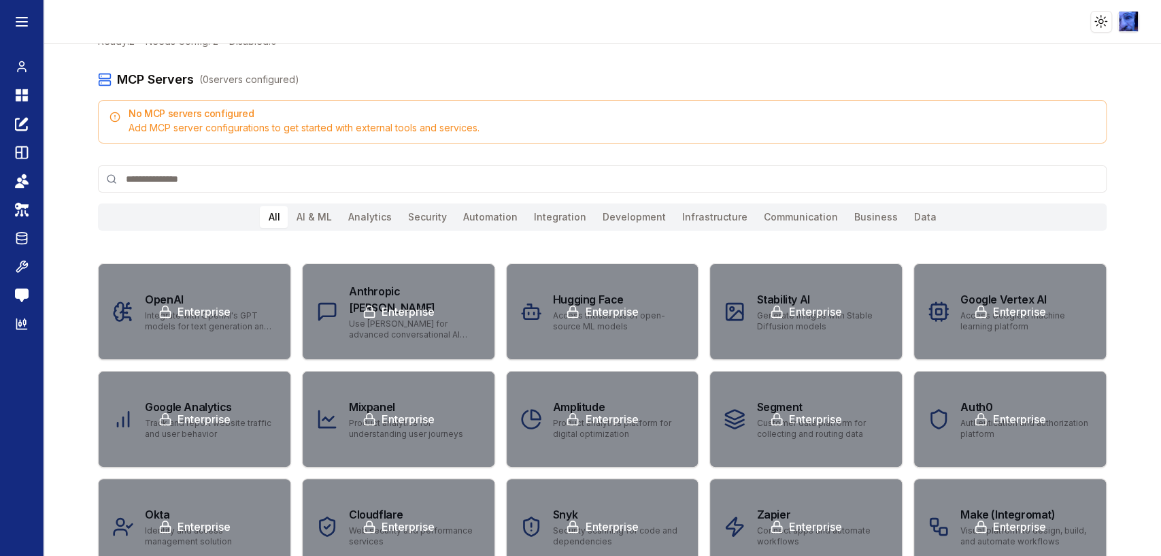
click at [267, 121] on div "Add MCP server configurations to get started with external tools and services." at bounding box center [603, 128] width 986 height 14
click at [249, 182] on input at bounding box center [602, 178] width 1009 height 27
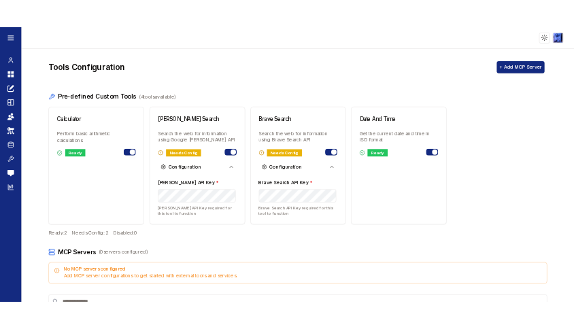
scroll to position [5, 0]
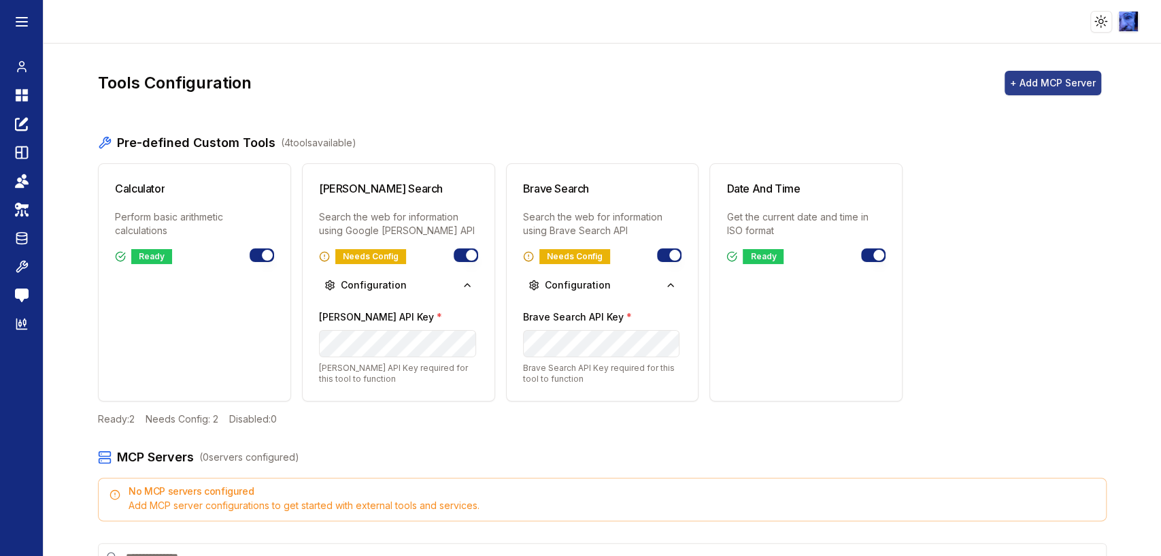
click at [1038, 83] on button "+ Add MCP Server" at bounding box center [1053, 83] width 97 height 24
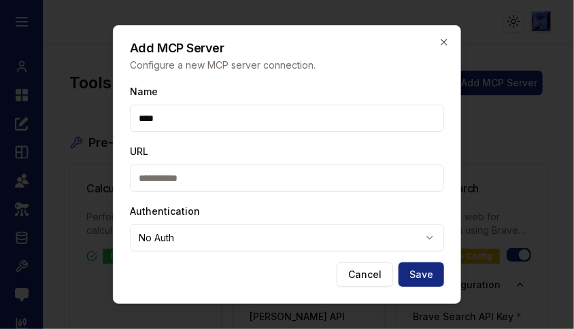
type input "****"
click at [193, 178] on input "URL" at bounding box center [287, 178] width 314 height 27
paste input "**********"
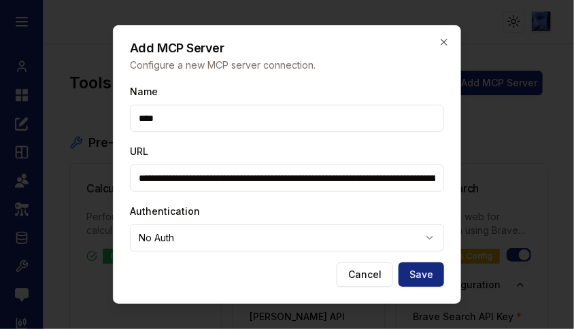
scroll to position [0, 511]
type input "**********"
click at [254, 238] on body "Toggle theme Toggle user menu Chat Dashboard Create Prompts Templates Teams API…" at bounding box center [287, 164] width 574 height 329
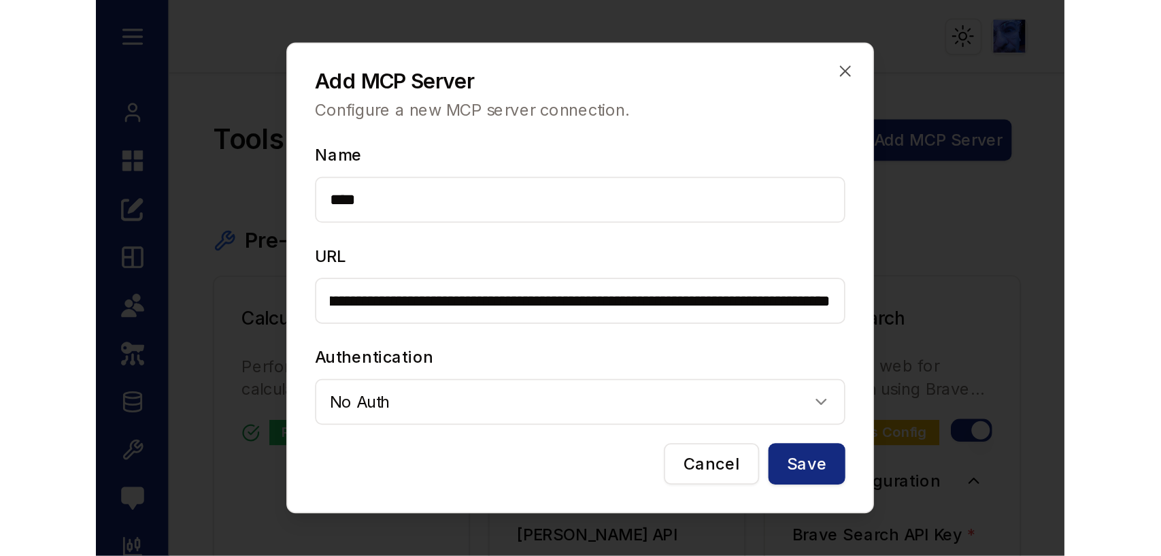
scroll to position [0, 0]
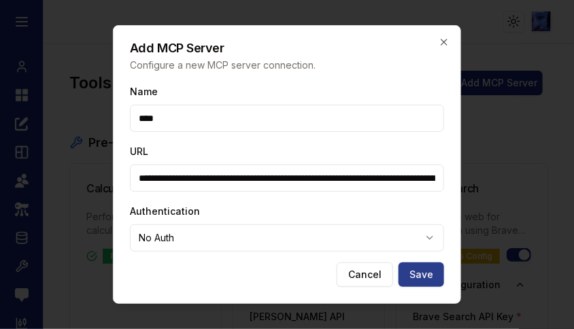
click at [419, 274] on button "Save" at bounding box center [422, 275] width 46 height 24
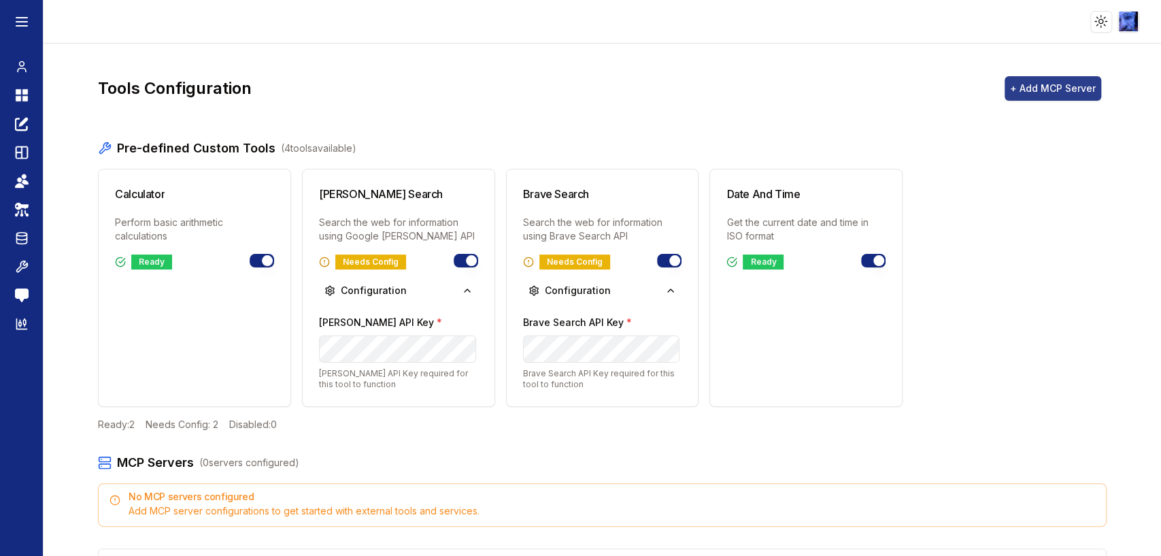
click at [1020, 91] on button "+ Add MCP Server" at bounding box center [1053, 88] width 97 height 24
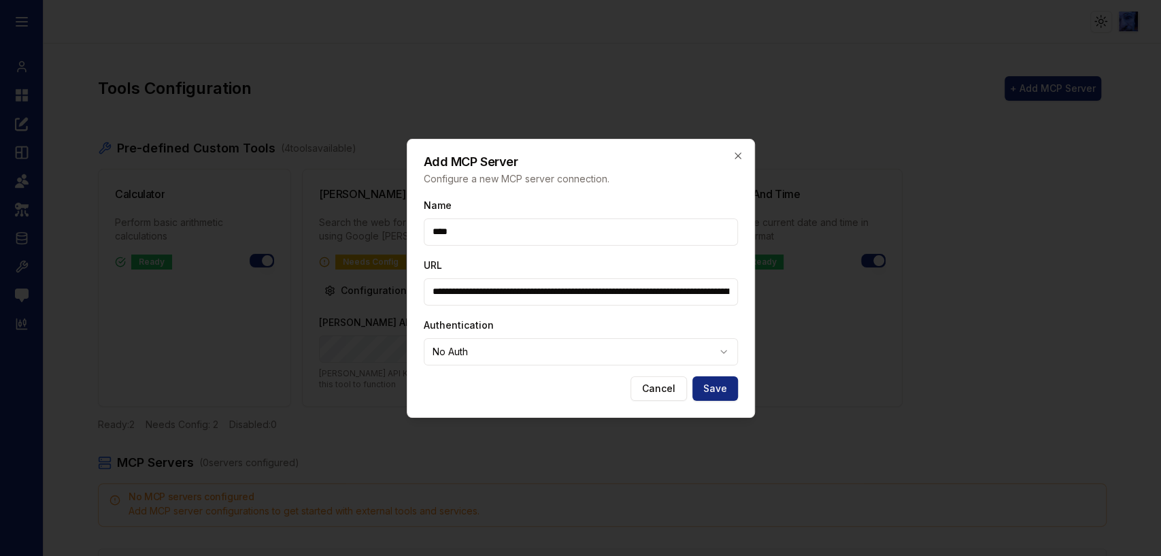
click at [497, 343] on body "Toggle theme Toggle user menu Chat Dashboard Create Prompts Templates Teams API…" at bounding box center [580, 278] width 1161 height 556
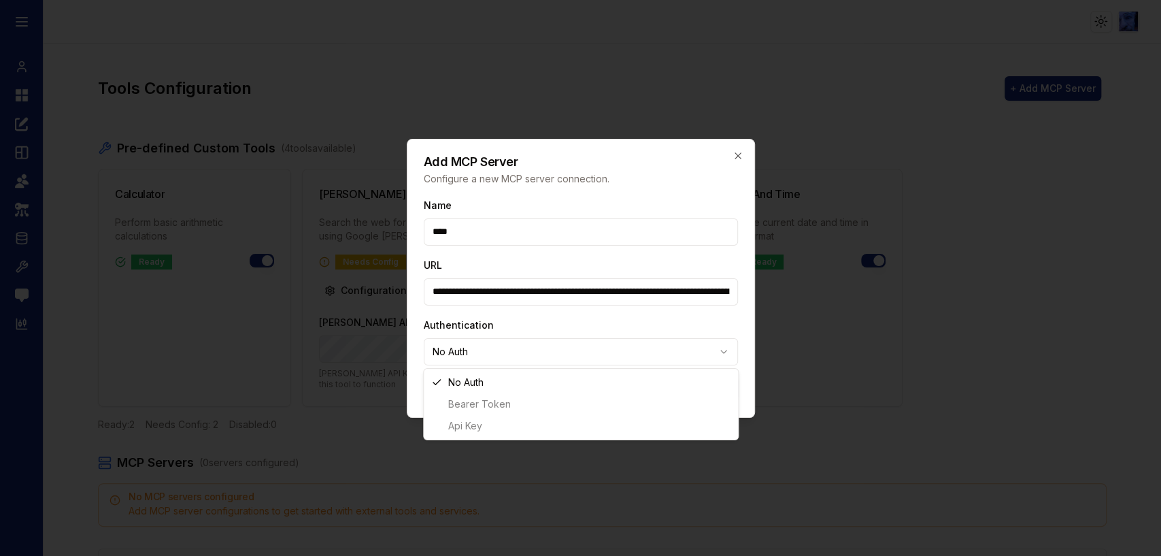
click at [525, 393] on div "No Auth Bearer Token Api Key" at bounding box center [581, 404] width 314 height 71
click at [703, 364] on body "Toggle theme Toggle user menu Chat Dashboard Create Prompts Templates Teams API…" at bounding box center [580, 278] width 1161 height 556
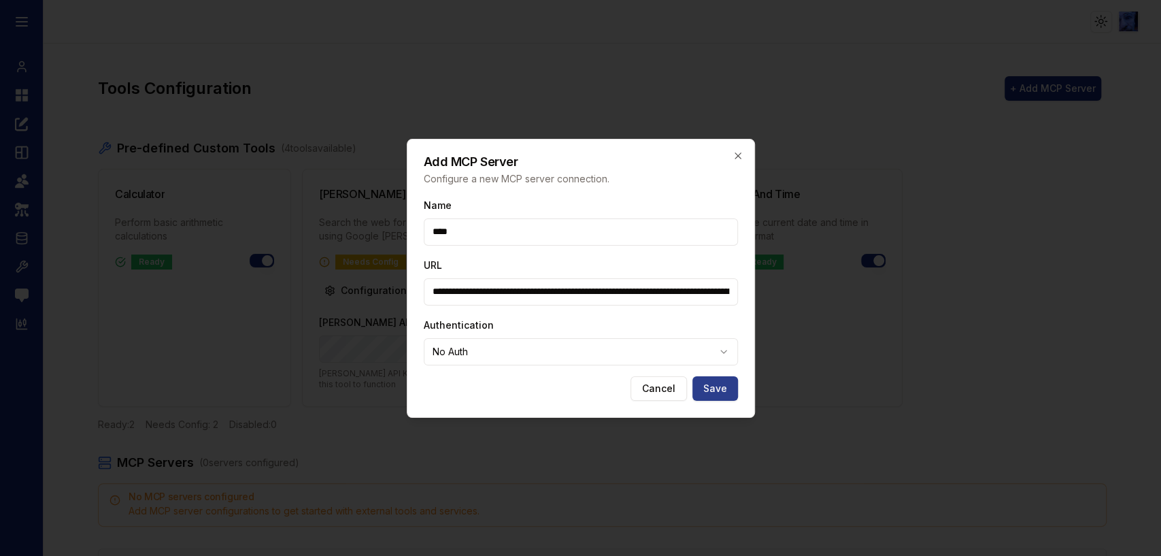
click at [721, 390] on button "Save" at bounding box center [715, 388] width 46 height 24
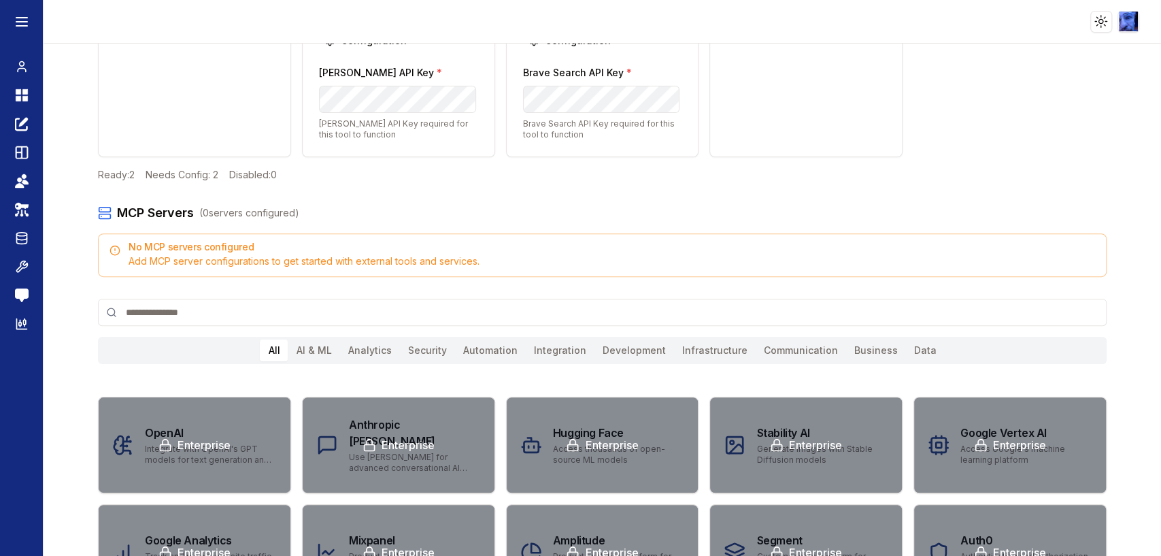
scroll to position [226, 0]
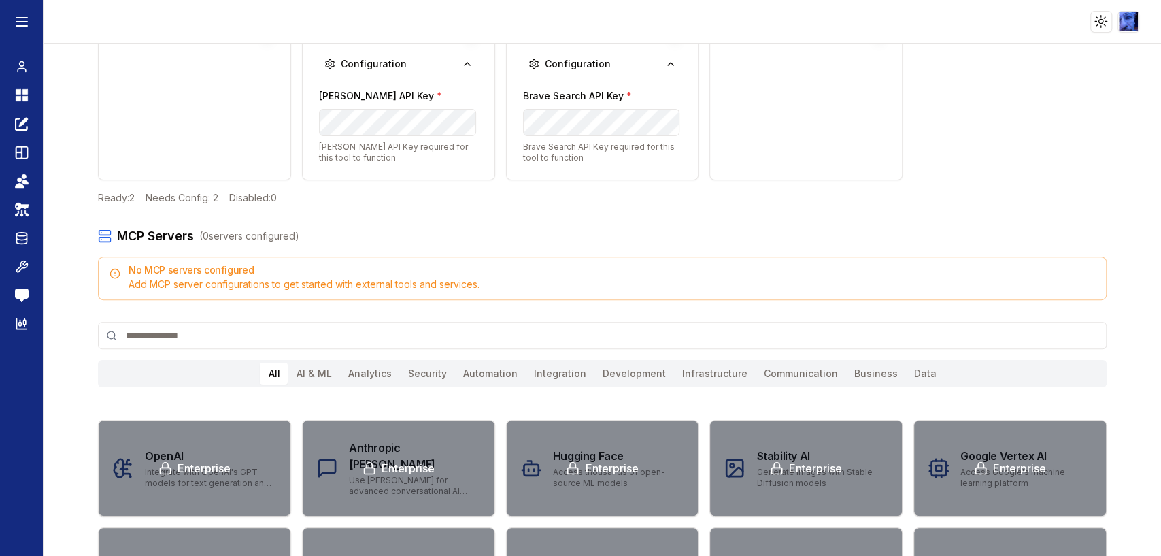
click at [302, 287] on div "Add MCP server configurations to get started with external tools and services." at bounding box center [603, 284] width 986 height 14
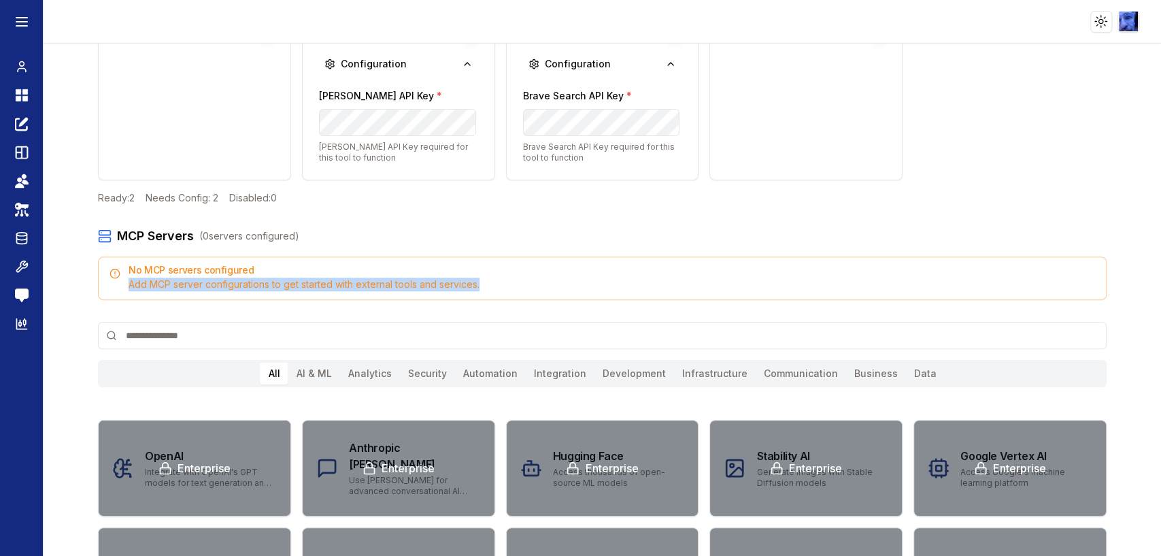
click at [302, 287] on div "Add MCP server configurations to get started with external tools and services." at bounding box center [603, 284] width 986 height 14
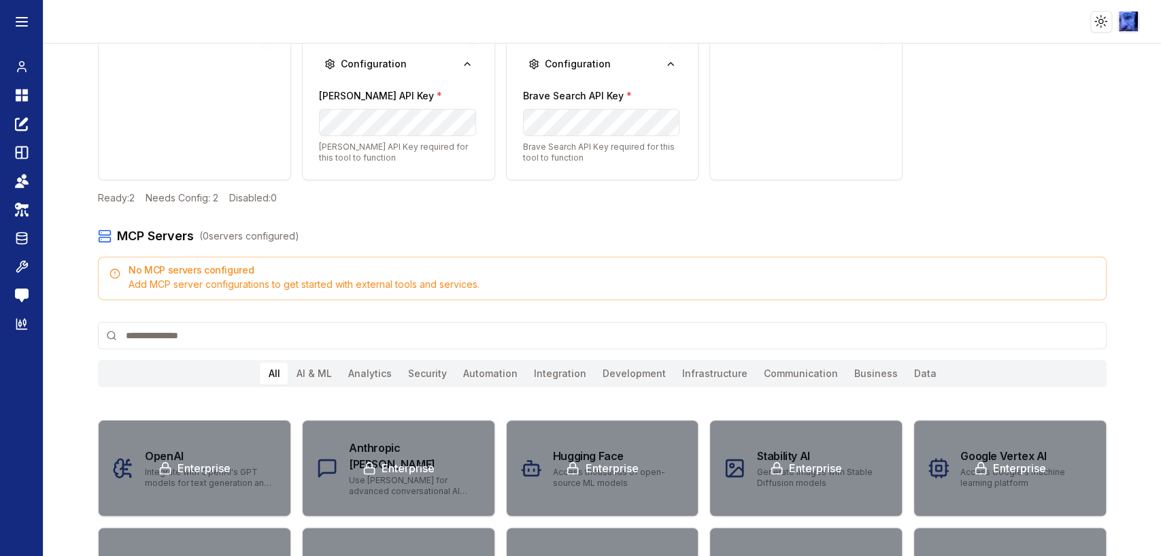
click at [292, 336] on input at bounding box center [602, 335] width 1009 height 27
